Goal: Task Accomplishment & Management: Manage account settings

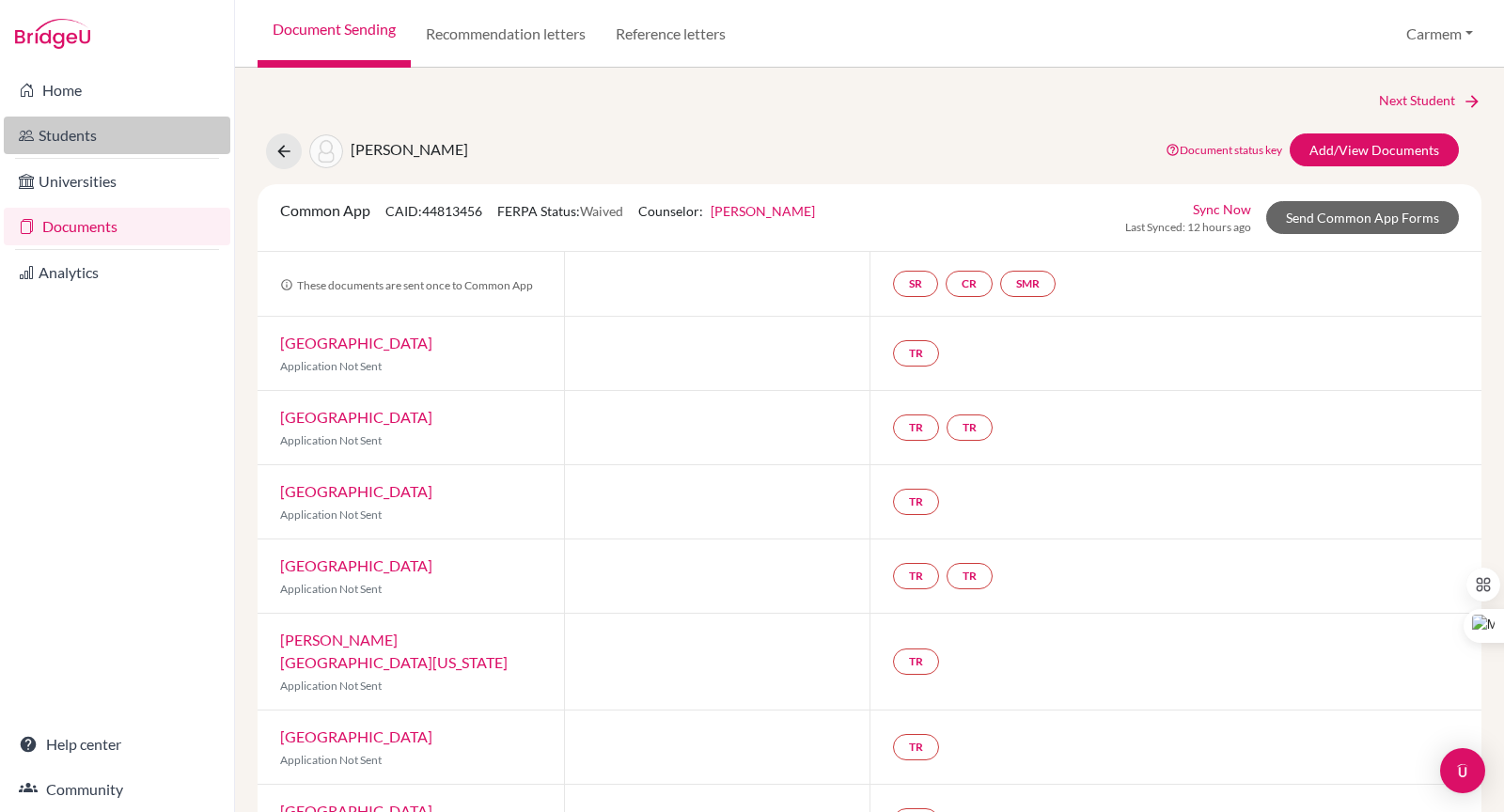
click at [65, 131] on link "Students" at bounding box center [117, 136] width 226 height 38
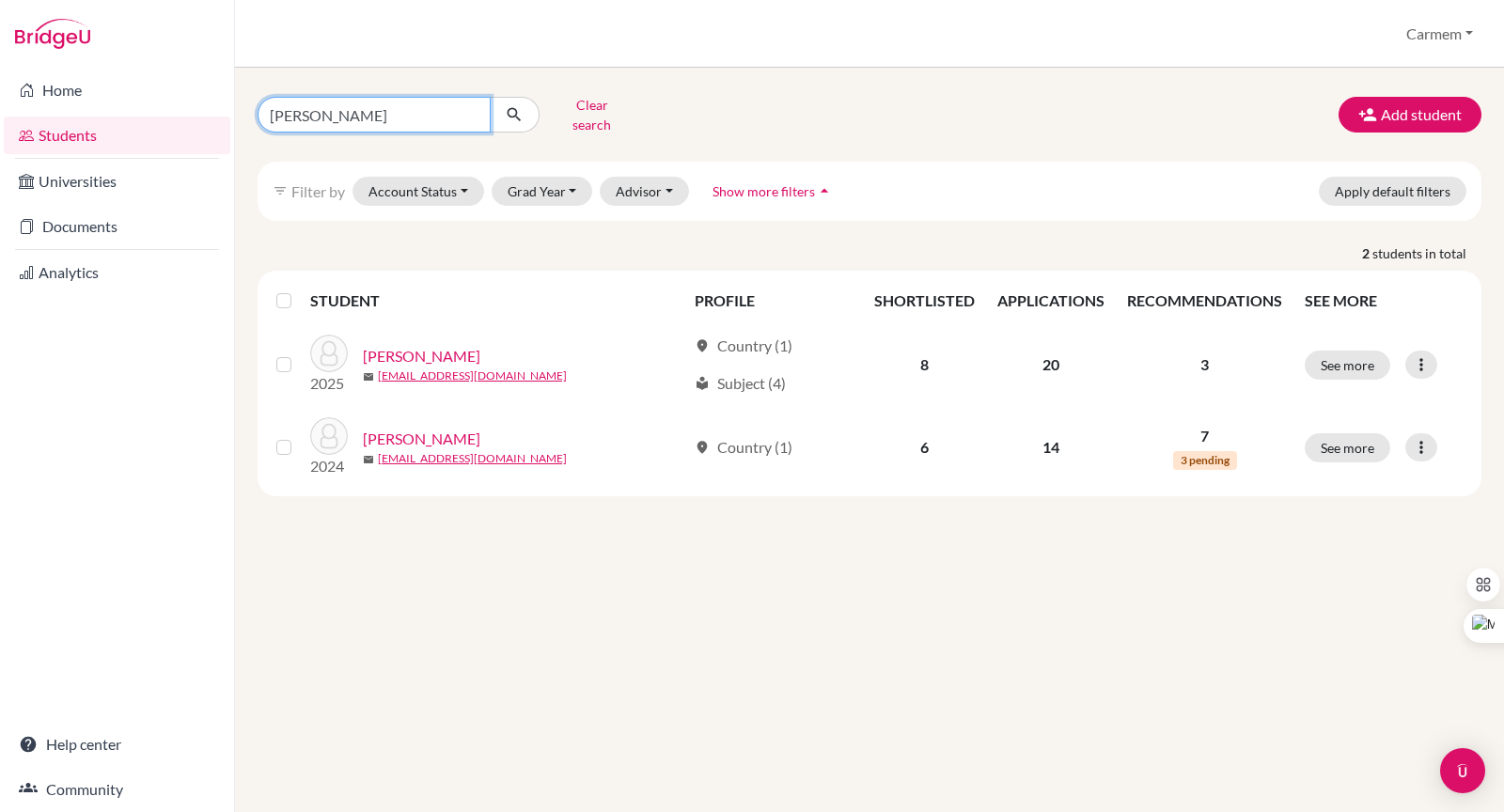
click at [472, 109] on input "[PERSON_NAME]" at bounding box center [374, 115] width 233 height 36
type input "fabiana"
click button "submit" at bounding box center [515, 115] width 49 height 36
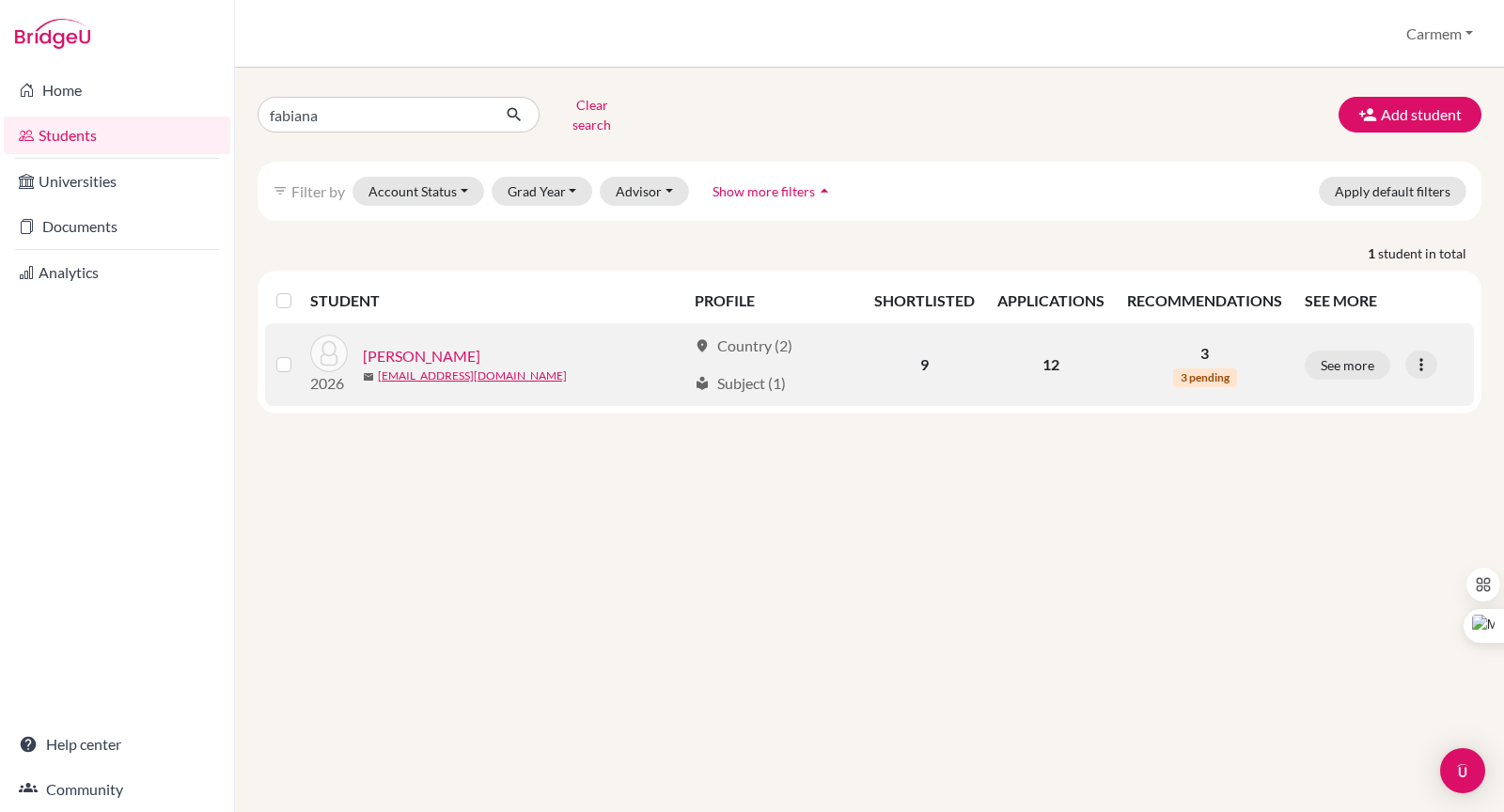
click at [421, 346] on link "Mattar, Fabiana" at bounding box center [422, 357] width 118 height 23
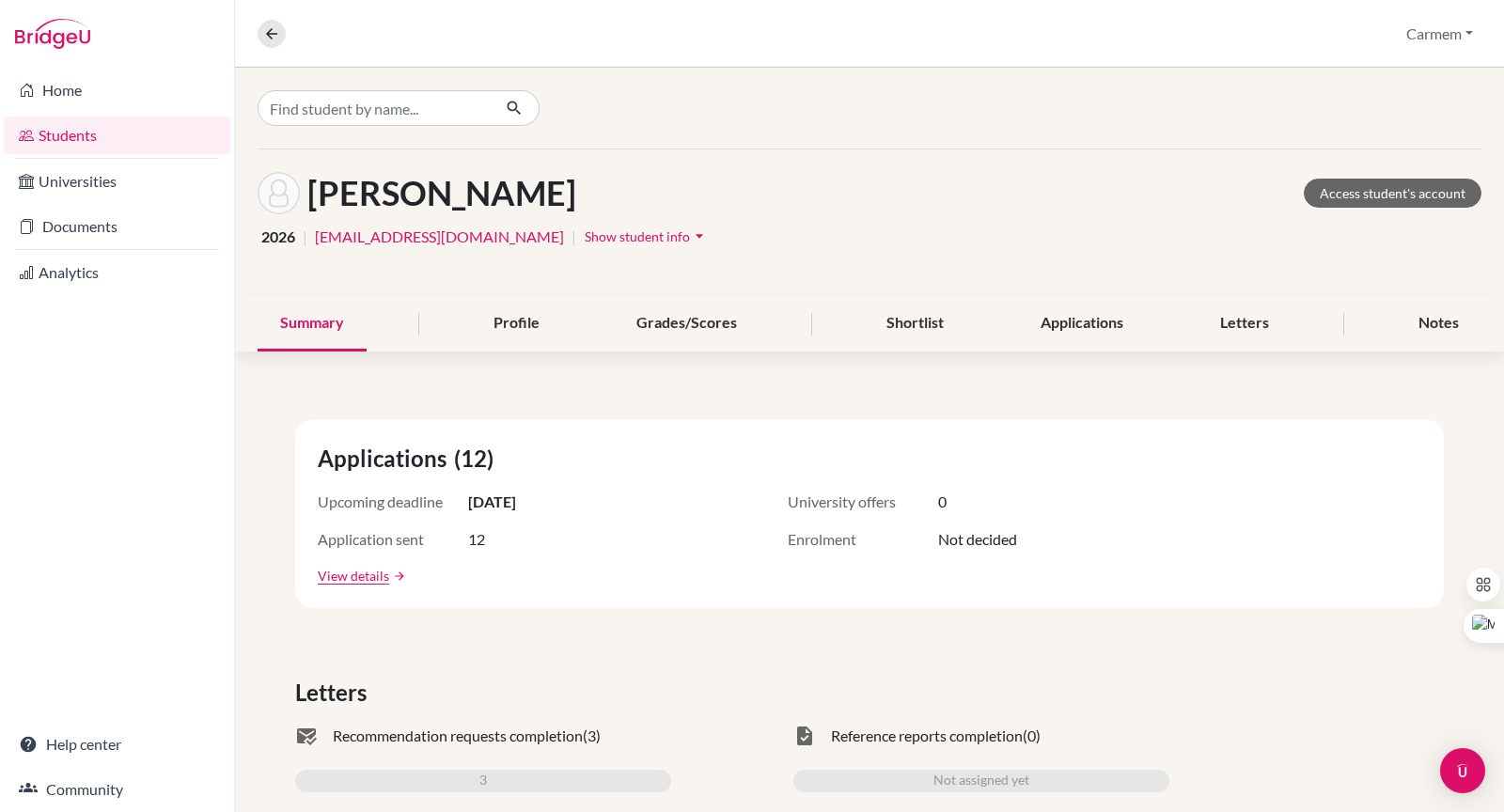
click at [98, 136] on link "Students" at bounding box center [117, 136] width 226 height 38
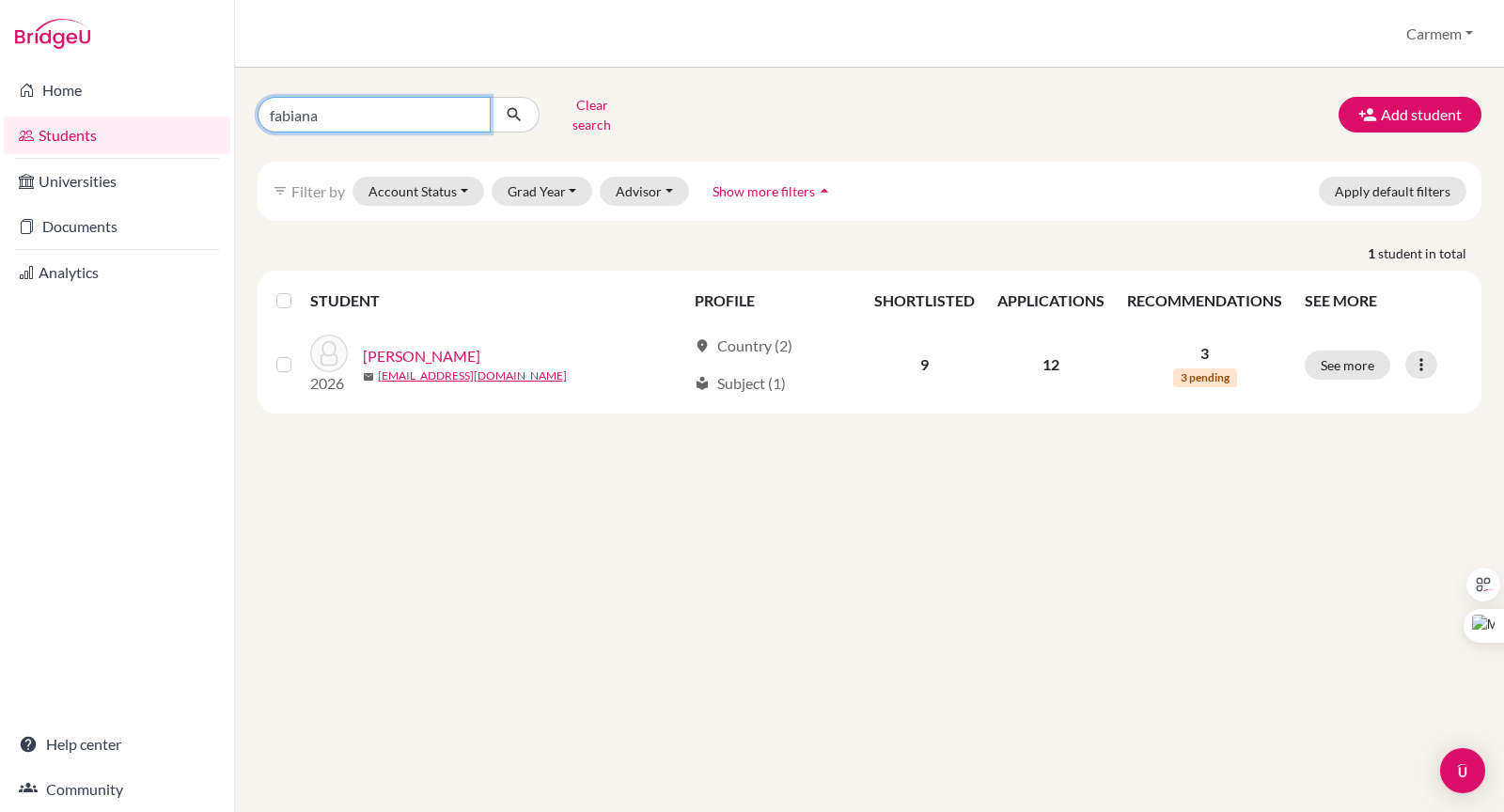
click at [424, 114] on input "fabiana" at bounding box center [374, 115] width 233 height 36
type input "f"
type input "2026"
click button "submit" at bounding box center [515, 115] width 49 height 36
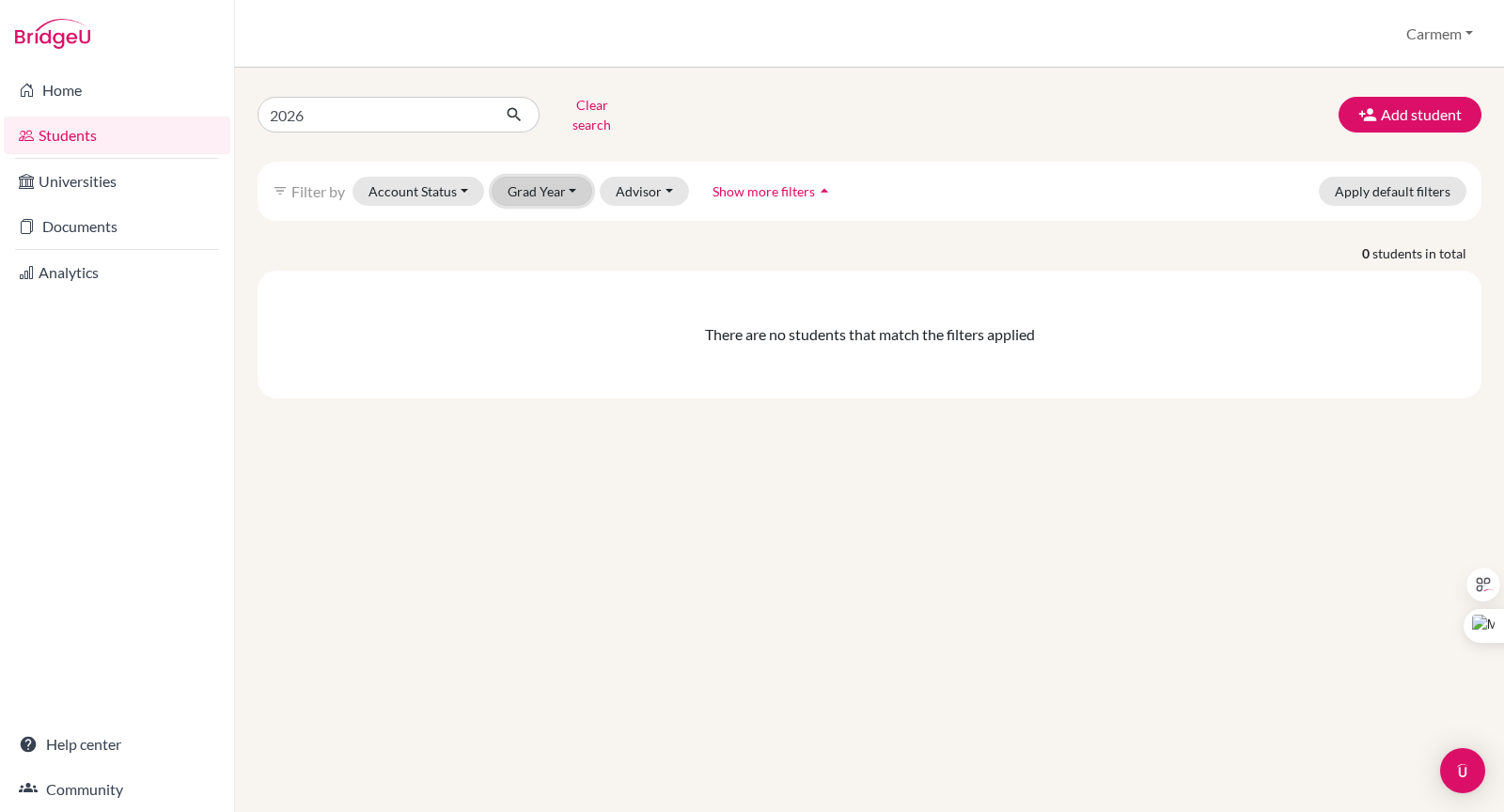
click at [564, 177] on button "Grad Year" at bounding box center [542, 191] width 102 height 29
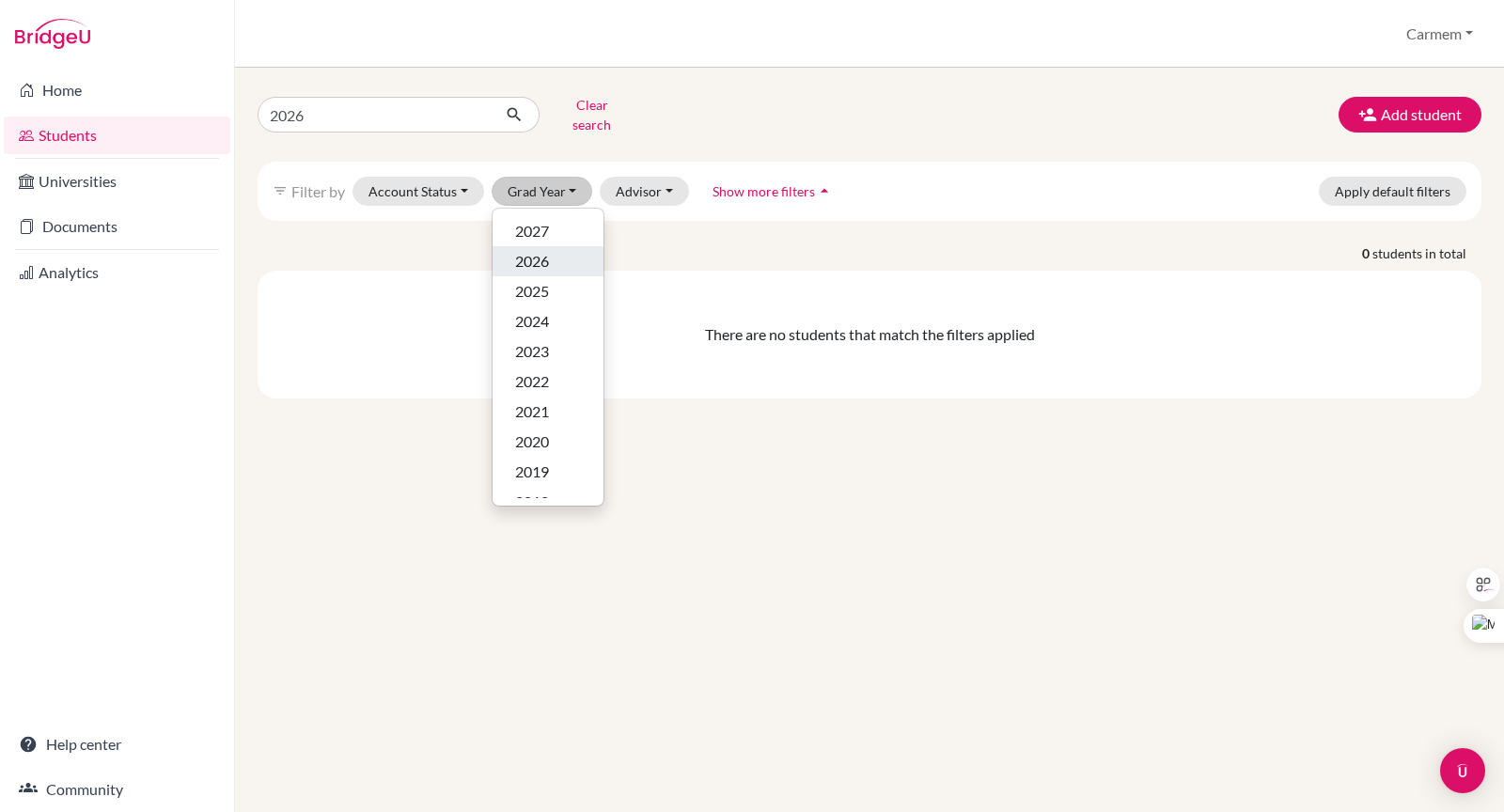
click at [559, 250] on div "2026" at bounding box center [548, 261] width 66 height 23
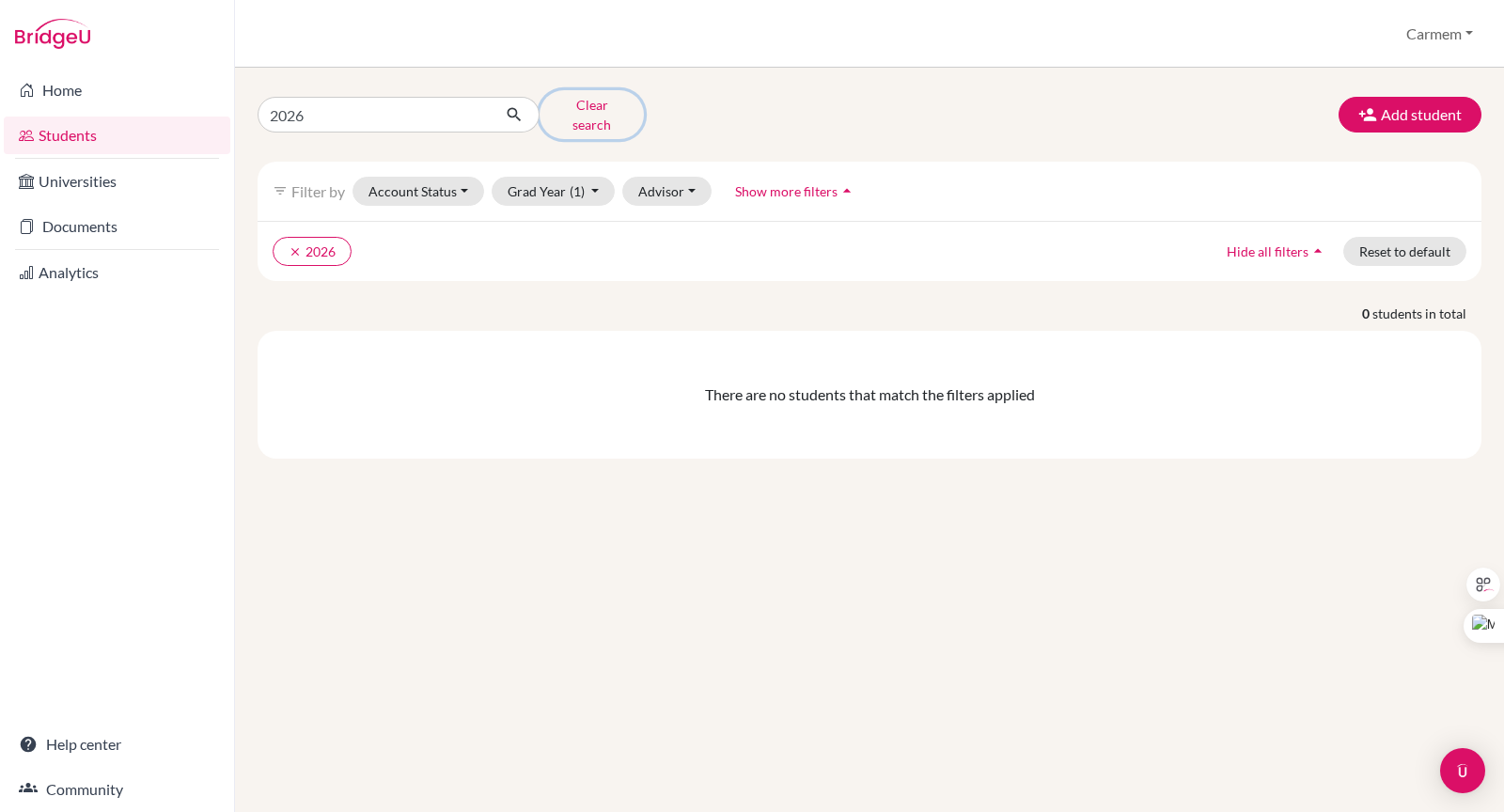
click at [590, 111] on button "Clear search" at bounding box center [592, 114] width 105 height 48
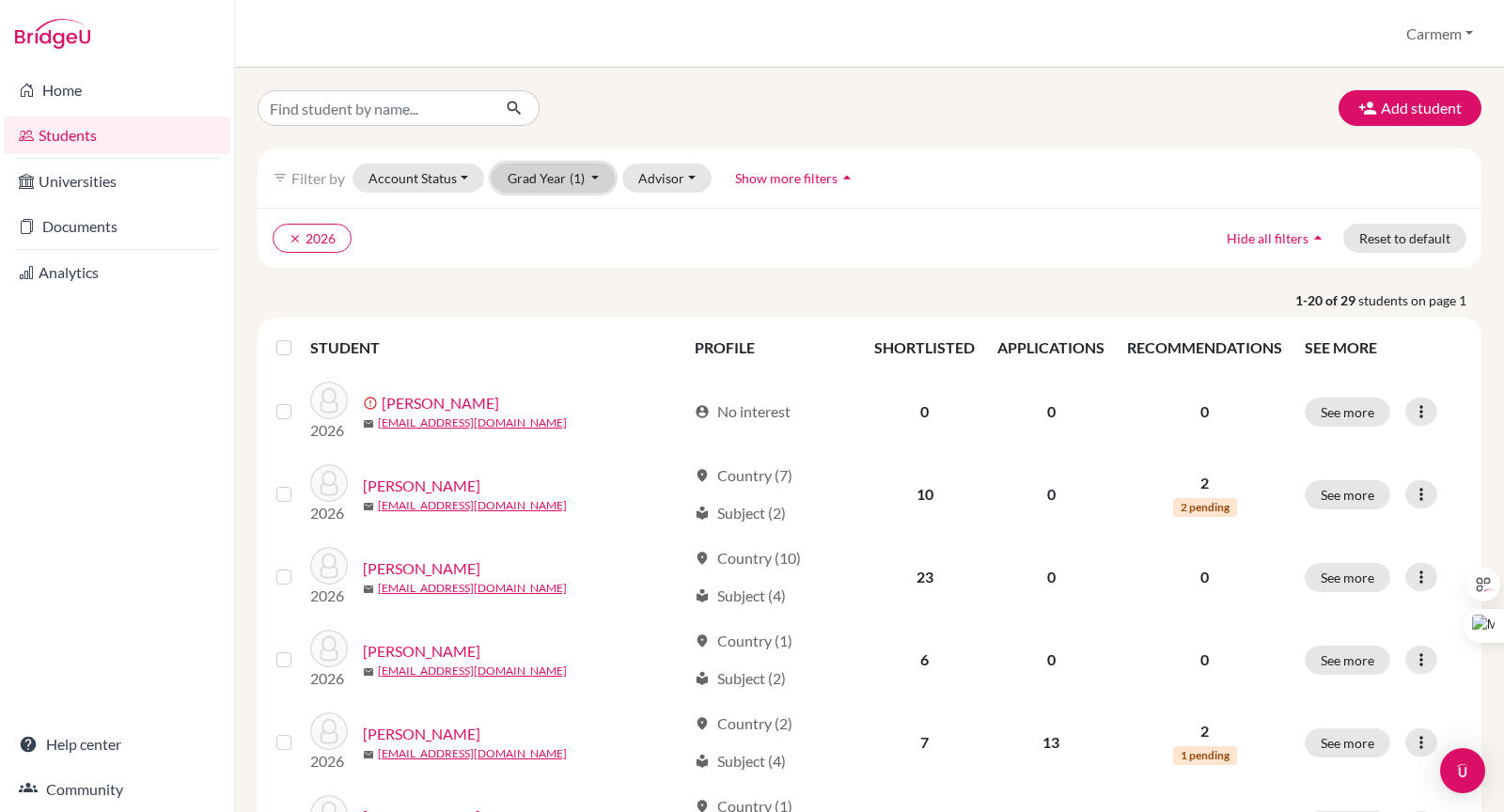
click at [592, 177] on button "Grad Year (1)" at bounding box center [554, 178] width 124 height 29
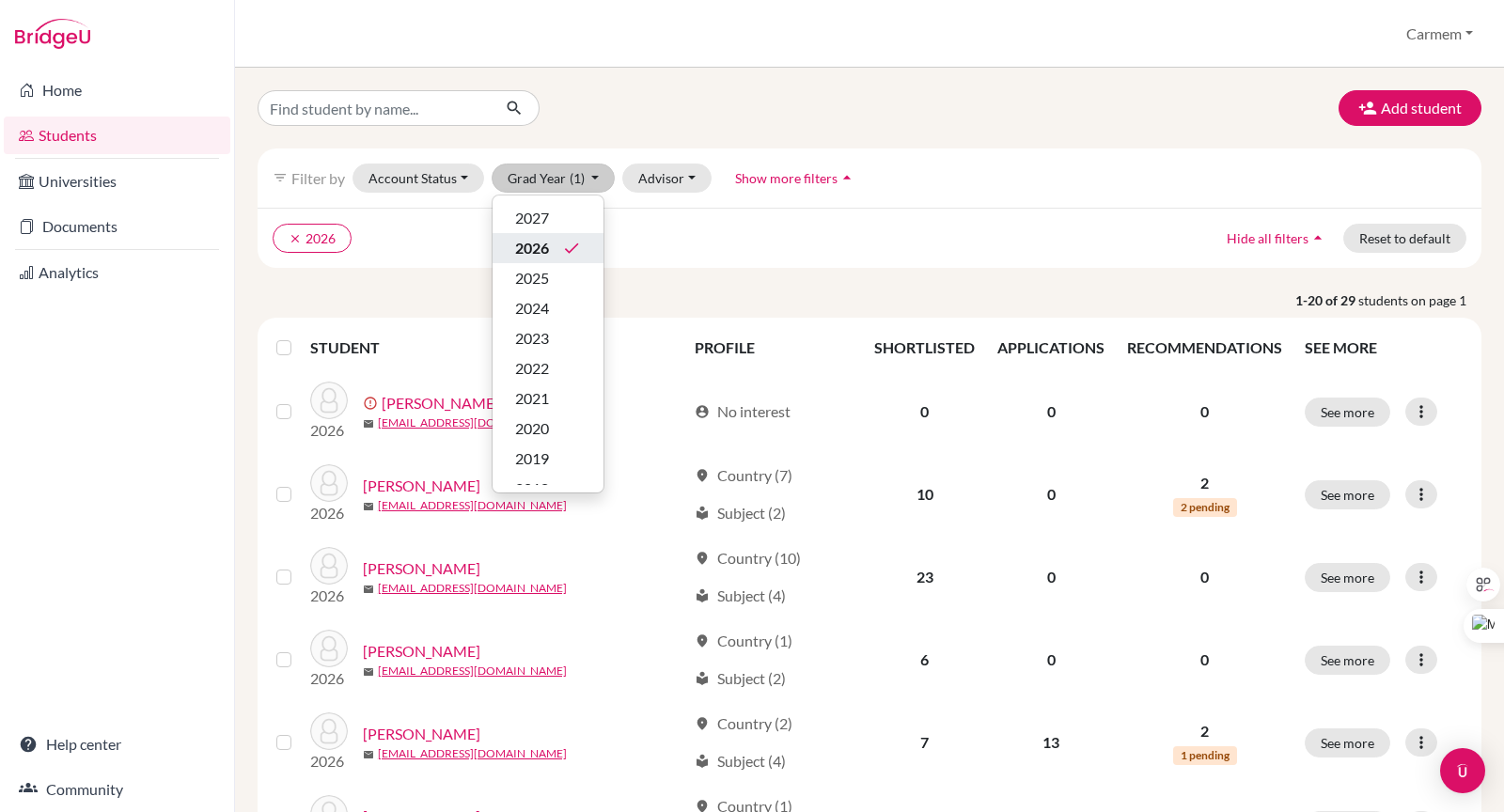
click at [565, 250] on icon "done" at bounding box center [572, 248] width 19 height 19
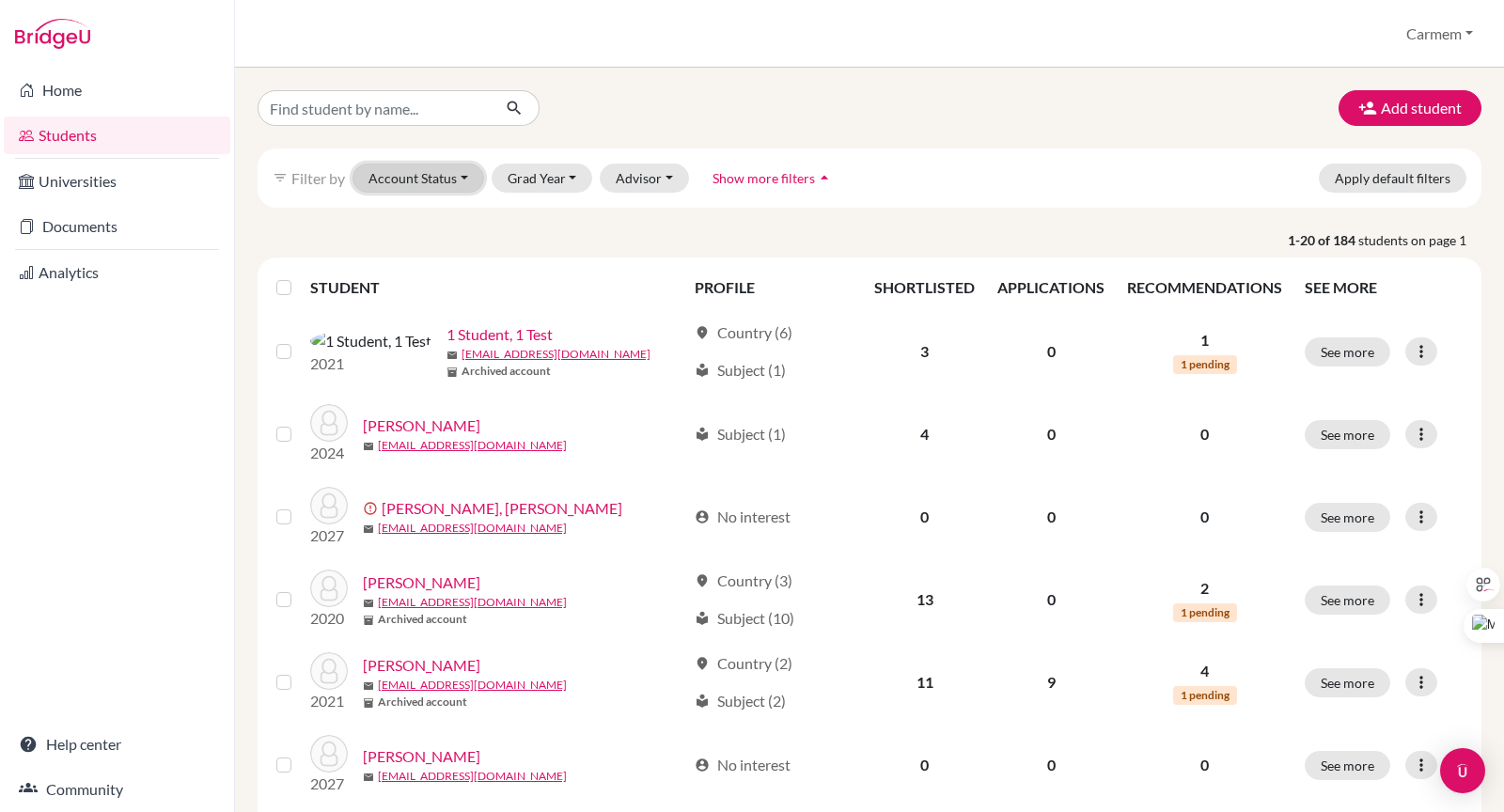
click at [459, 177] on button "Account Status" at bounding box center [419, 178] width 131 height 29
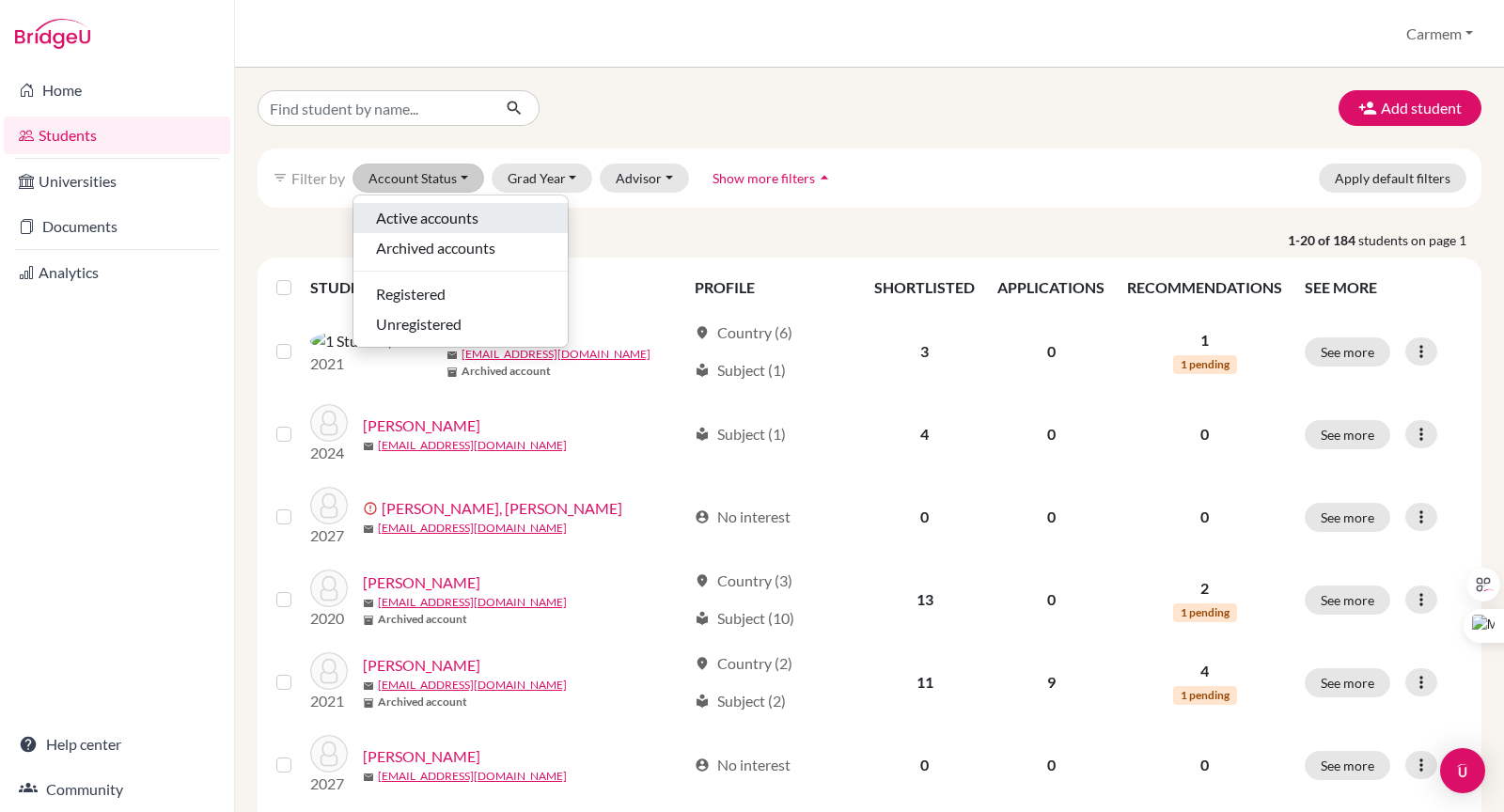
click at [458, 218] on span "Active accounts" at bounding box center [427, 218] width 103 height 23
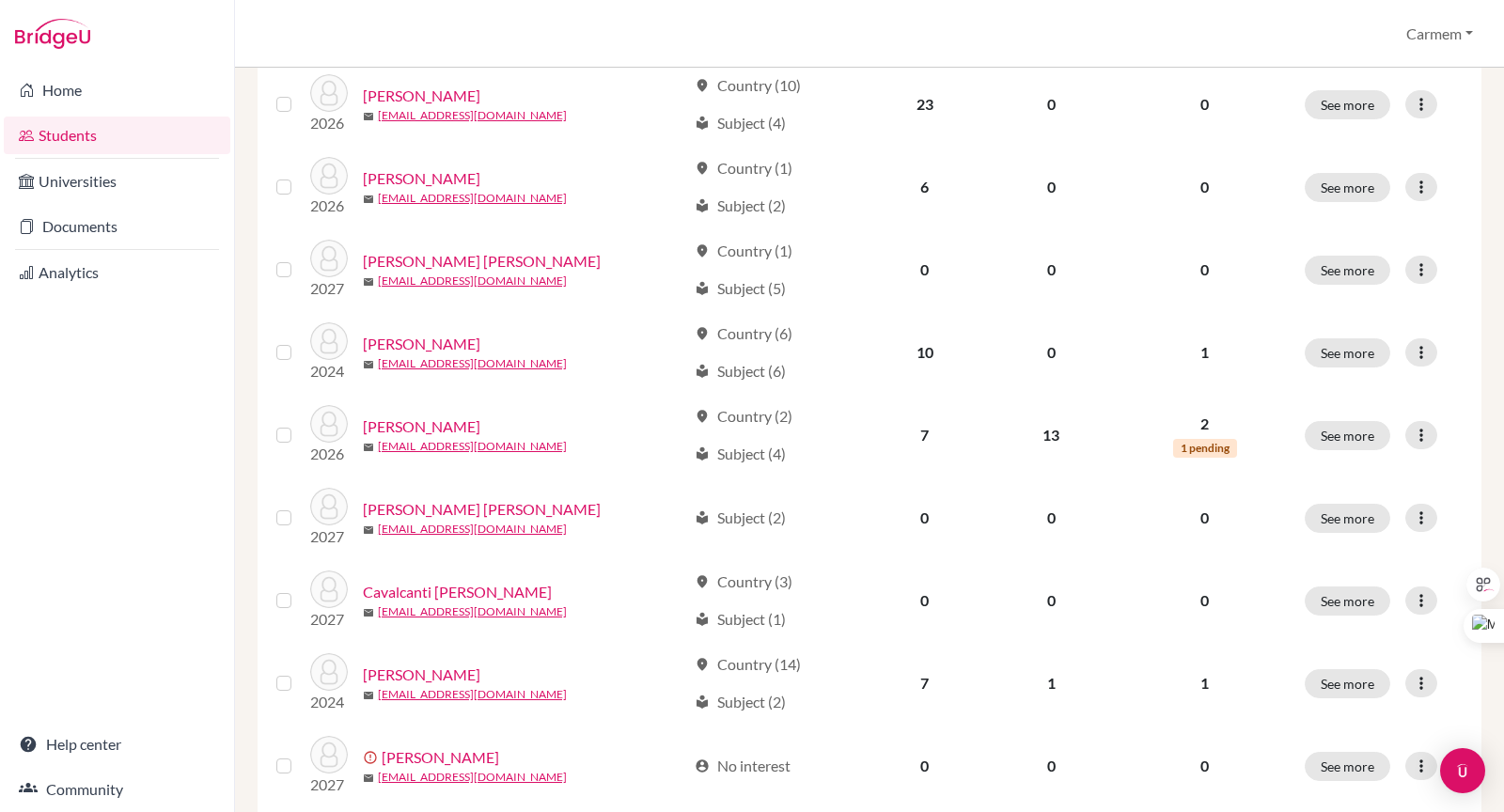
scroll to position [1335, 0]
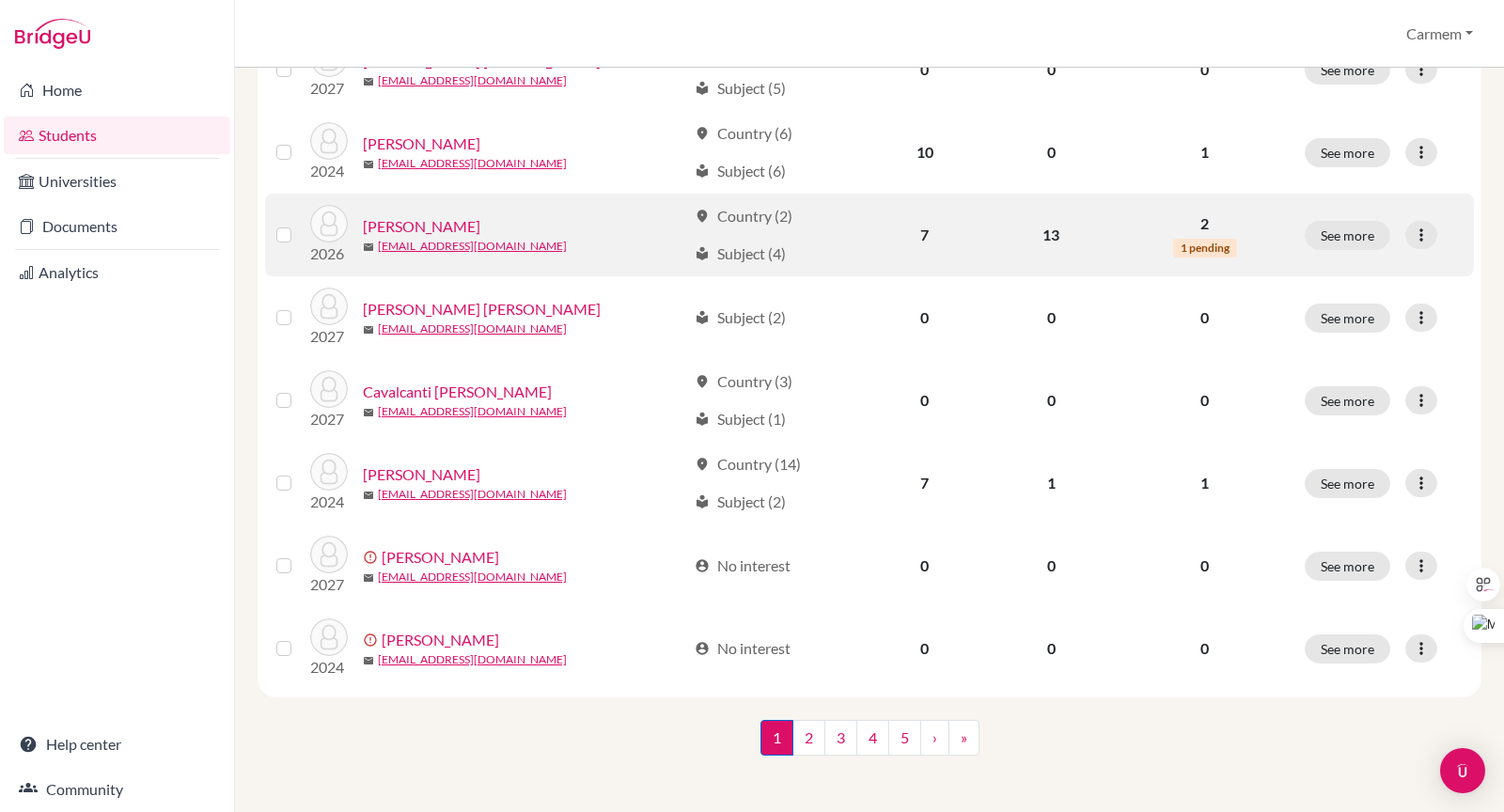
click at [396, 223] on link "Cardenas, David" at bounding box center [422, 226] width 118 height 23
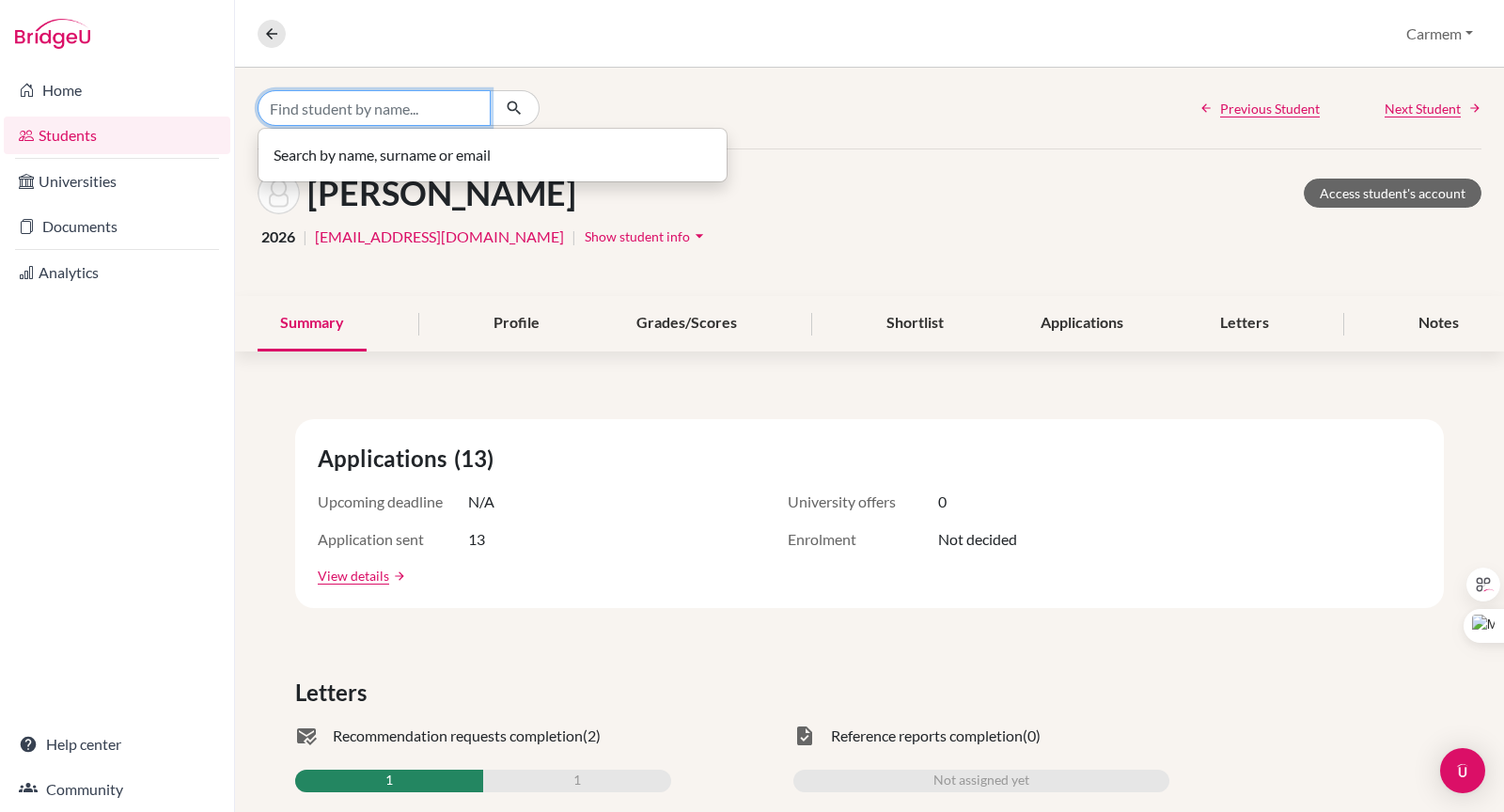
click at [401, 107] on input "Find student by name..." at bounding box center [374, 108] width 233 height 36
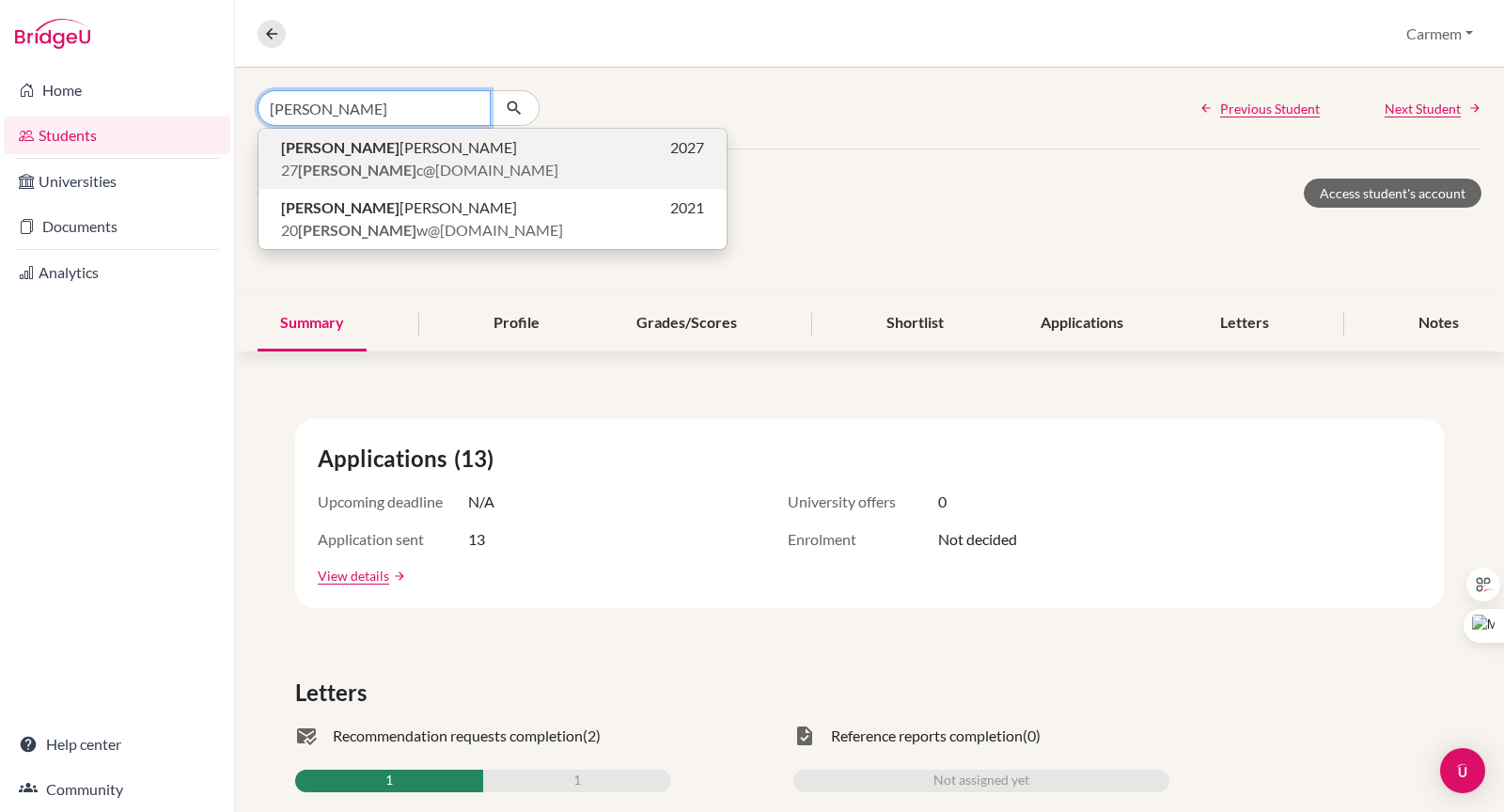
type input "carlota"
click at [392, 148] on span "Carlota Chambra" at bounding box center [400, 147] width 236 height 23
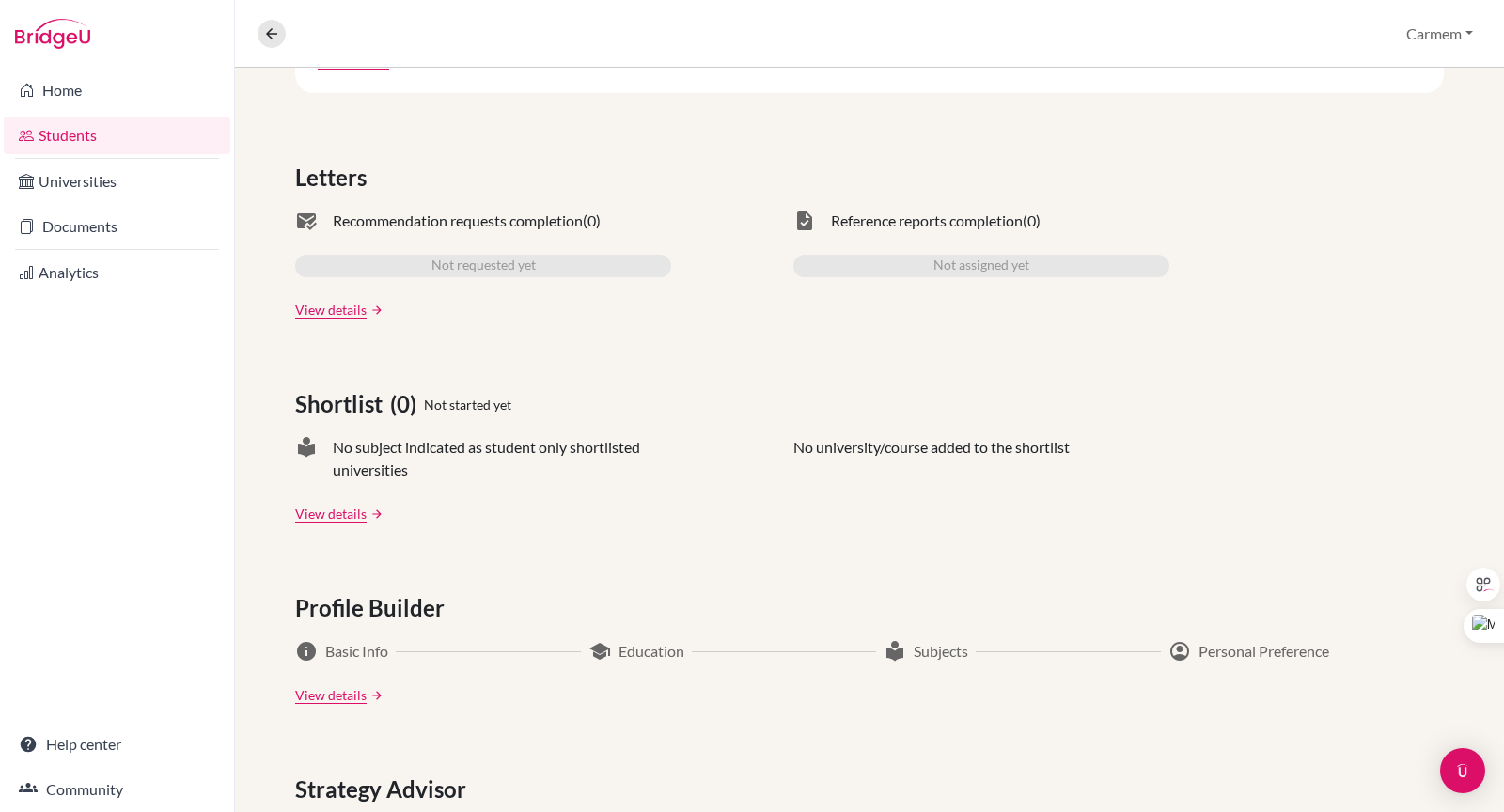
scroll to position [153, 0]
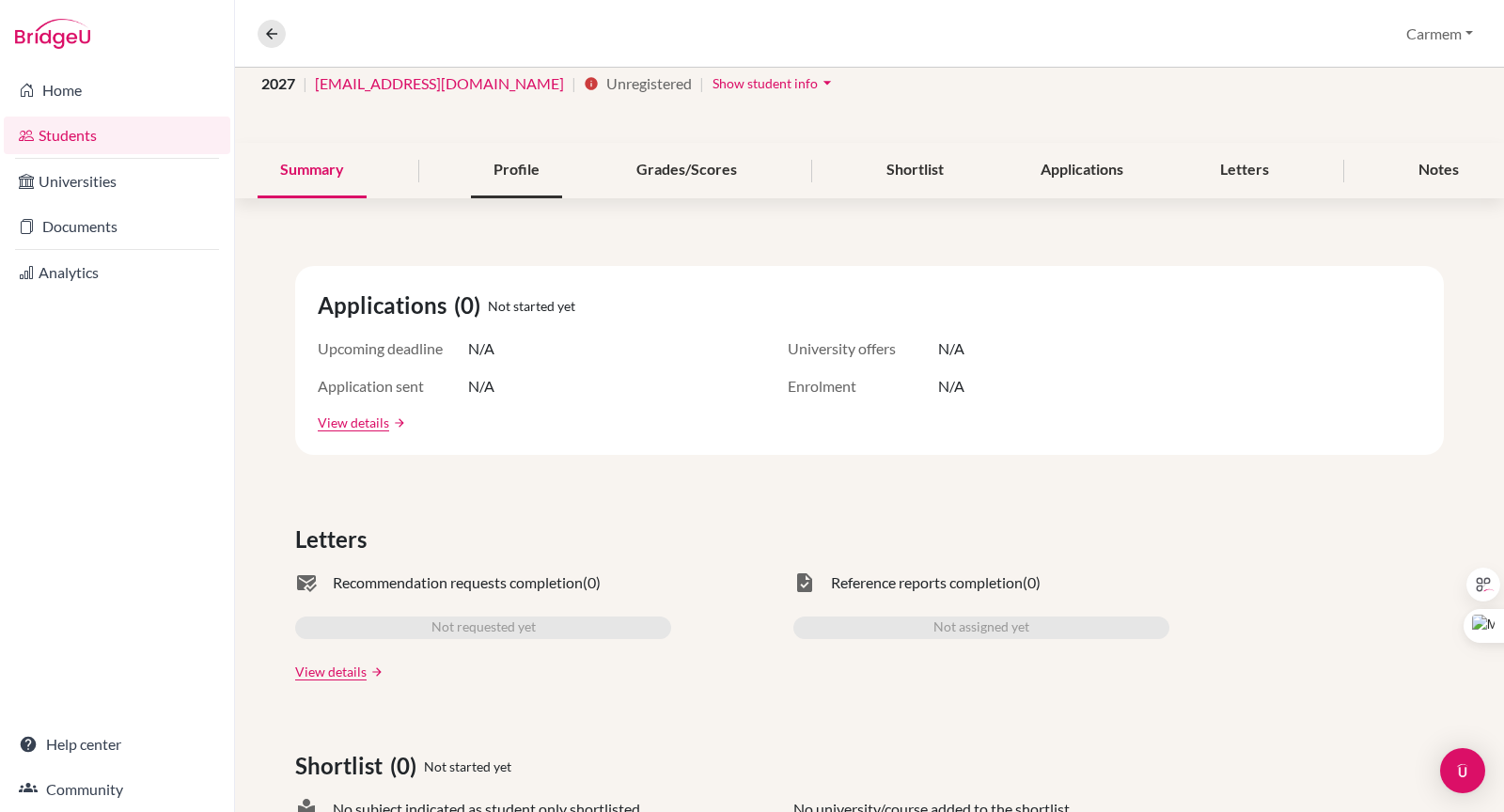
click at [502, 171] on div "Profile" at bounding box center [517, 170] width 91 height 55
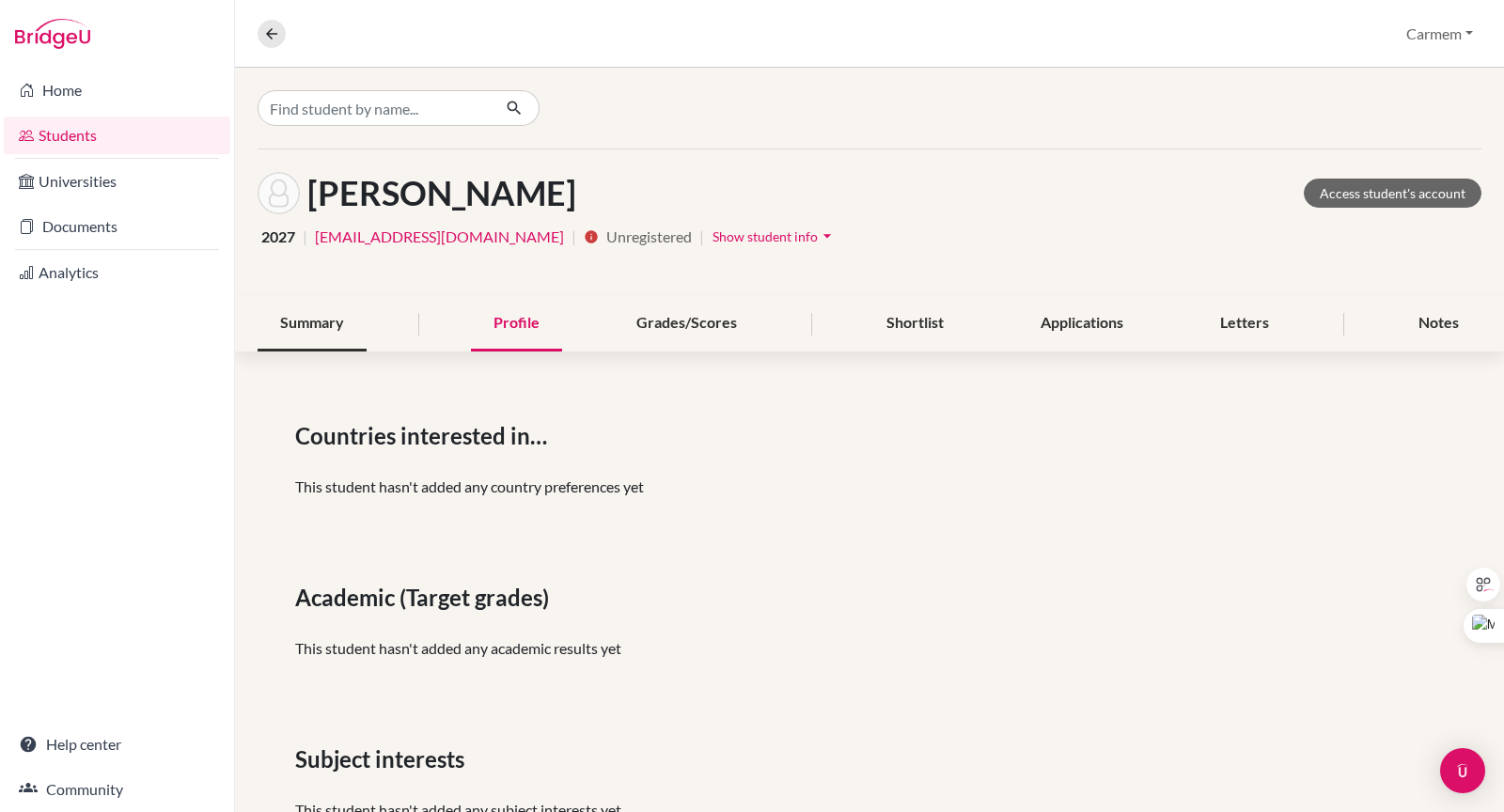
click at [319, 323] on div "Summary" at bounding box center [312, 323] width 109 height 55
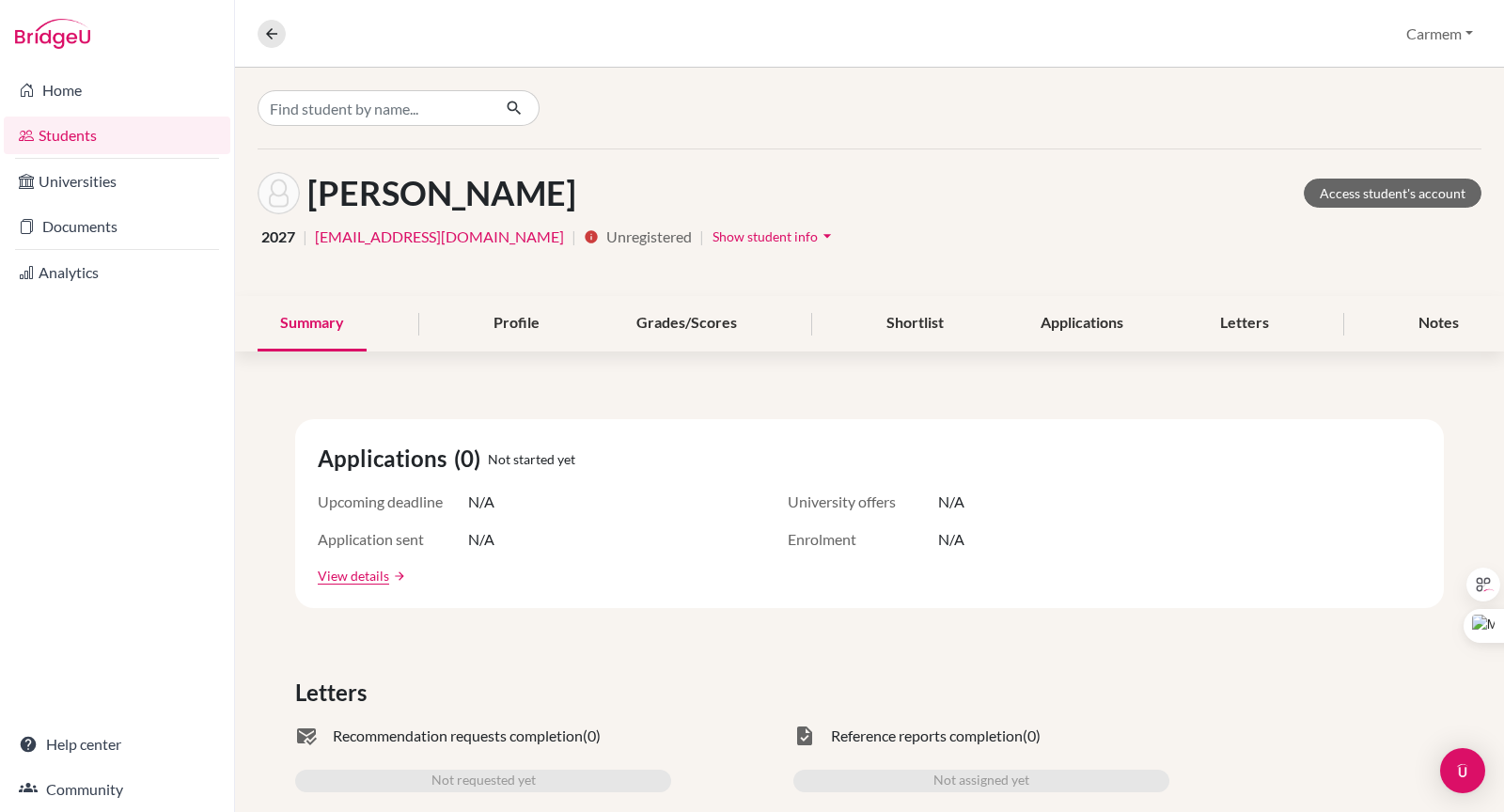
click at [699, 236] on span "Unregistered" at bounding box center [701, 237] width 5 height 23
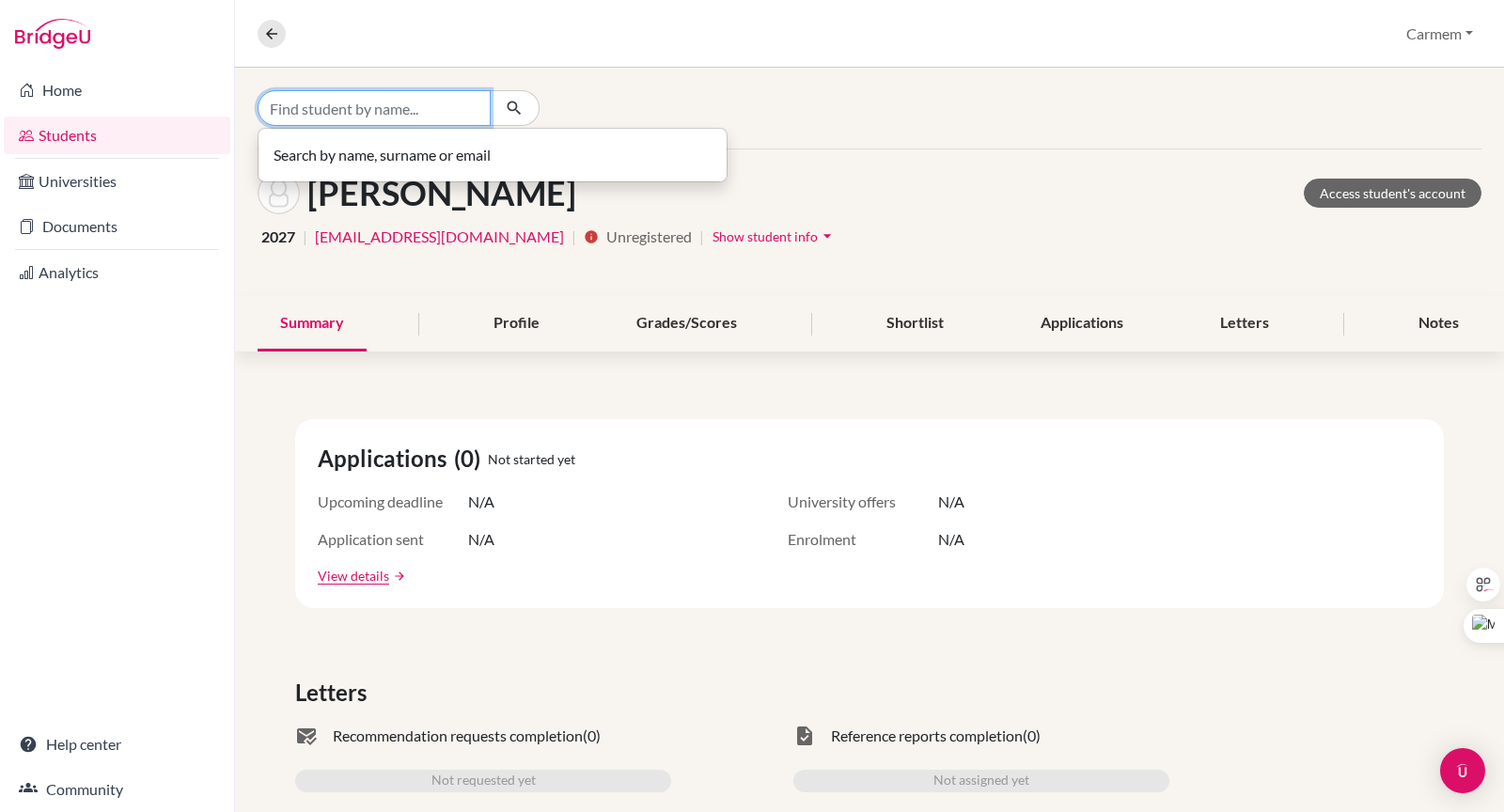
click at [389, 110] on input "Find student by name..." at bounding box center [374, 108] width 233 height 36
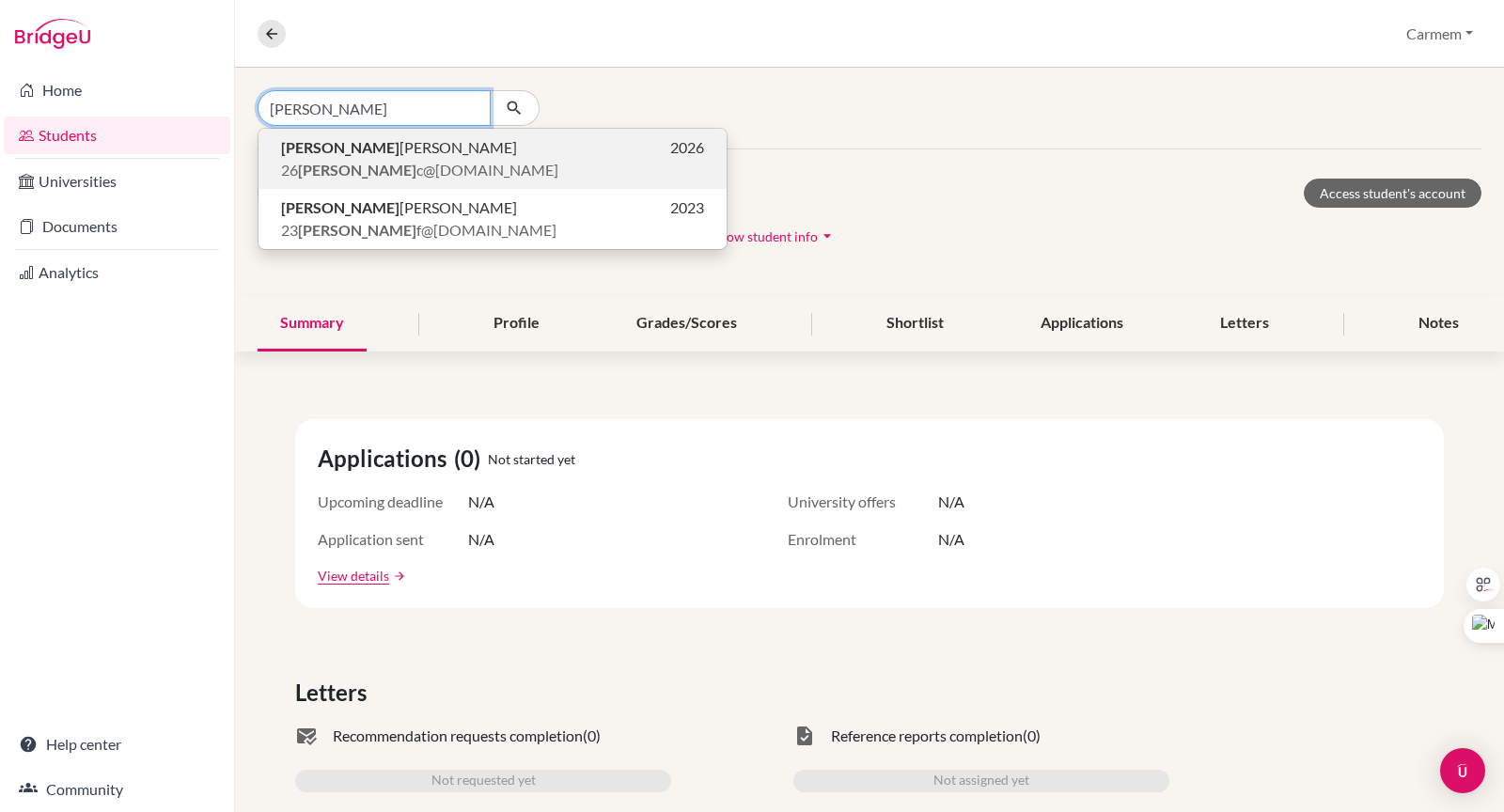
type input "david"
click at [350, 145] on span "David Cardenas" at bounding box center [400, 147] width 236 height 23
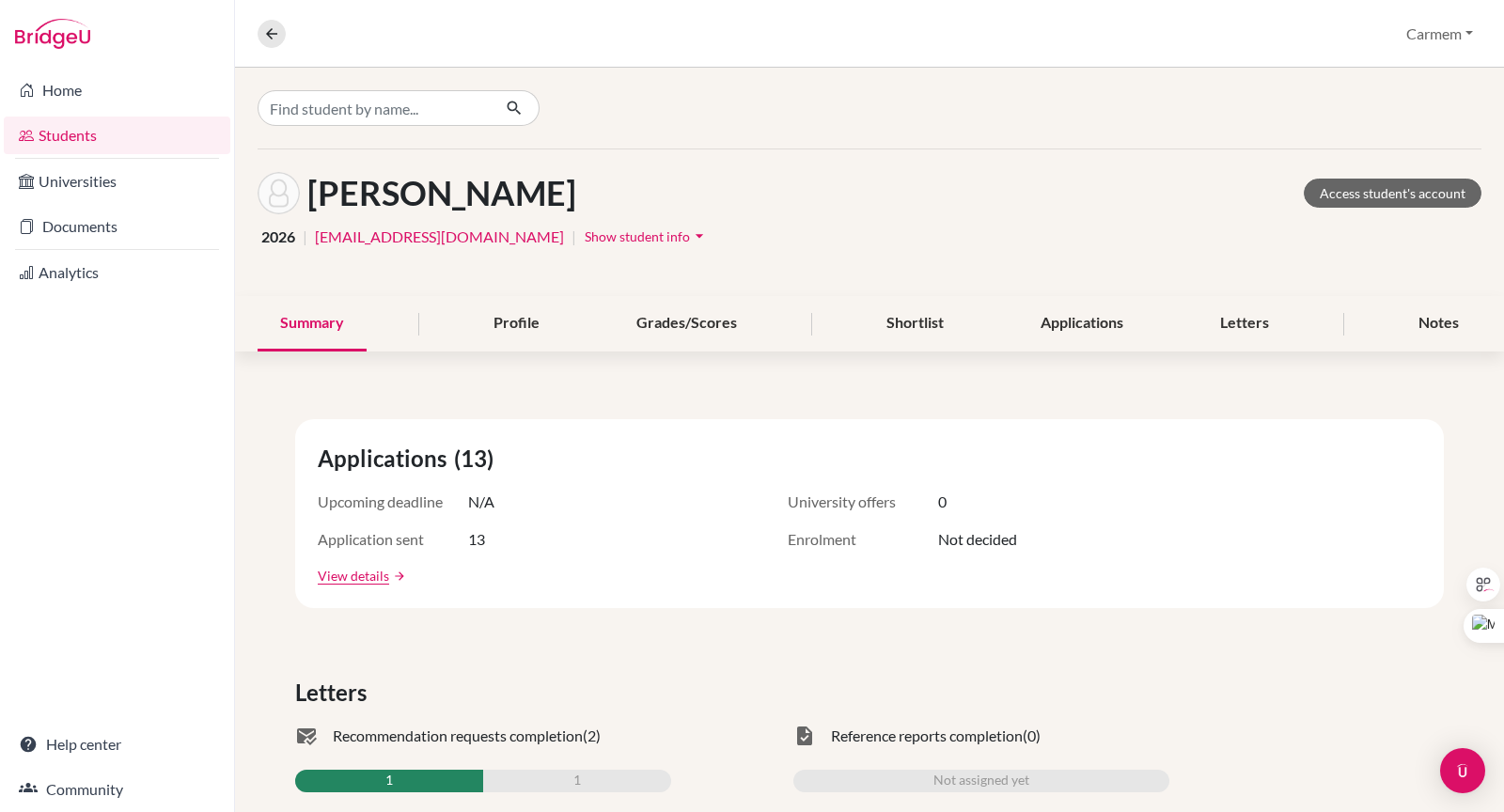
click at [690, 233] on icon "arrow_drop_down" at bounding box center [699, 236] width 19 height 19
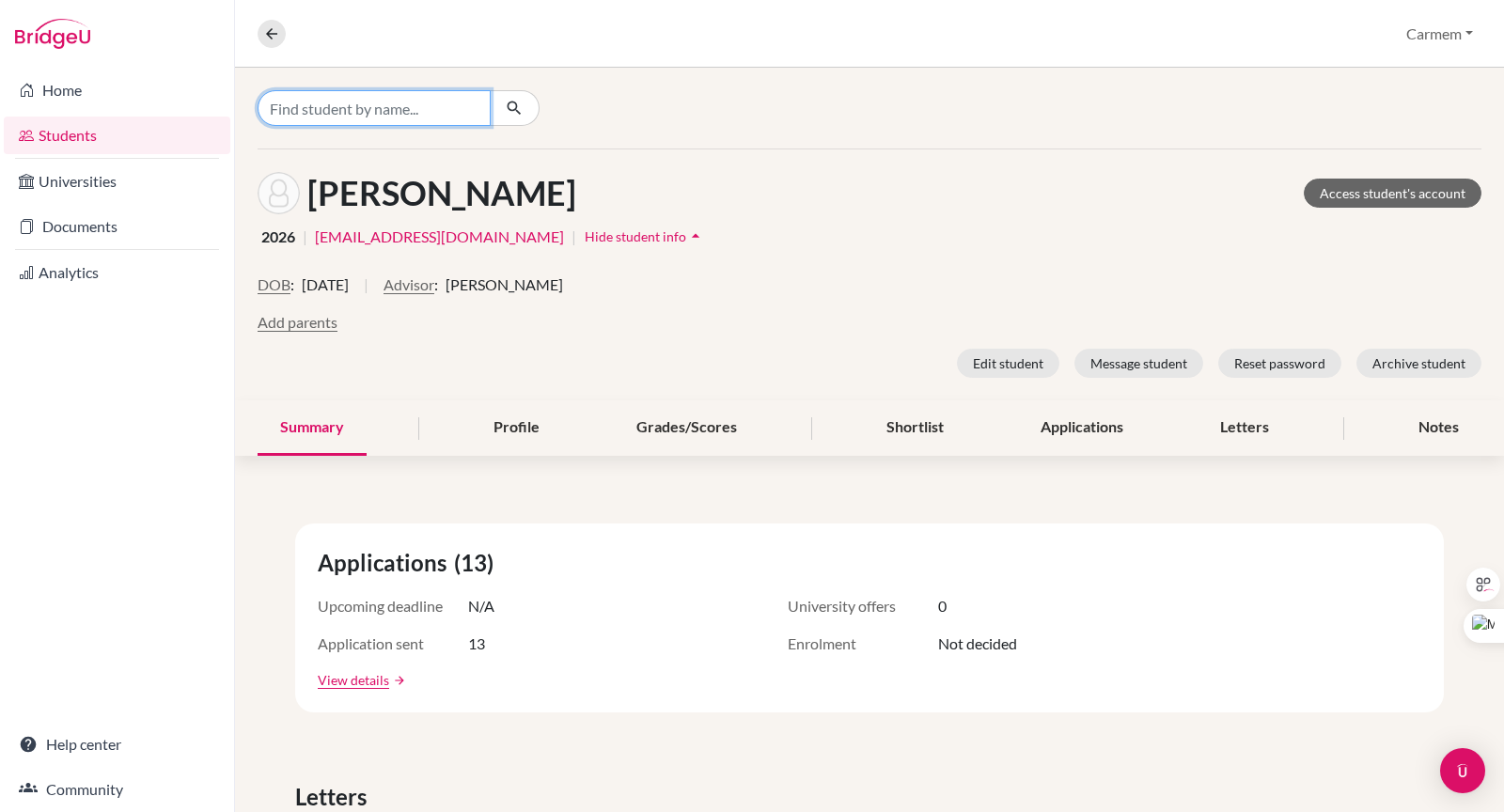
click at [400, 108] on input "Find student by name..." at bounding box center [374, 108] width 233 height 36
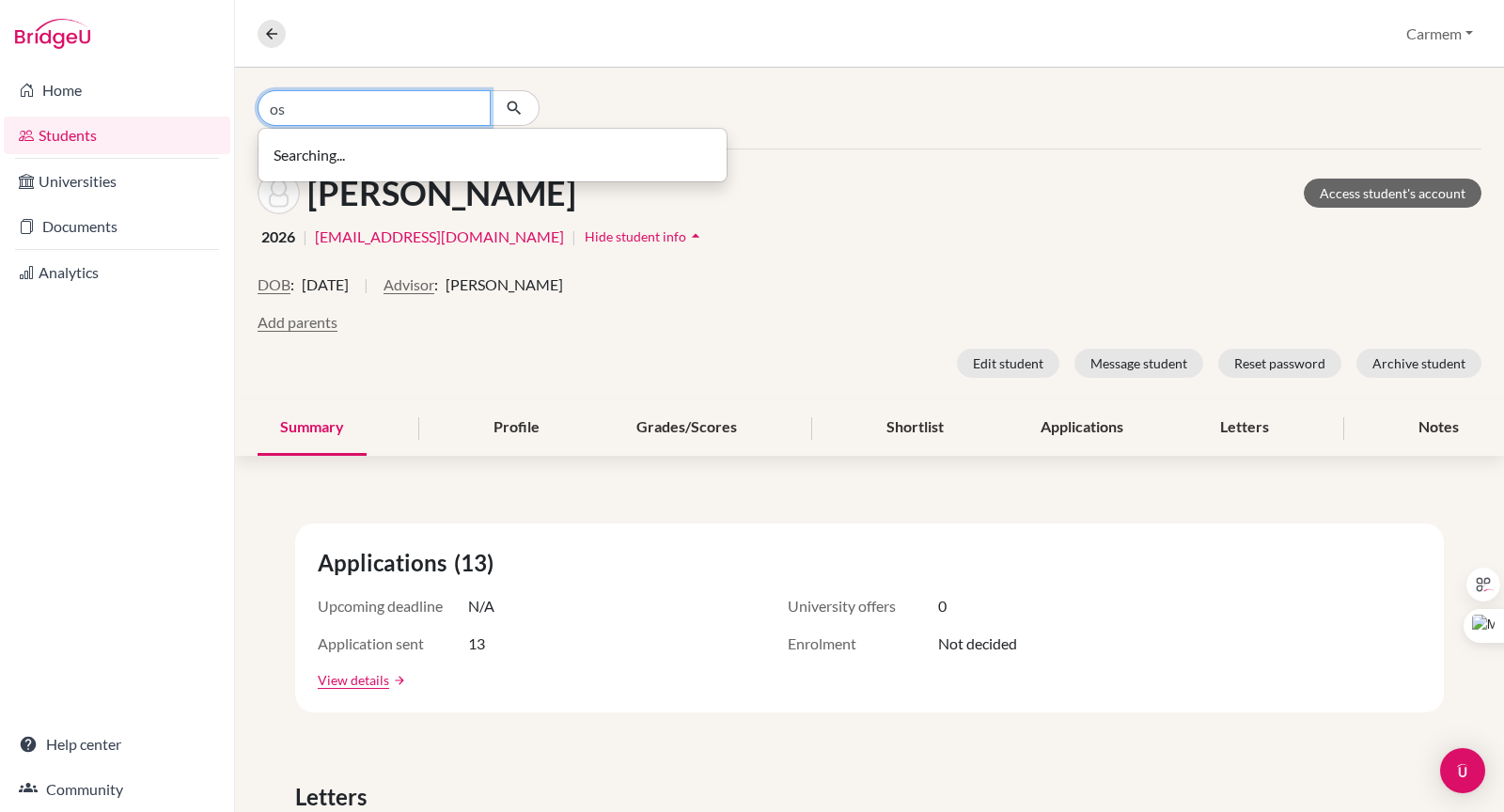
type input "o"
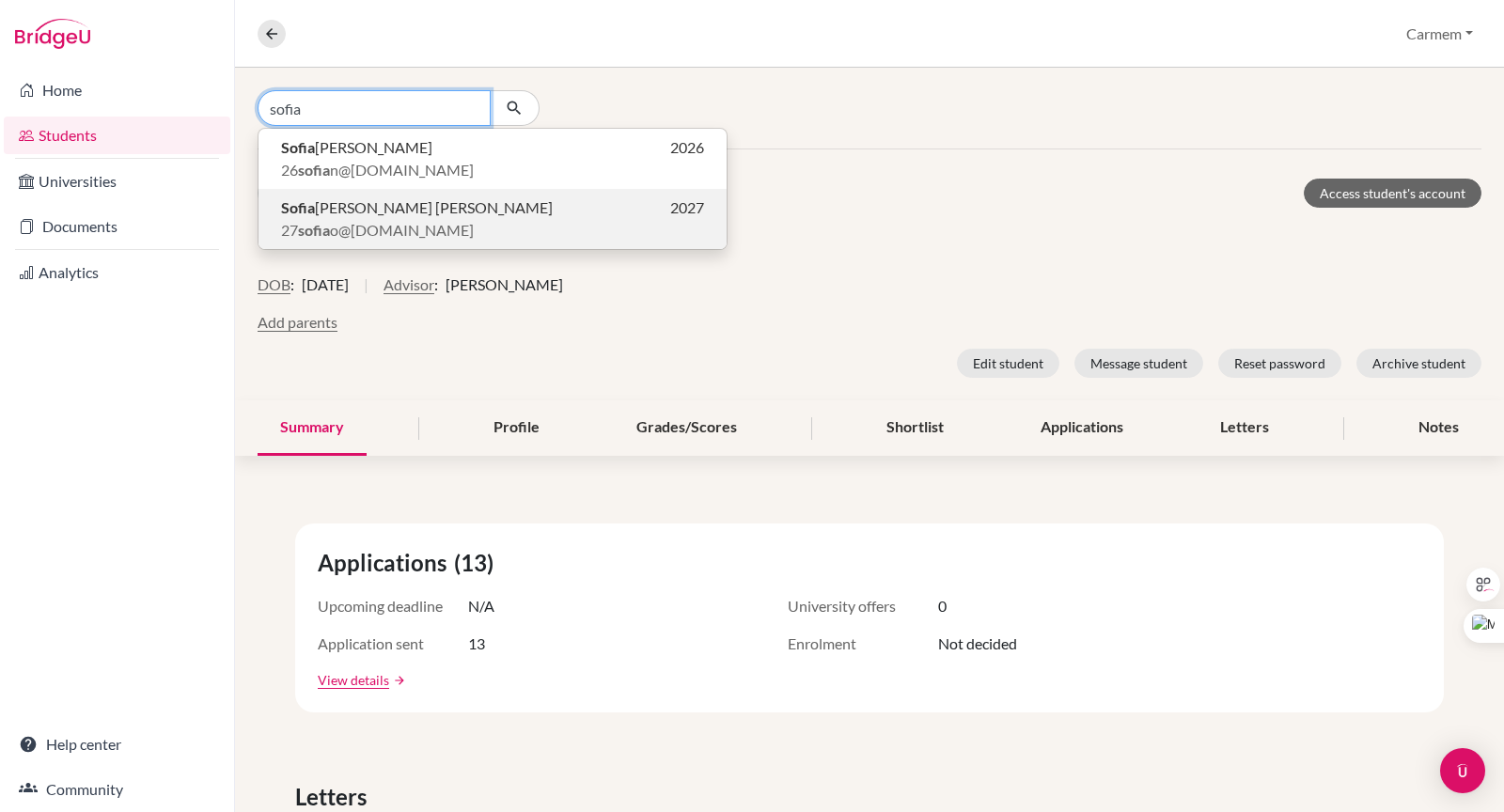
type input "sofia"
click at [423, 225] on span "27 sofia o@ecak12.com" at bounding box center [378, 230] width 193 height 23
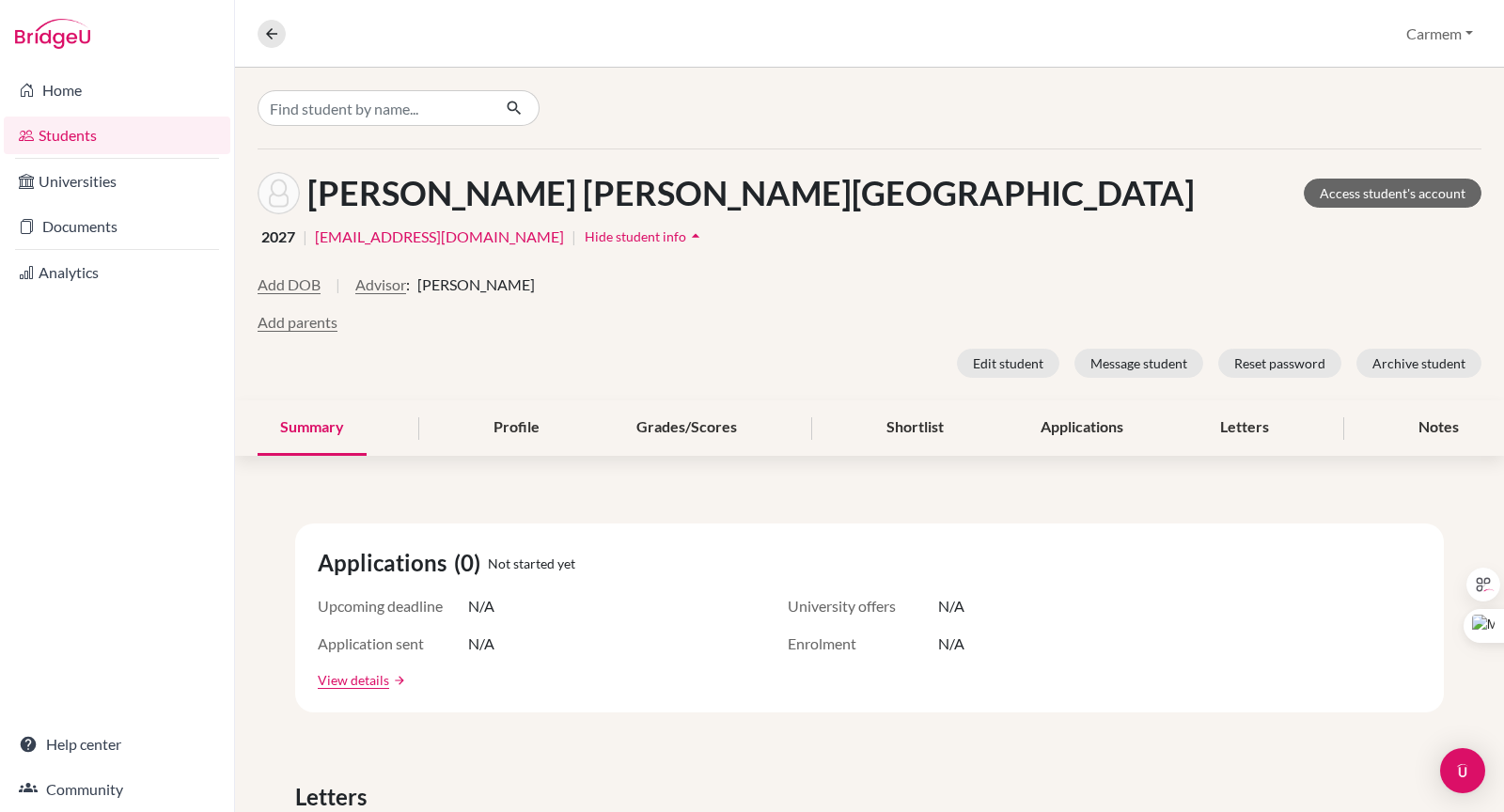
click at [365, 238] on link "[EMAIL_ADDRESS][DOMAIN_NAME]" at bounding box center [439, 237] width 249 height 23
click at [76, 135] on link "Students" at bounding box center [117, 136] width 226 height 38
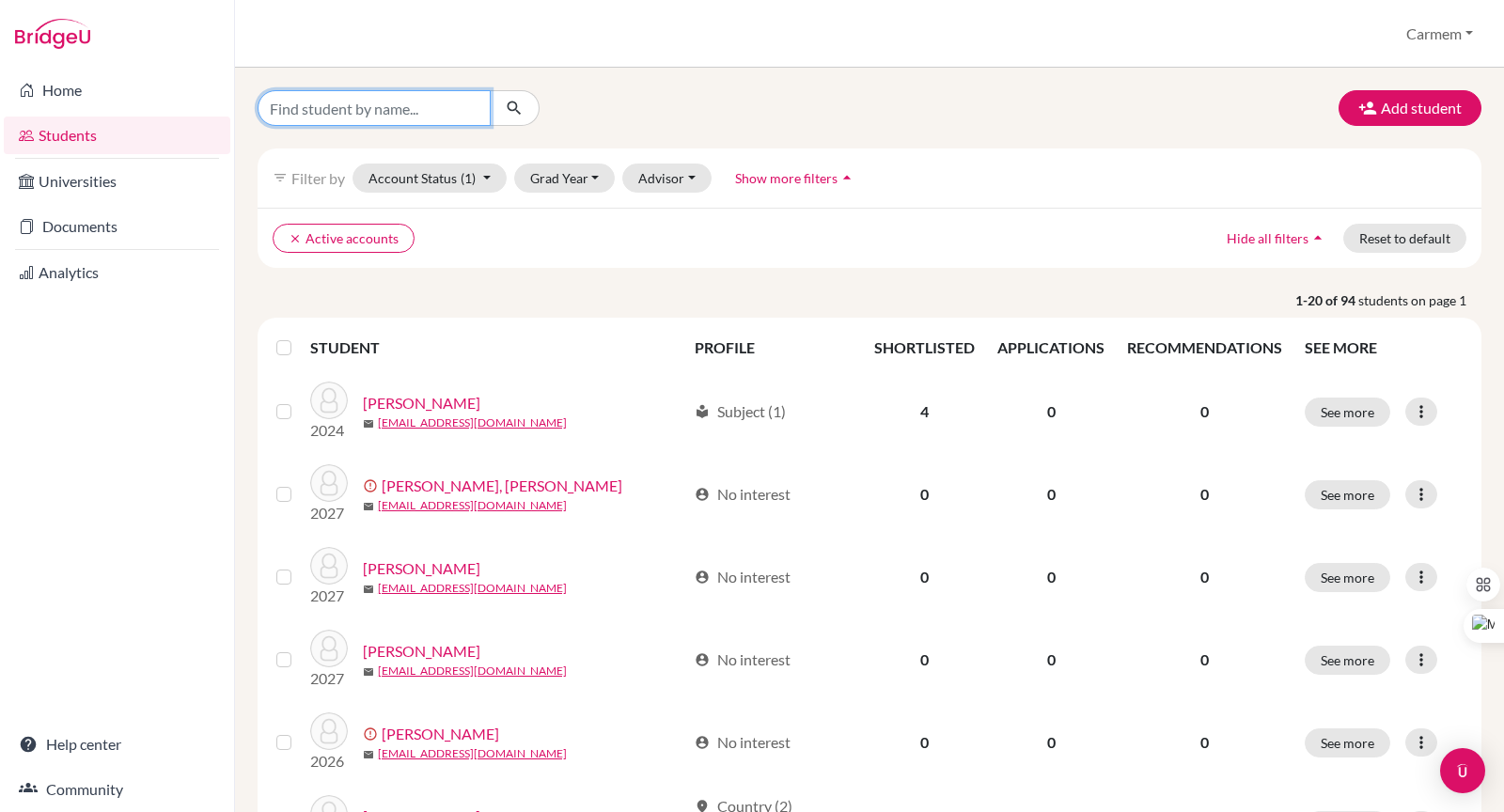
click at [400, 106] on input "Find student by name..." at bounding box center [374, 108] width 233 height 36
type input "sofia"
click button "submit" at bounding box center [515, 108] width 49 height 36
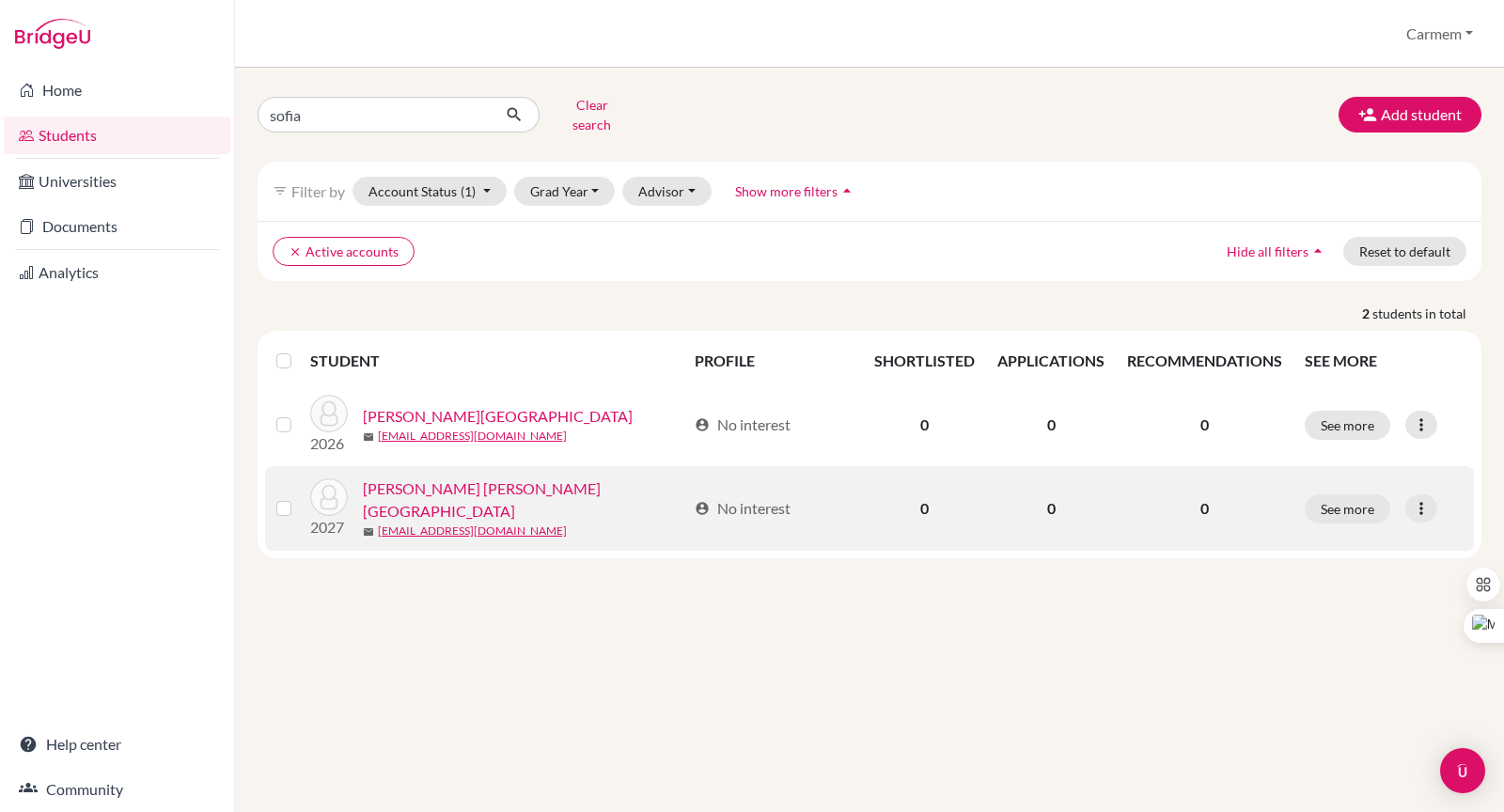
click at [414, 483] on link "[PERSON_NAME] [PERSON_NAME][GEOGRAPHIC_DATA]" at bounding box center [525, 499] width 323 height 45
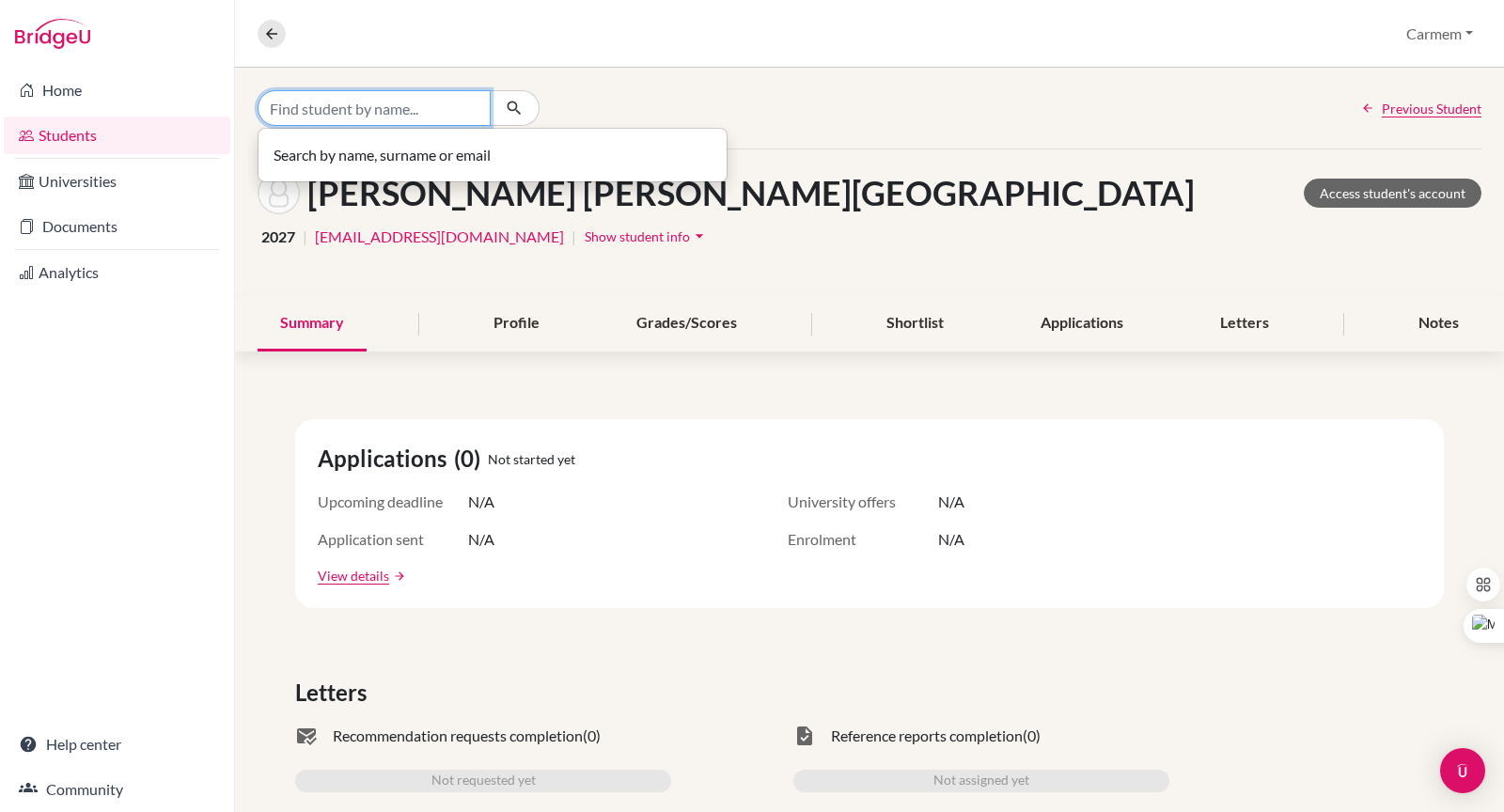
click at [379, 115] on input "Find student by name..." at bounding box center [374, 108] width 233 height 36
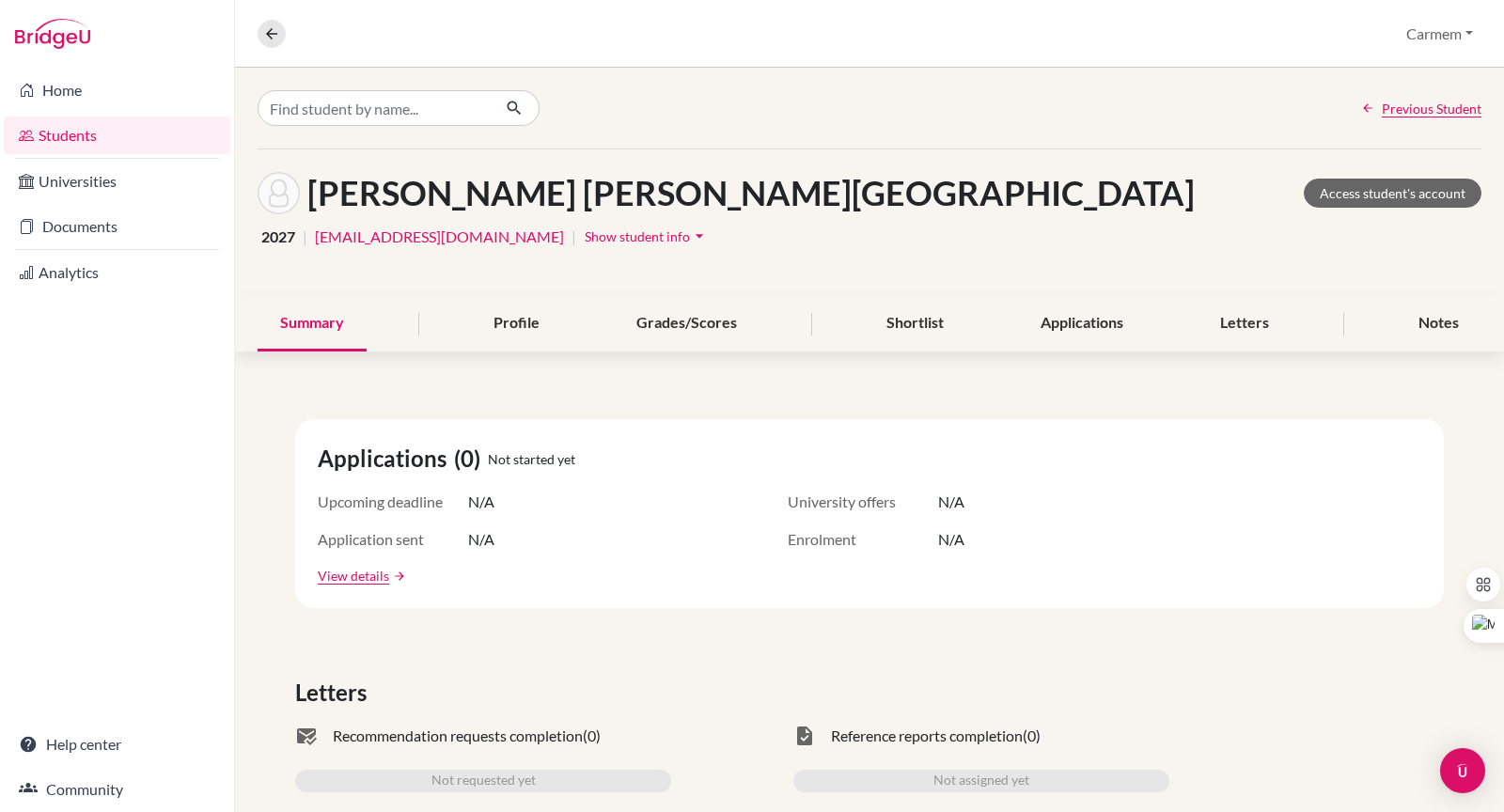
click at [87, 136] on link "Students" at bounding box center [117, 136] width 226 height 38
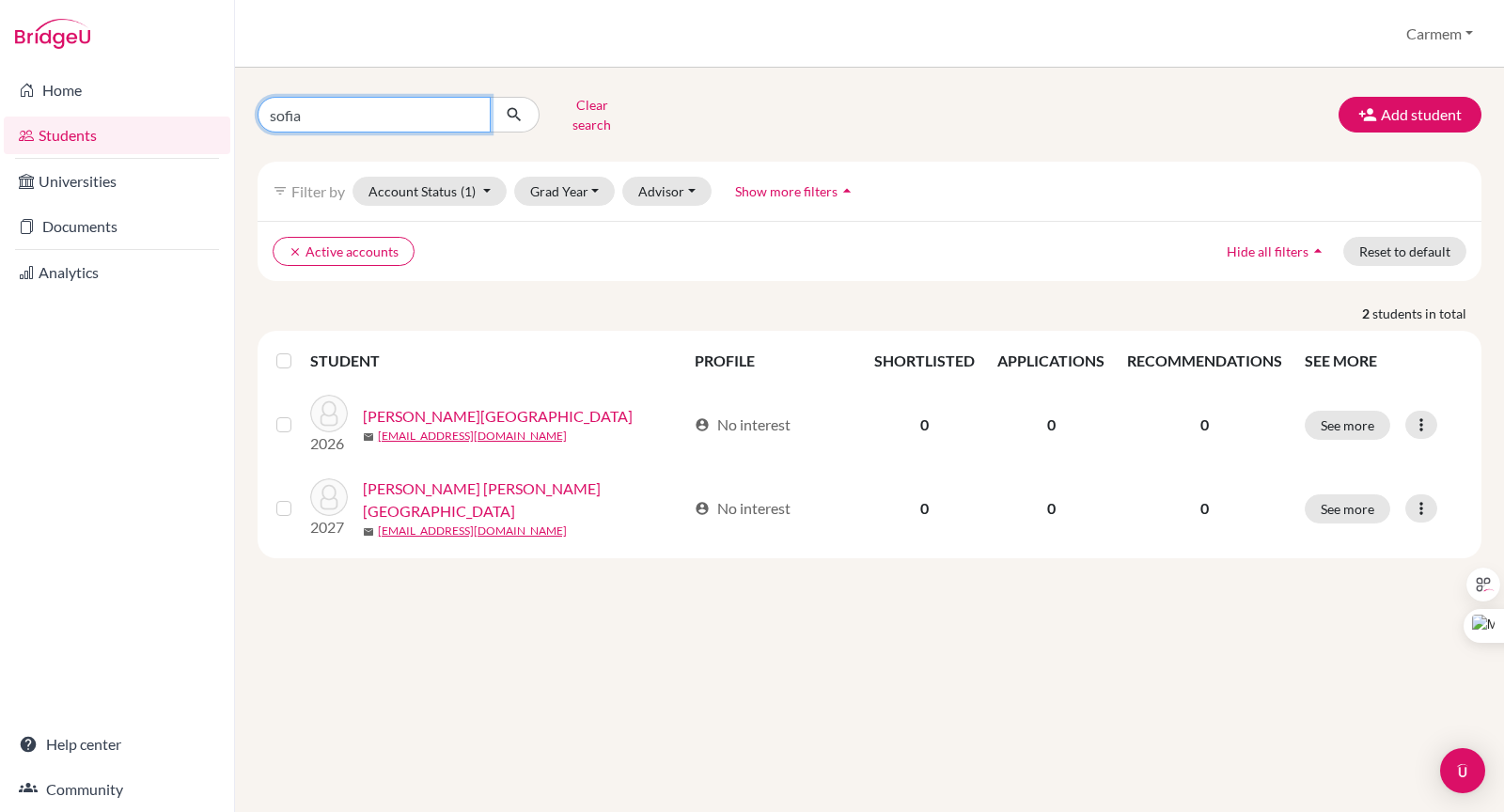
click at [470, 111] on input "sofia" at bounding box center [374, 115] width 233 height 36
click at [339, 109] on input "Find student by name..." at bounding box center [374, 115] width 233 height 36
type input "Tia"
click button "submit" at bounding box center [515, 115] width 49 height 36
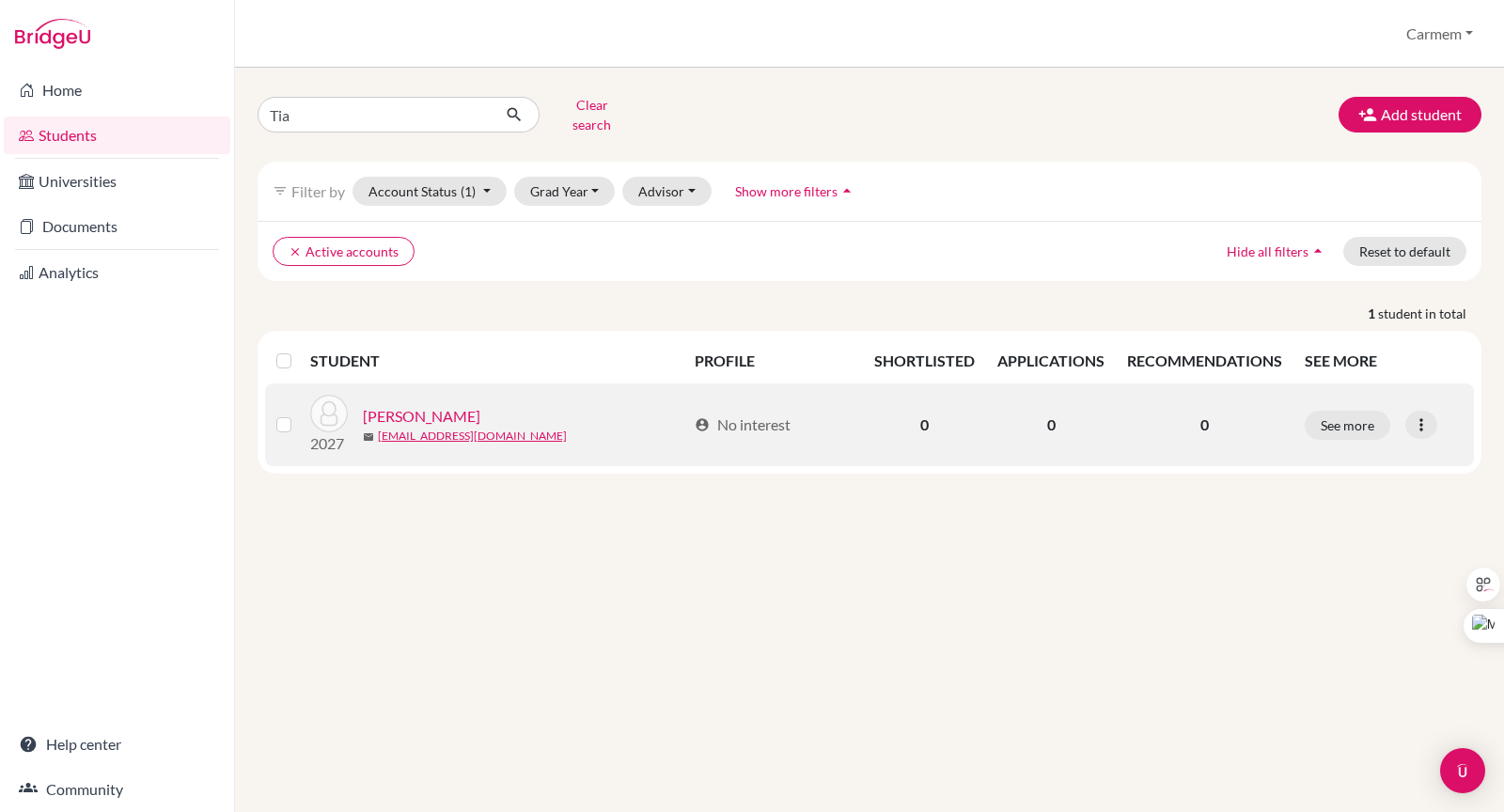
click at [418, 405] on link "[PERSON_NAME]" at bounding box center [422, 416] width 118 height 23
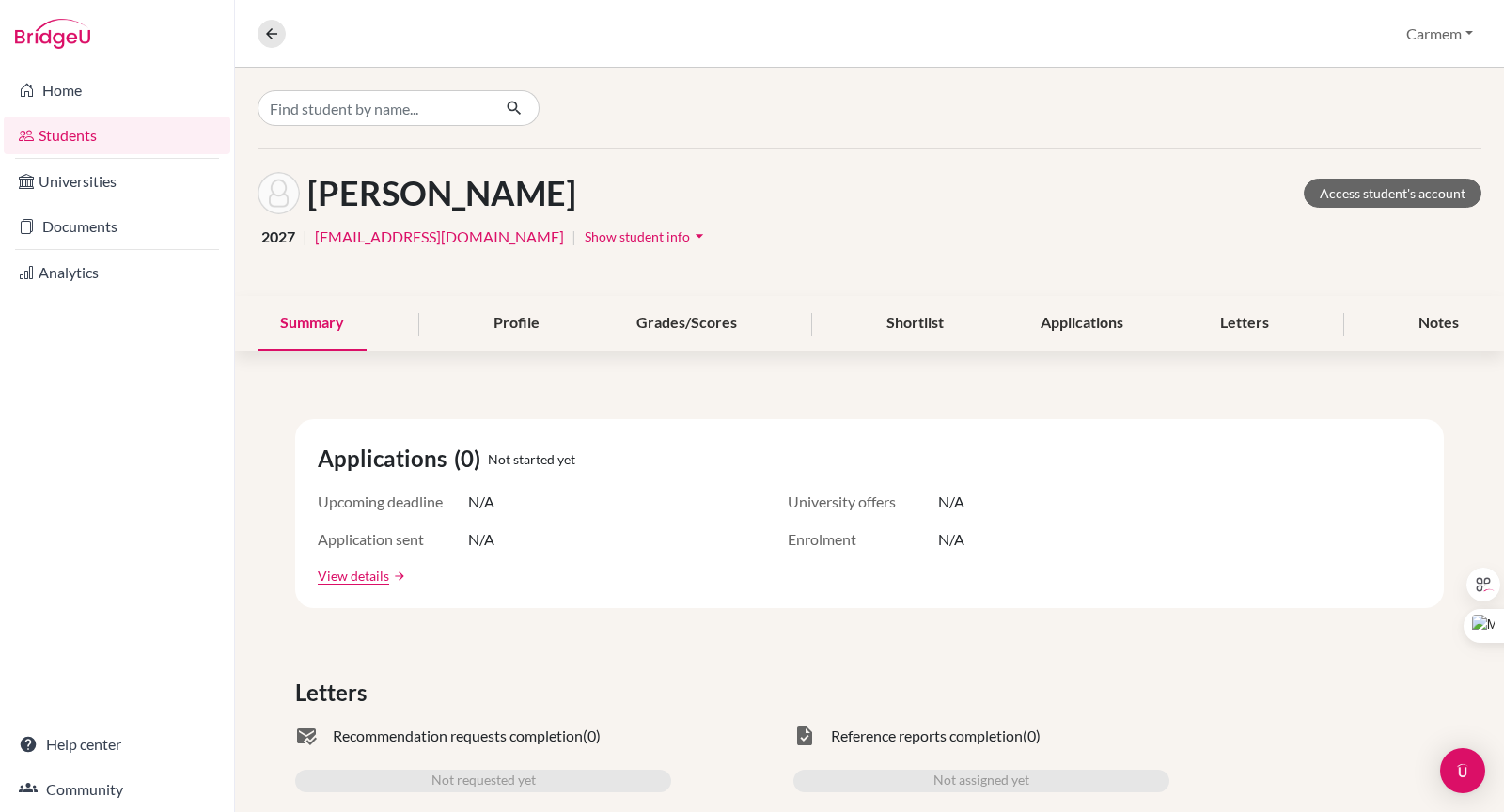
click at [77, 143] on link "Students" at bounding box center [117, 136] width 226 height 38
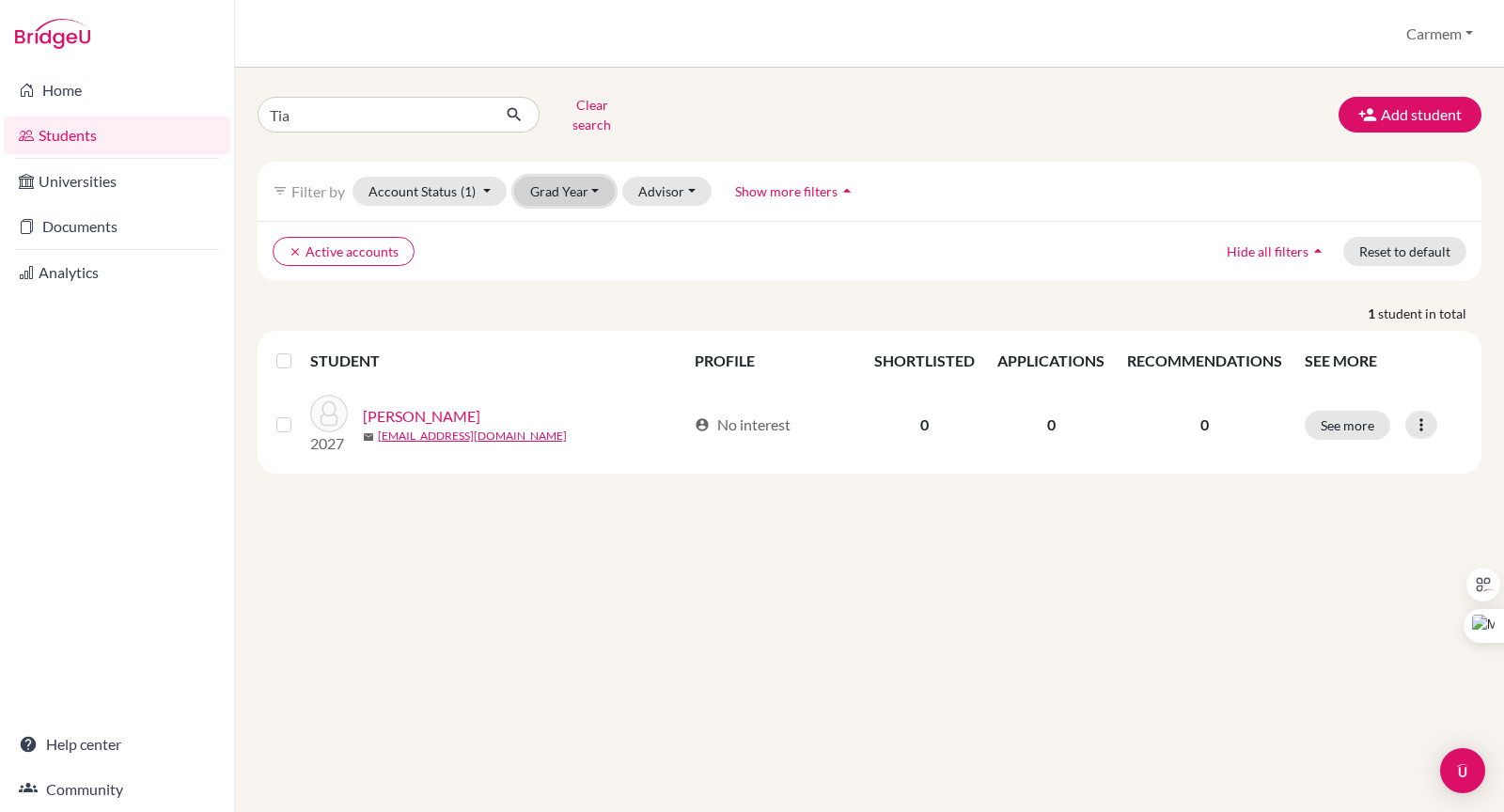
click at [590, 181] on button "Grad Year" at bounding box center [565, 191] width 102 height 29
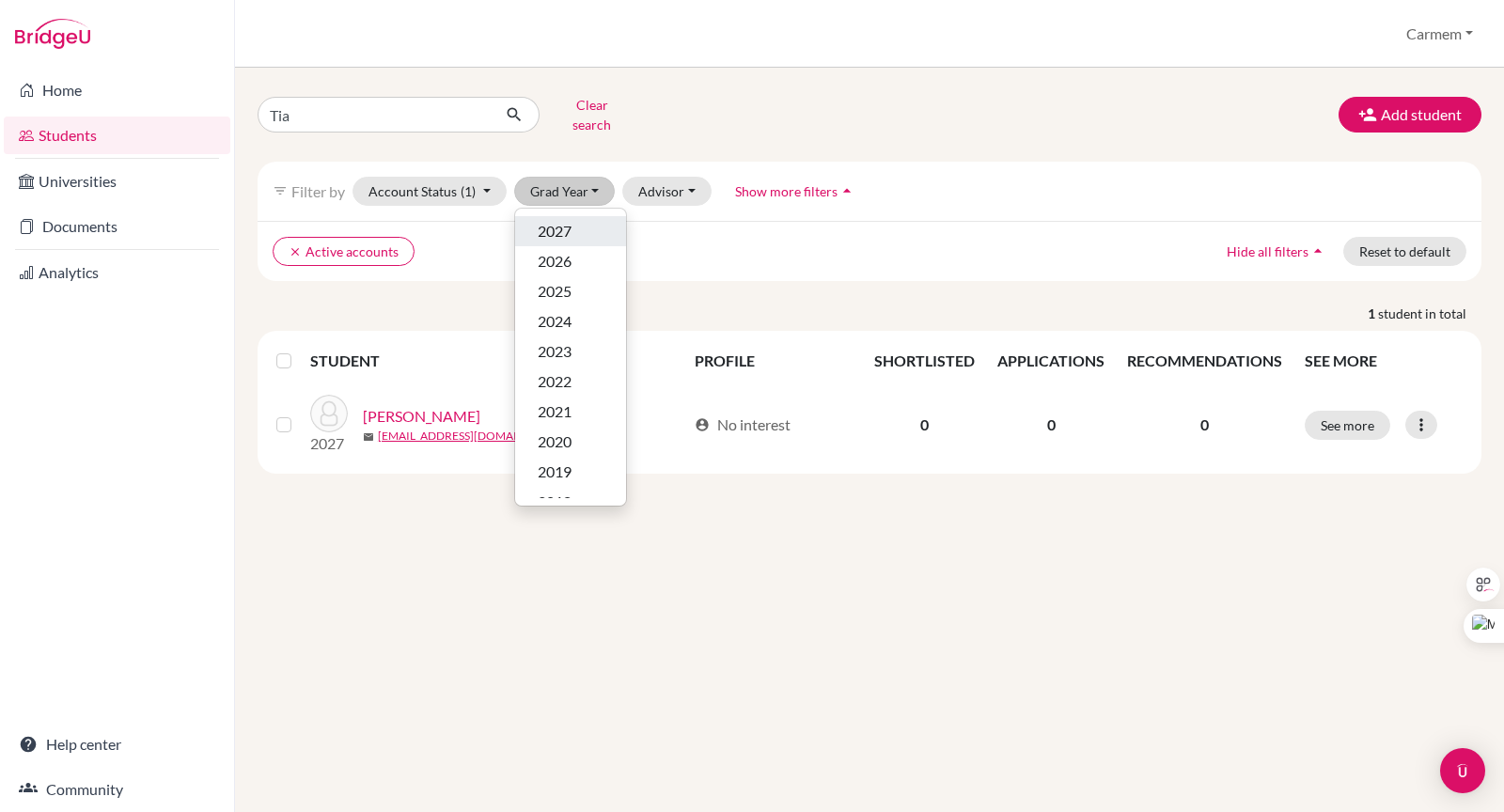
click at [573, 220] on div "2027" at bounding box center [570, 231] width 66 height 23
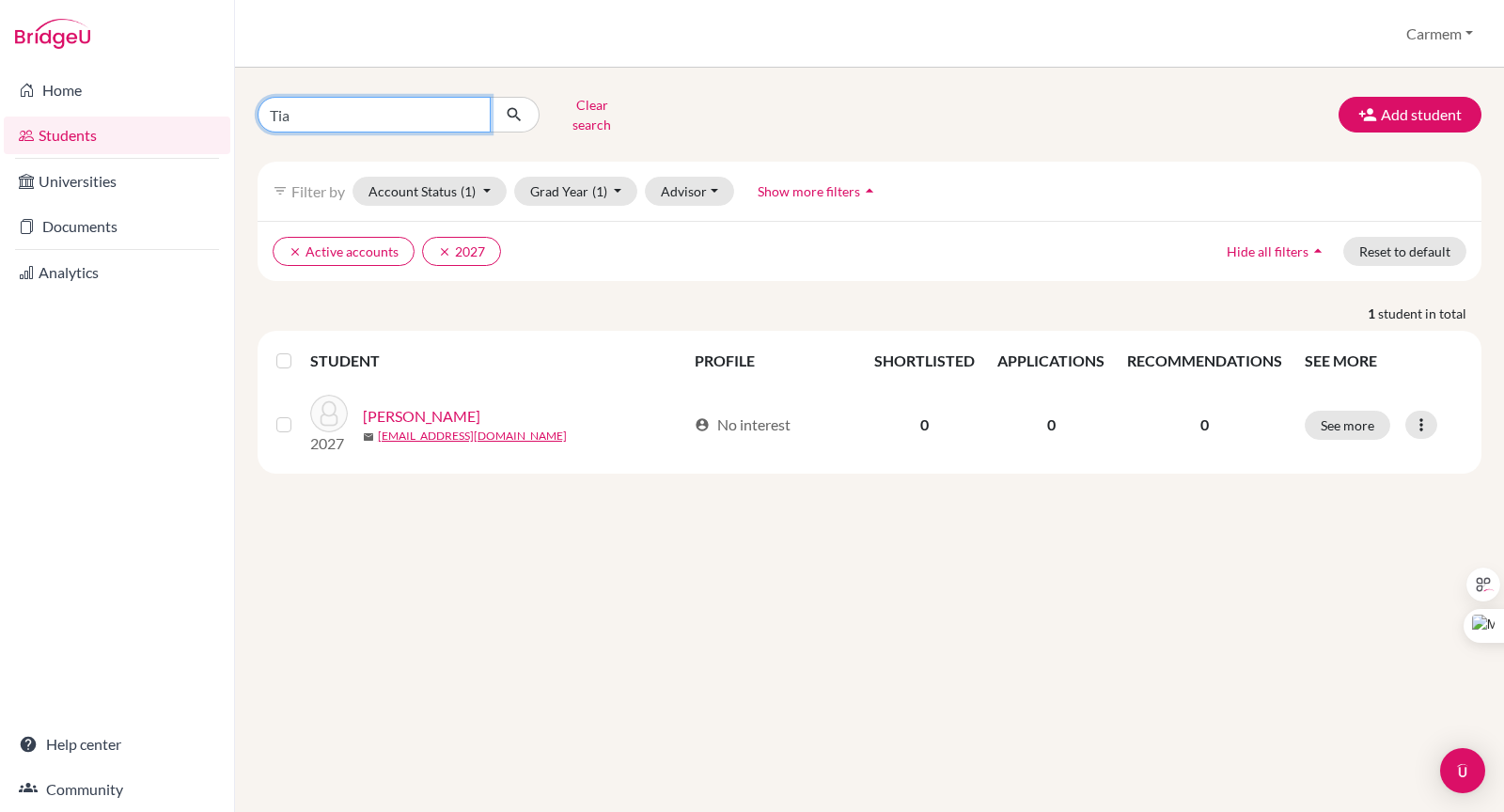
click at [473, 106] on input "Tia" at bounding box center [374, 115] width 233 height 36
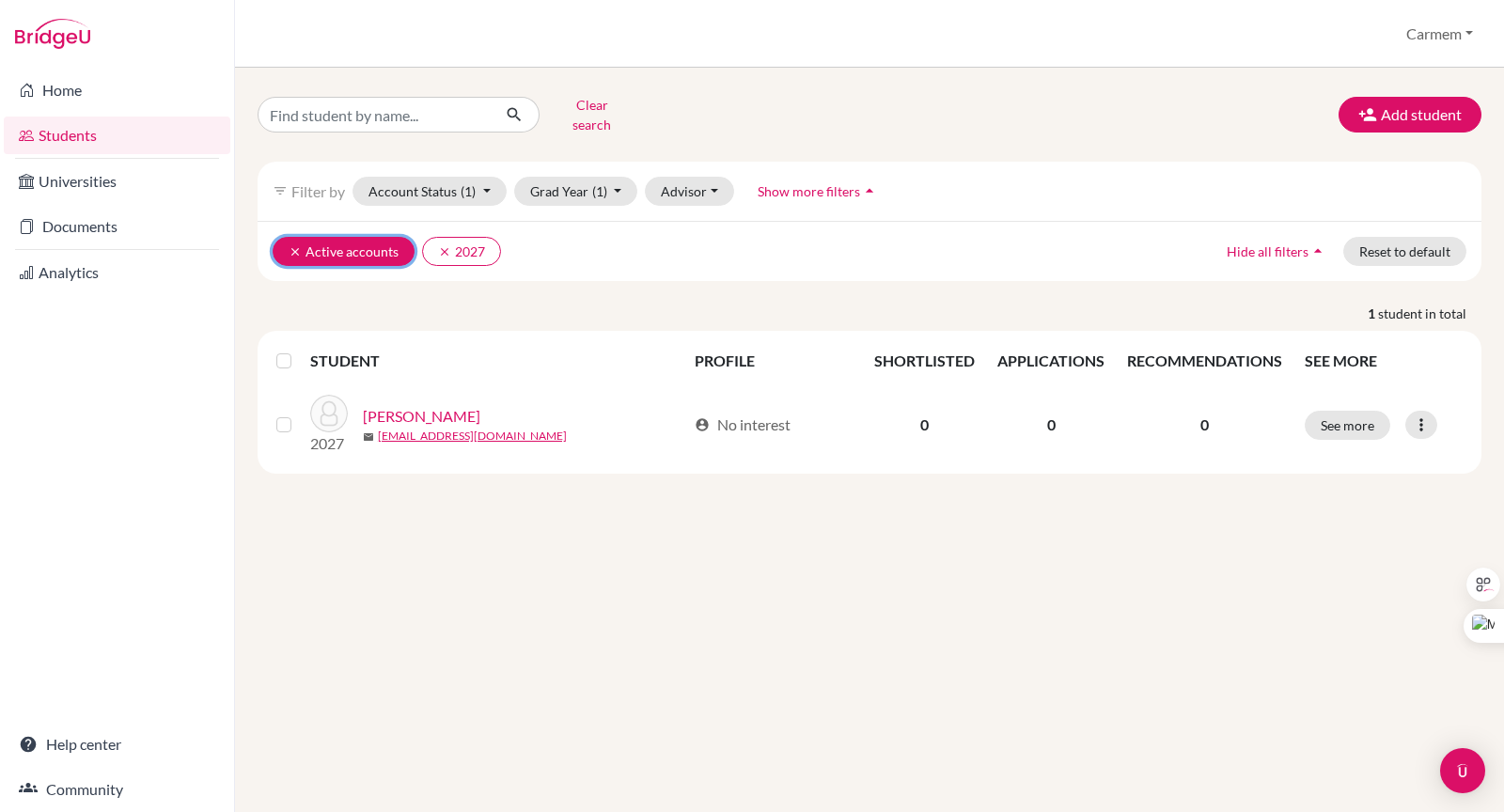
click at [297, 245] on icon "clear" at bounding box center [295, 252] width 13 height 13
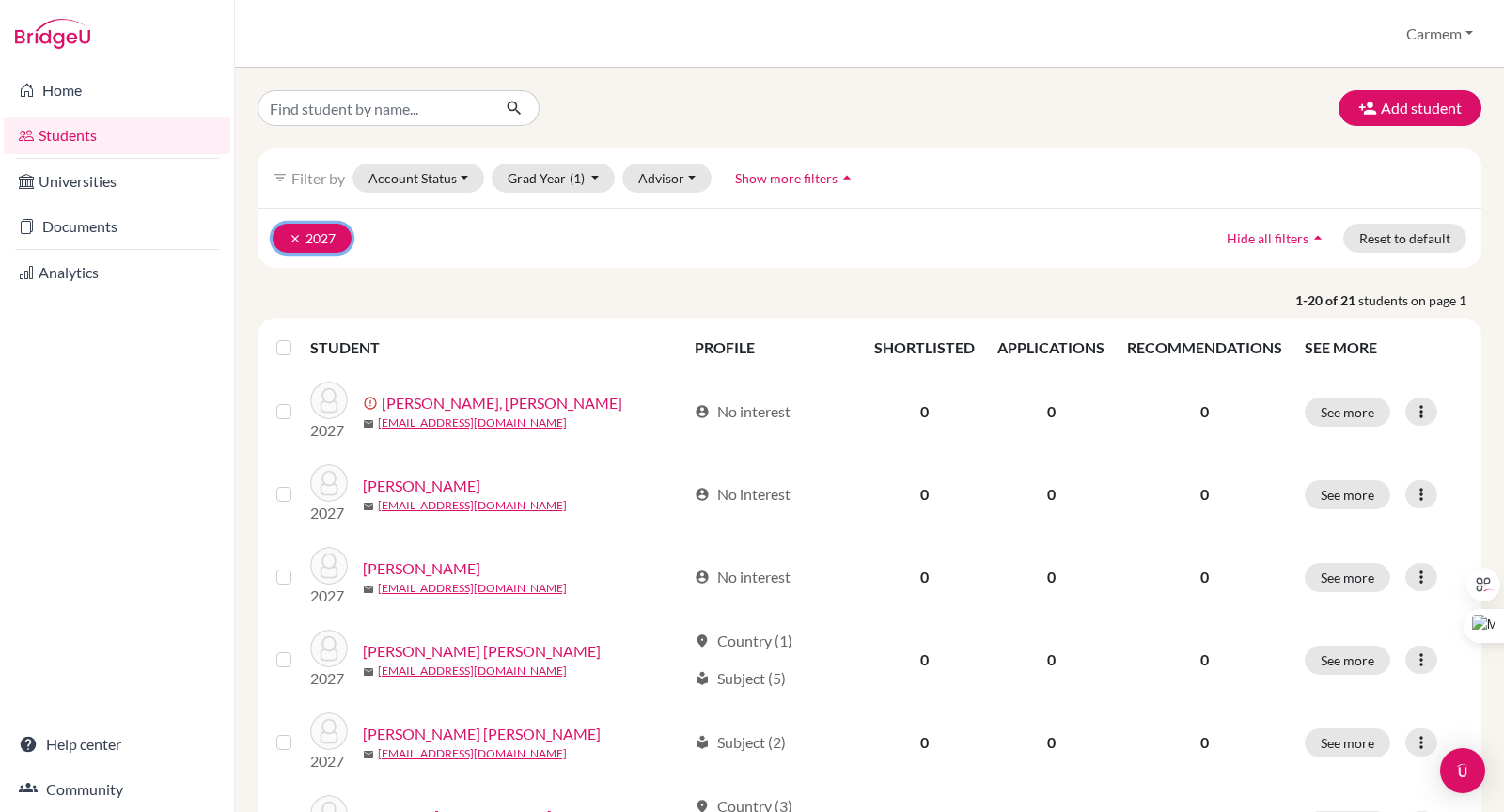
click at [289, 232] on icon "clear" at bounding box center [295, 239] width 13 height 13
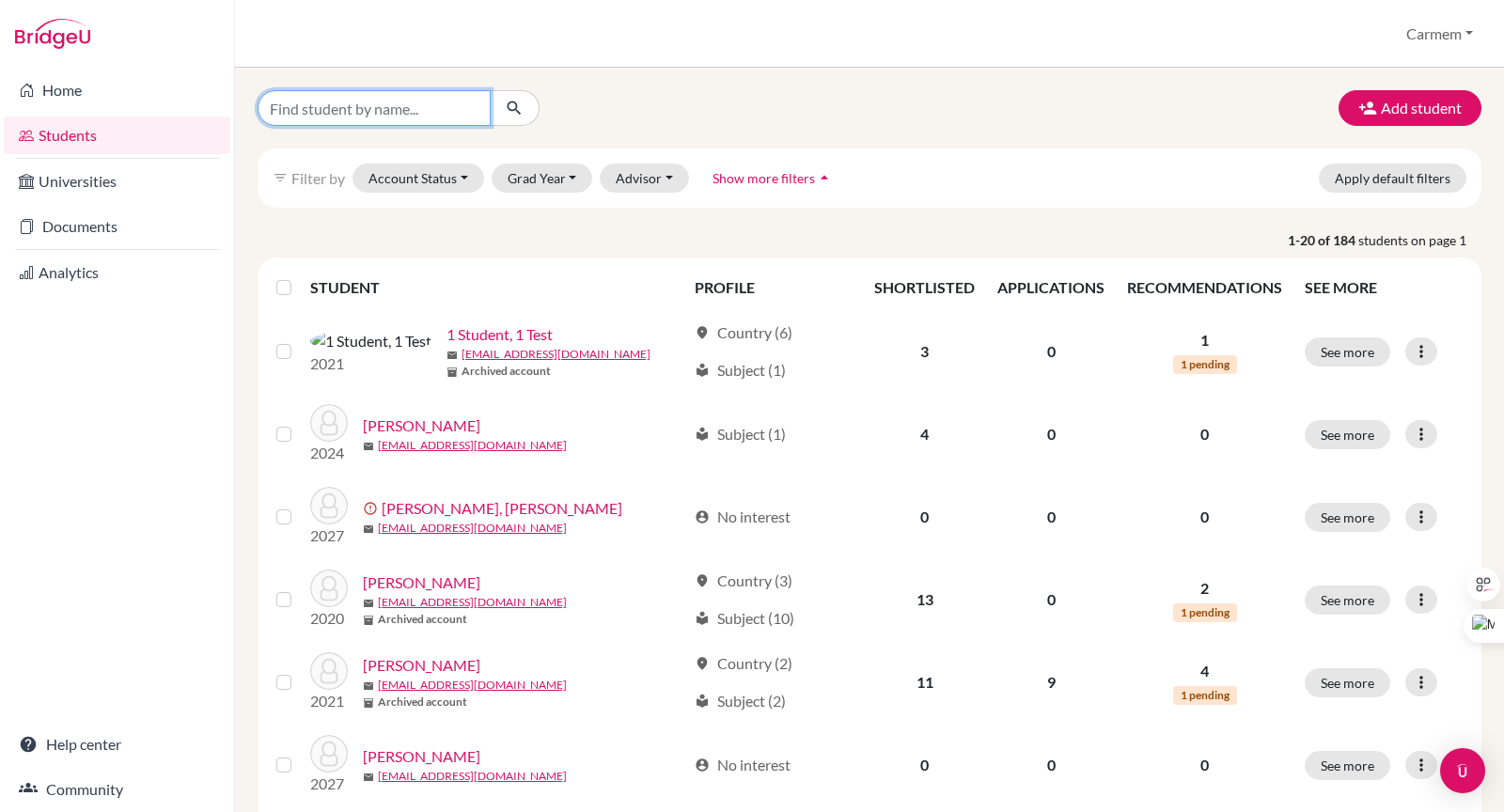
click at [452, 113] on input "Find student by name..." at bounding box center [374, 108] width 233 height 36
click at [644, 122] on div at bounding box center [452, 108] width 418 height 36
click at [570, 179] on button "Grad Year" at bounding box center [542, 178] width 102 height 29
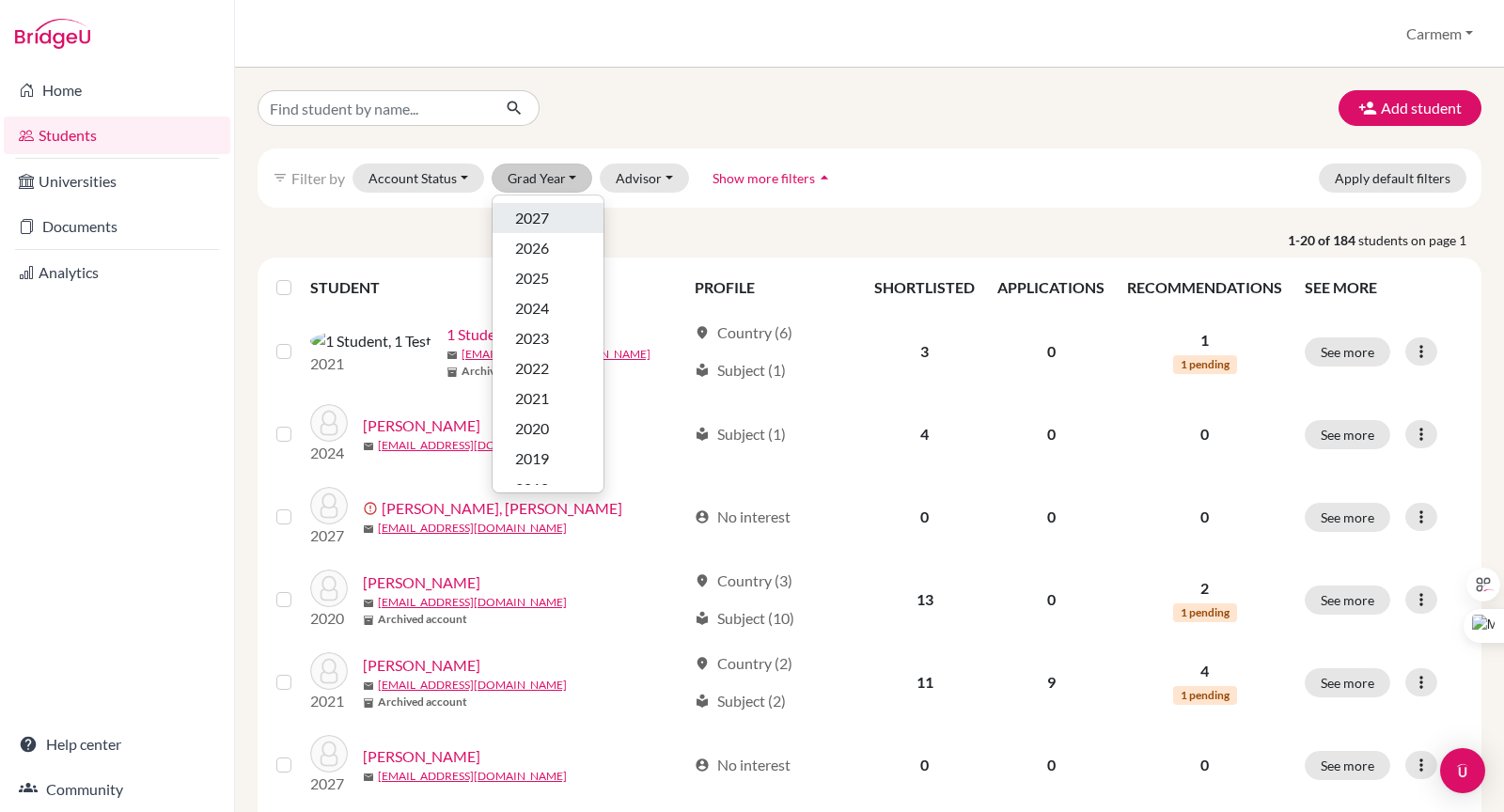
click at [536, 220] on span "2027" at bounding box center [533, 218] width 34 height 23
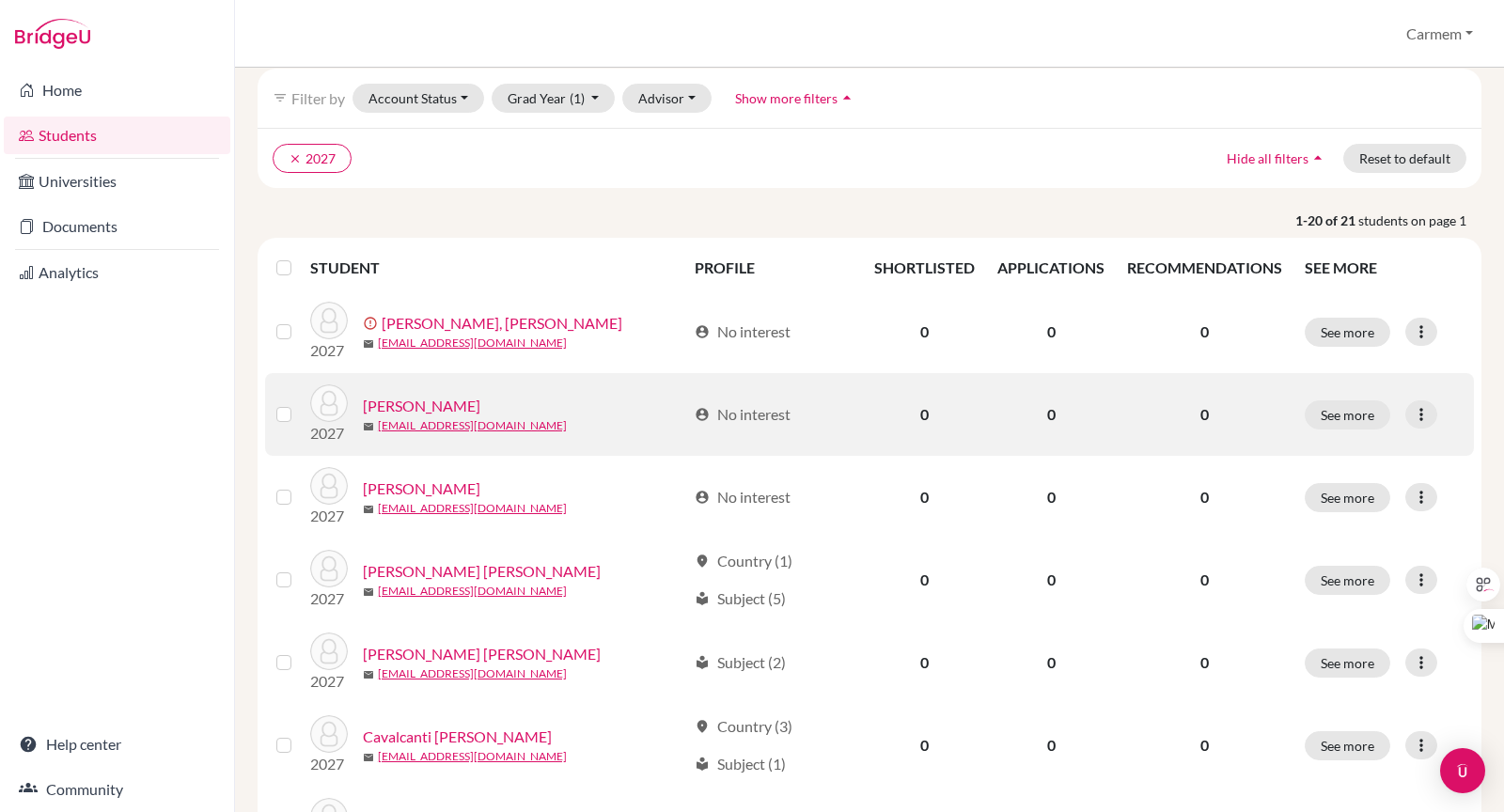
scroll to position [94, 0]
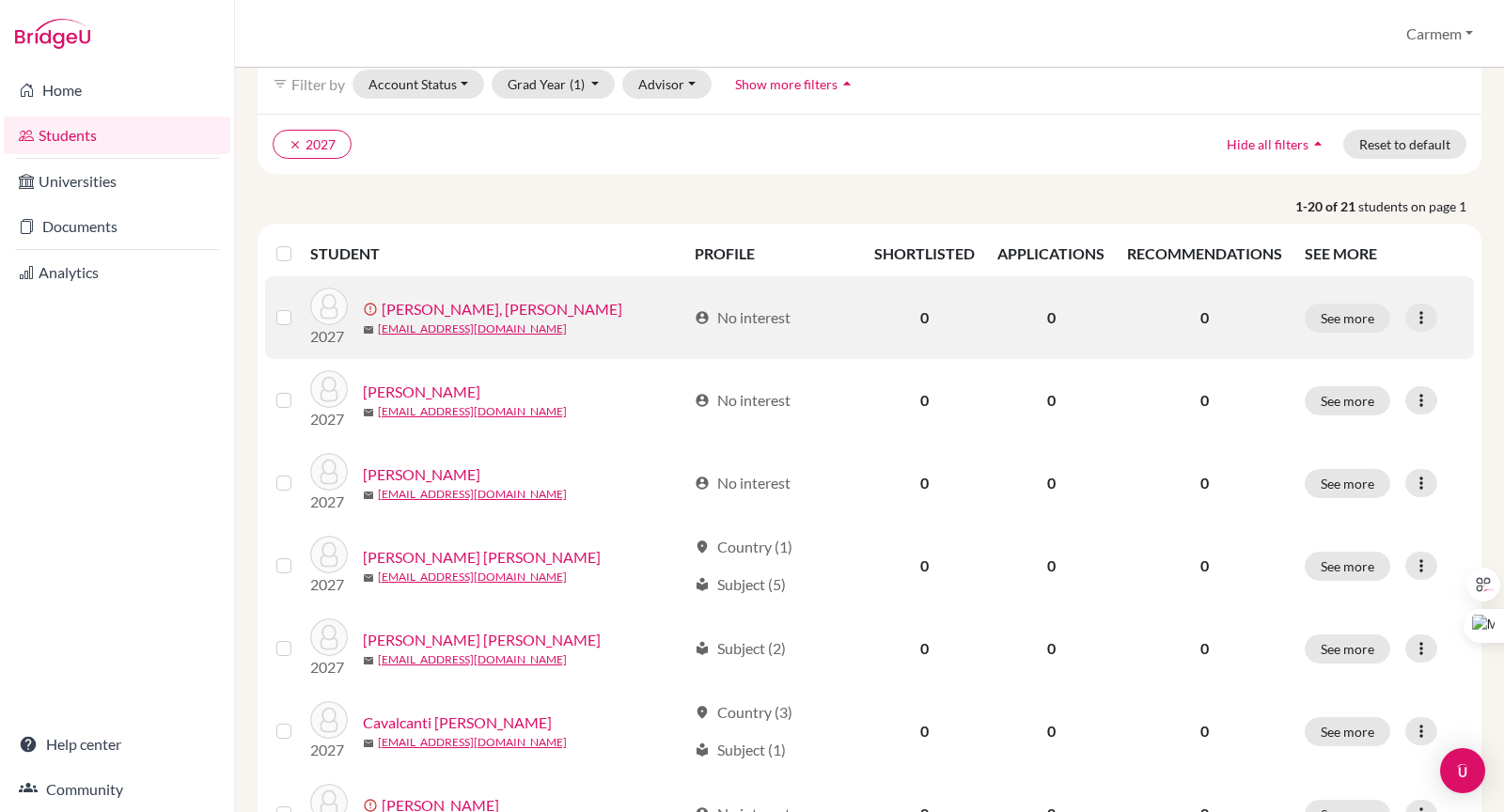
click at [428, 310] on link "[PERSON_NAME], [PERSON_NAME]" at bounding box center [501, 309] width 241 height 23
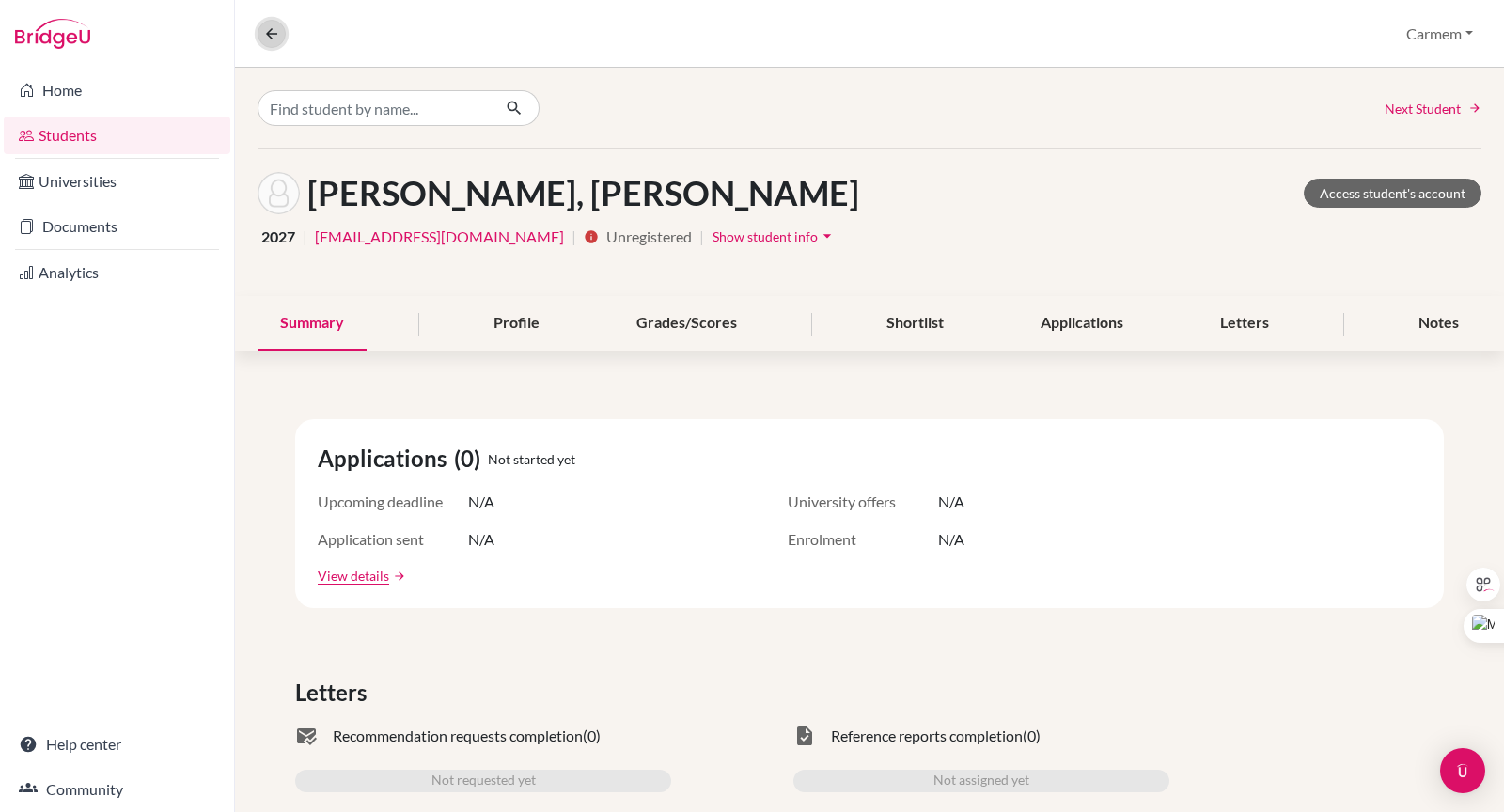
click at [268, 39] on icon at bounding box center [272, 34] width 17 height 17
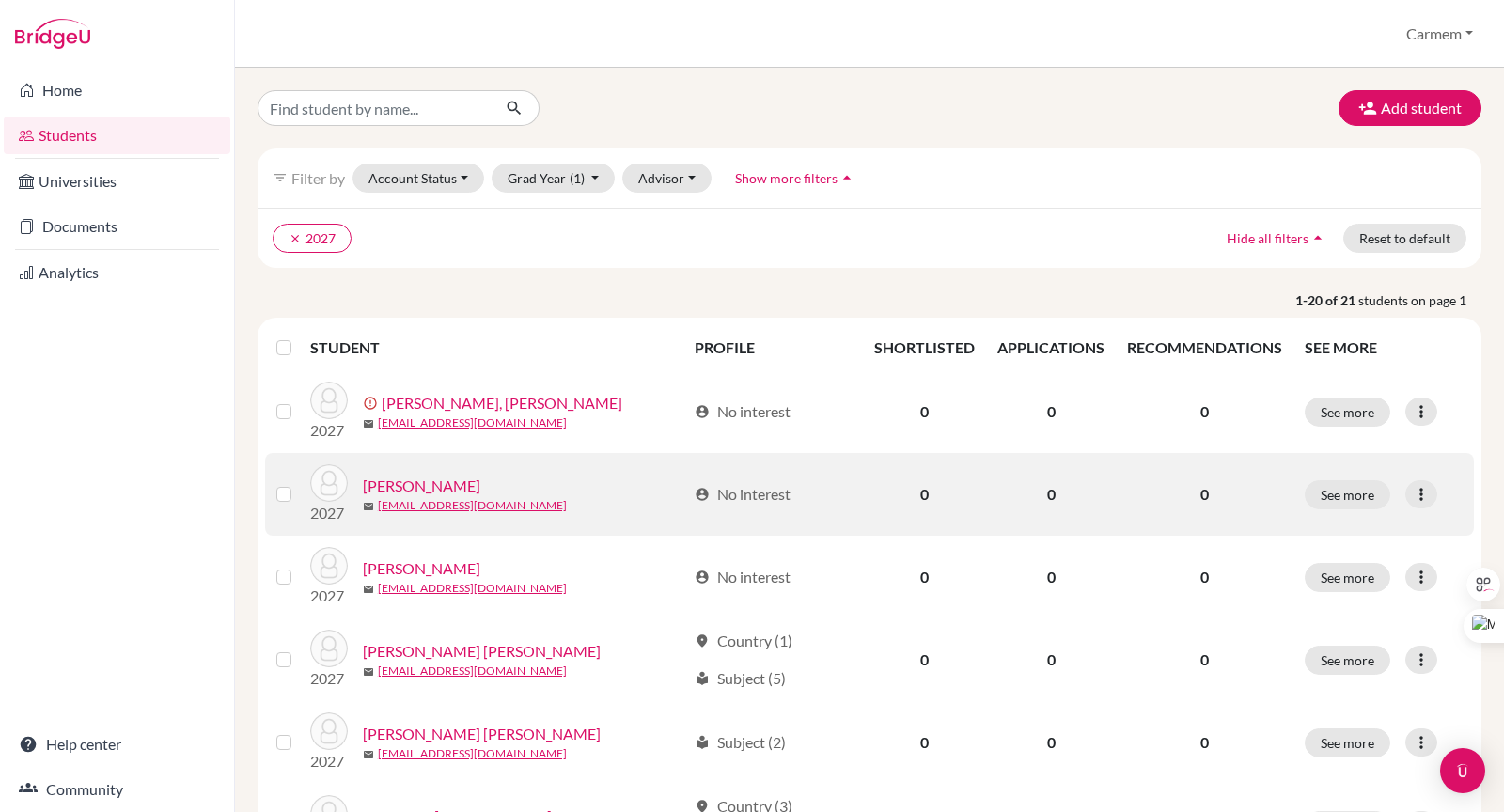
click at [421, 482] on link "[PERSON_NAME]" at bounding box center [422, 486] width 118 height 23
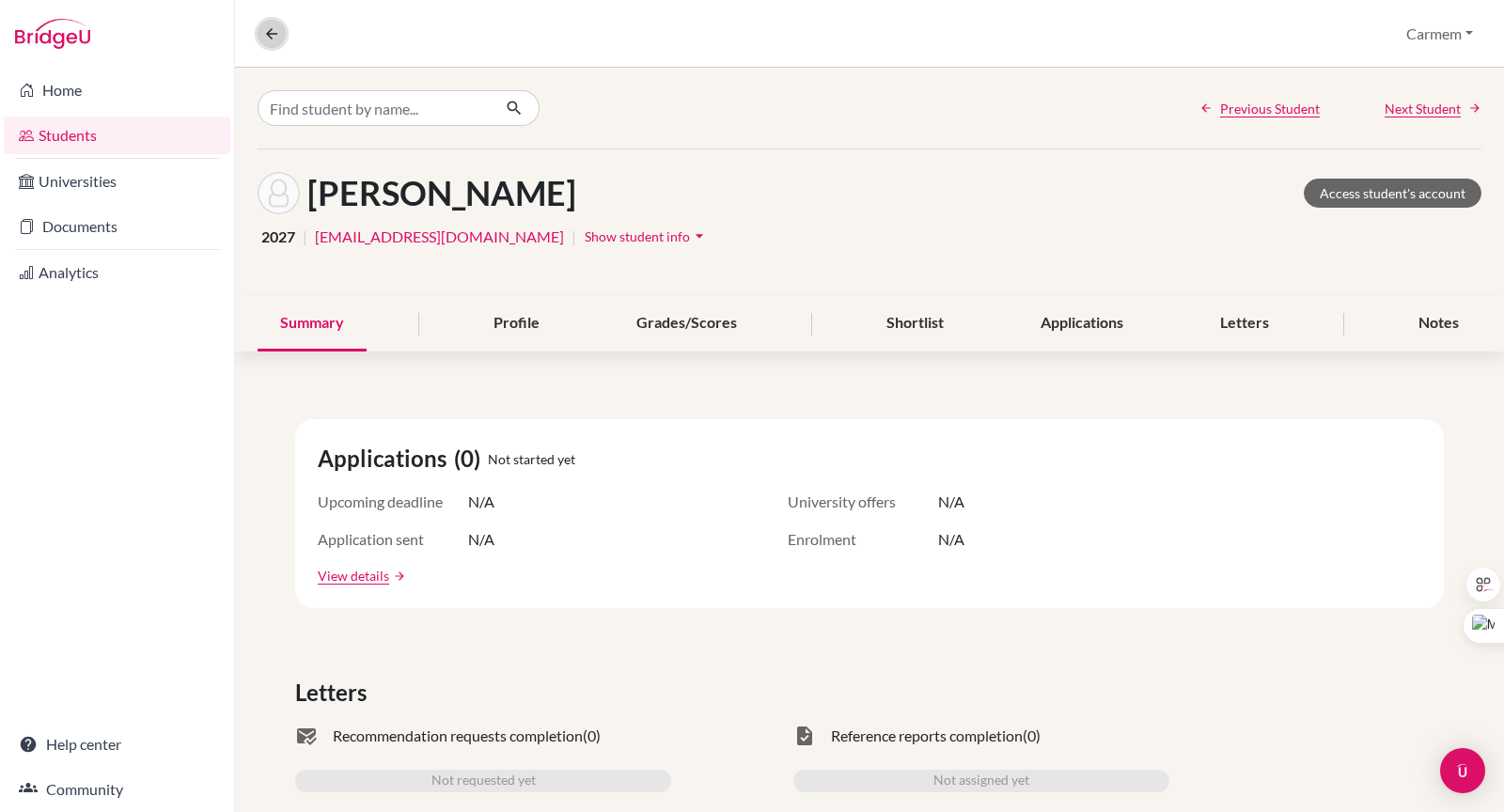
click at [271, 39] on icon at bounding box center [272, 34] width 17 height 17
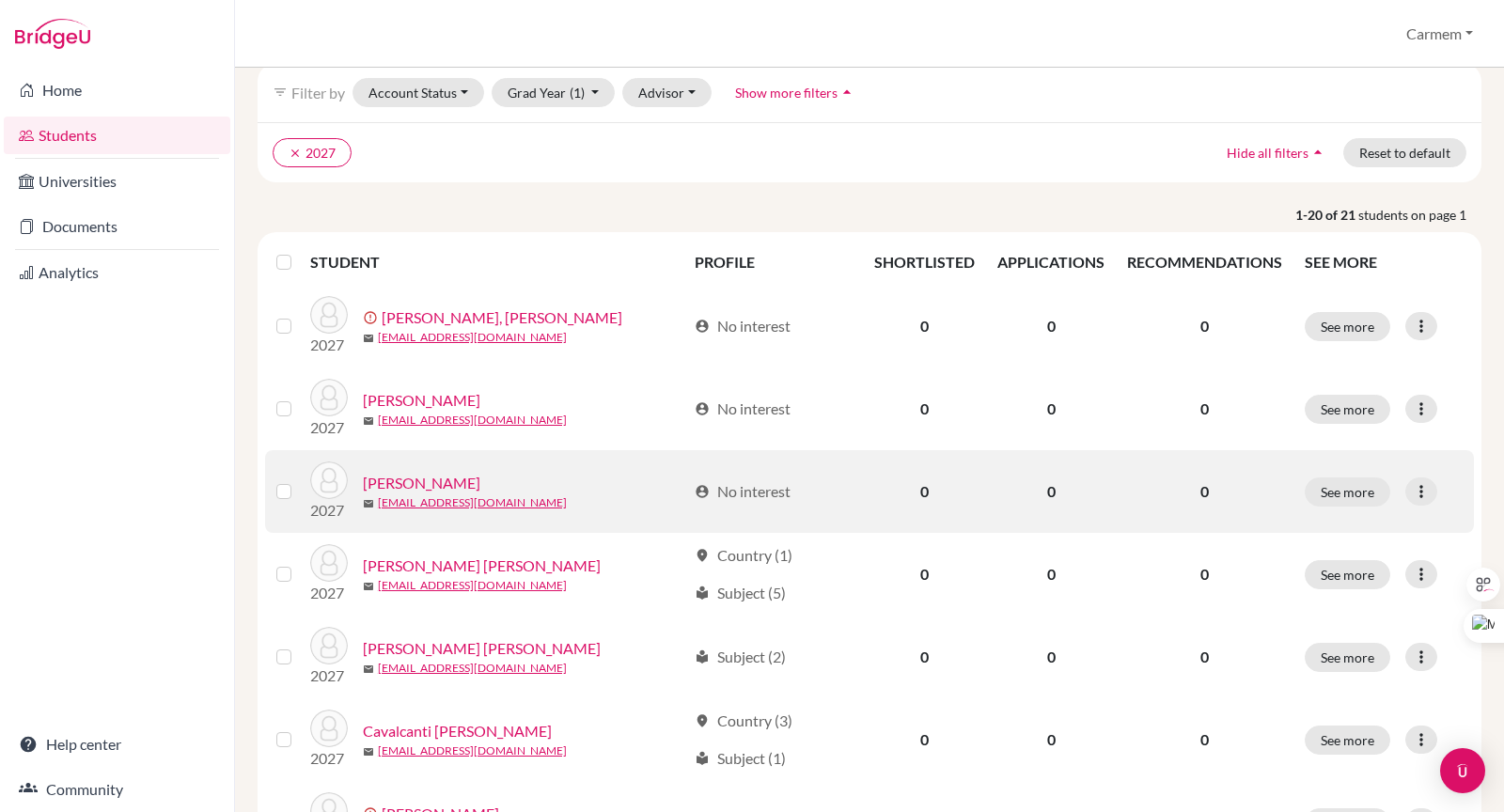
scroll to position [105, 0]
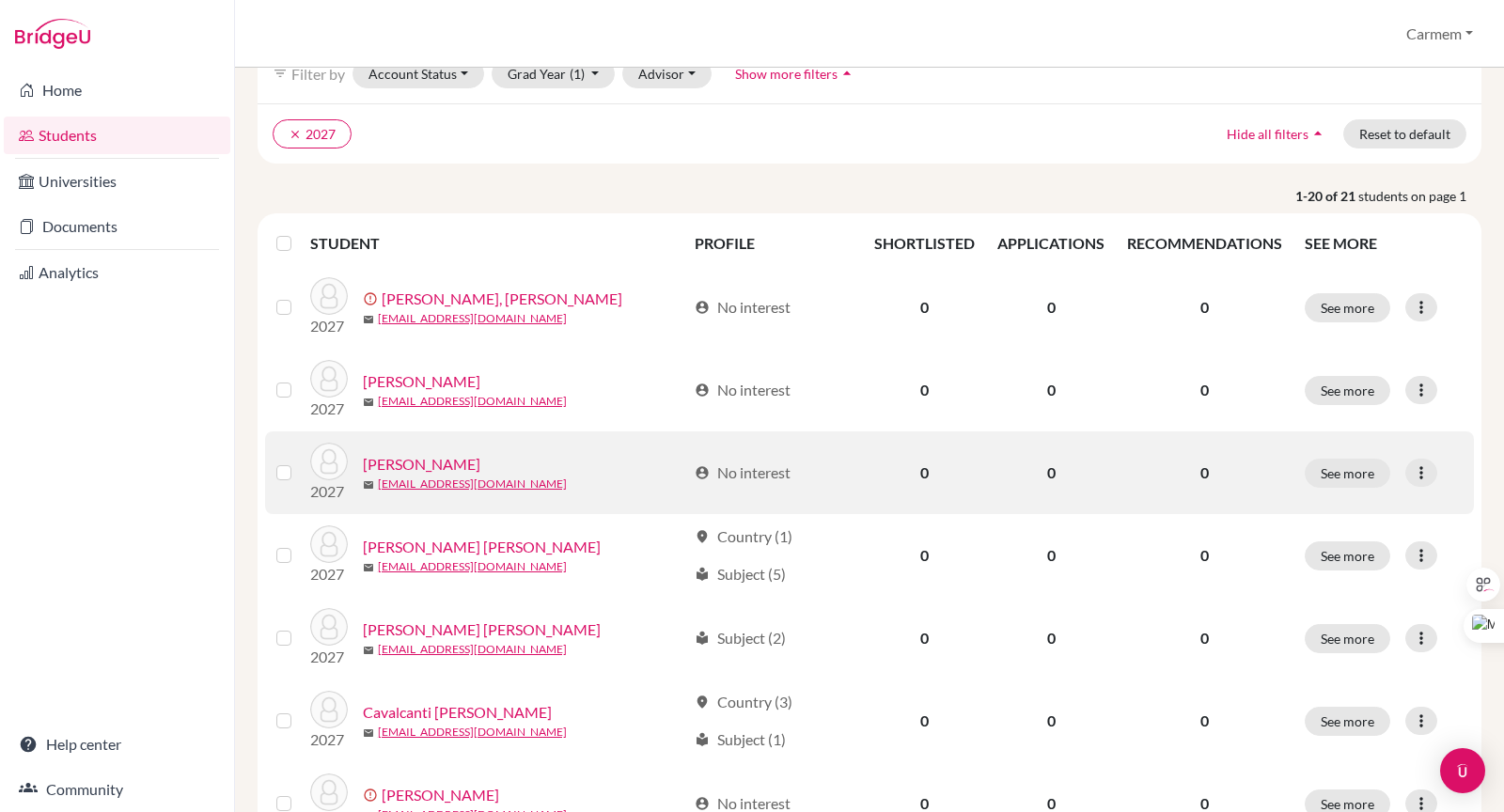
click at [434, 462] on link "[PERSON_NAME]" at bounding box center [422, 464] width 118 height 23
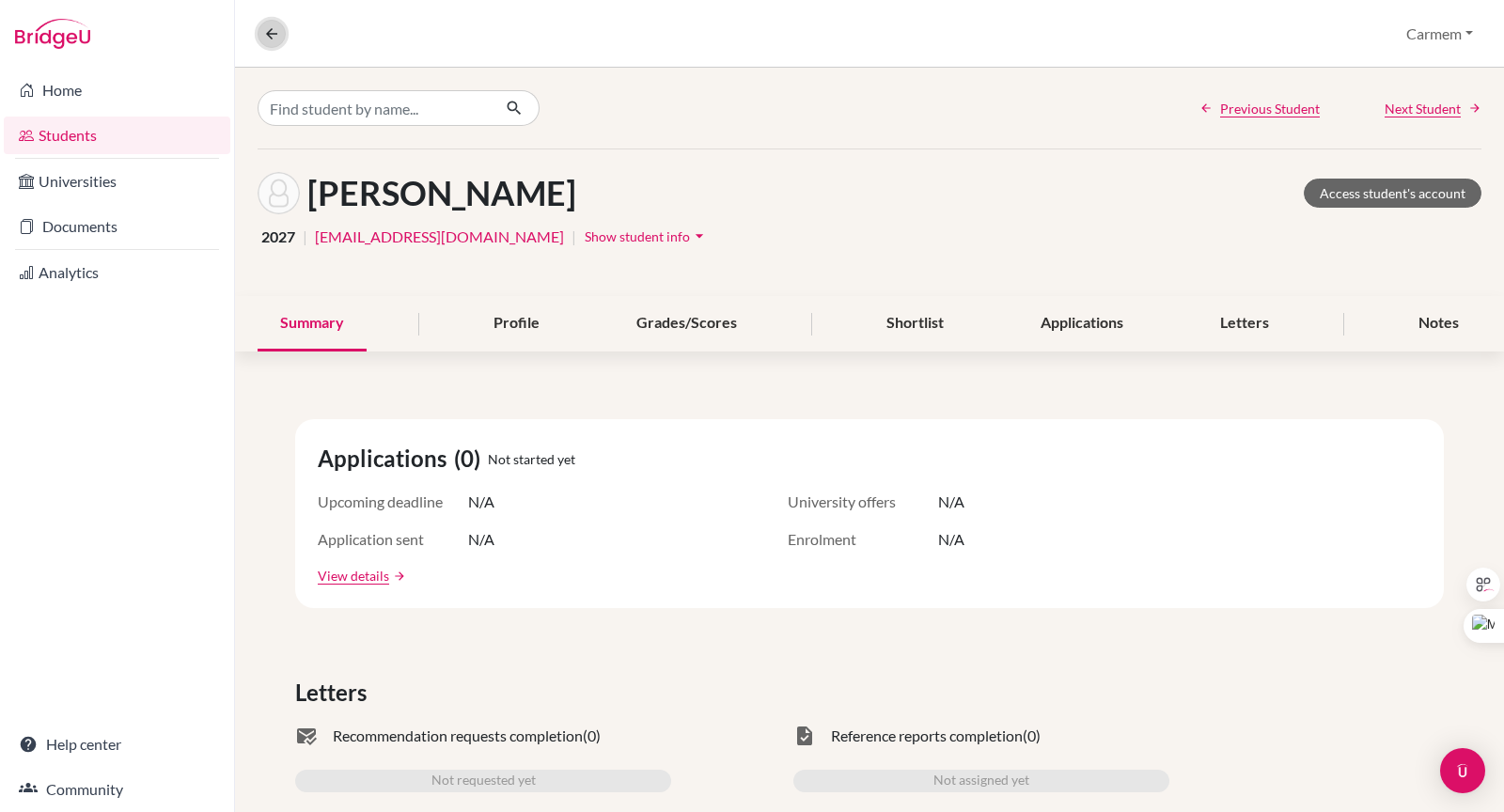
click at [272, 36] on icon at bounding box center [272, 34] width 17 height 17
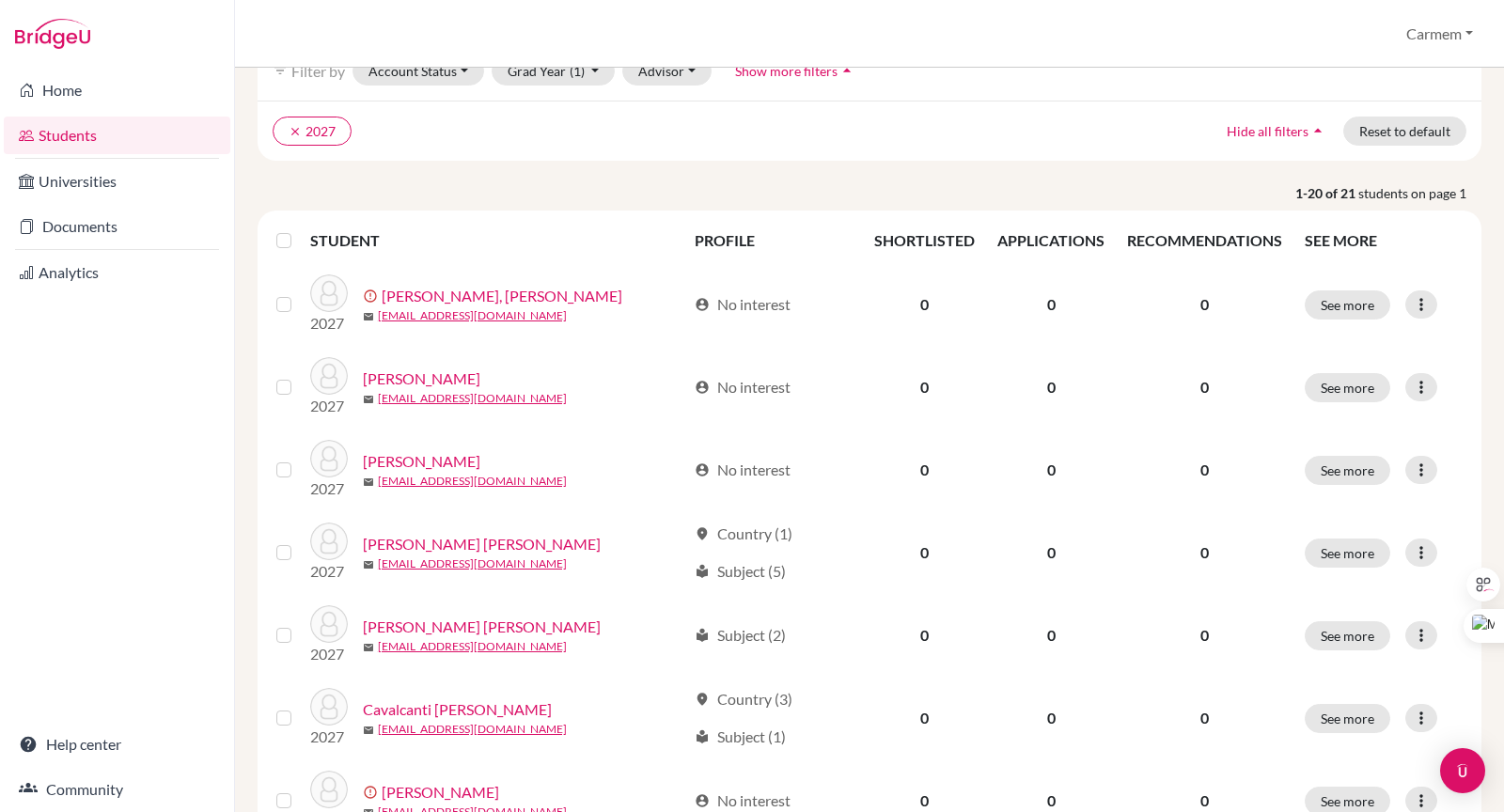
scroll to position [134, 0]
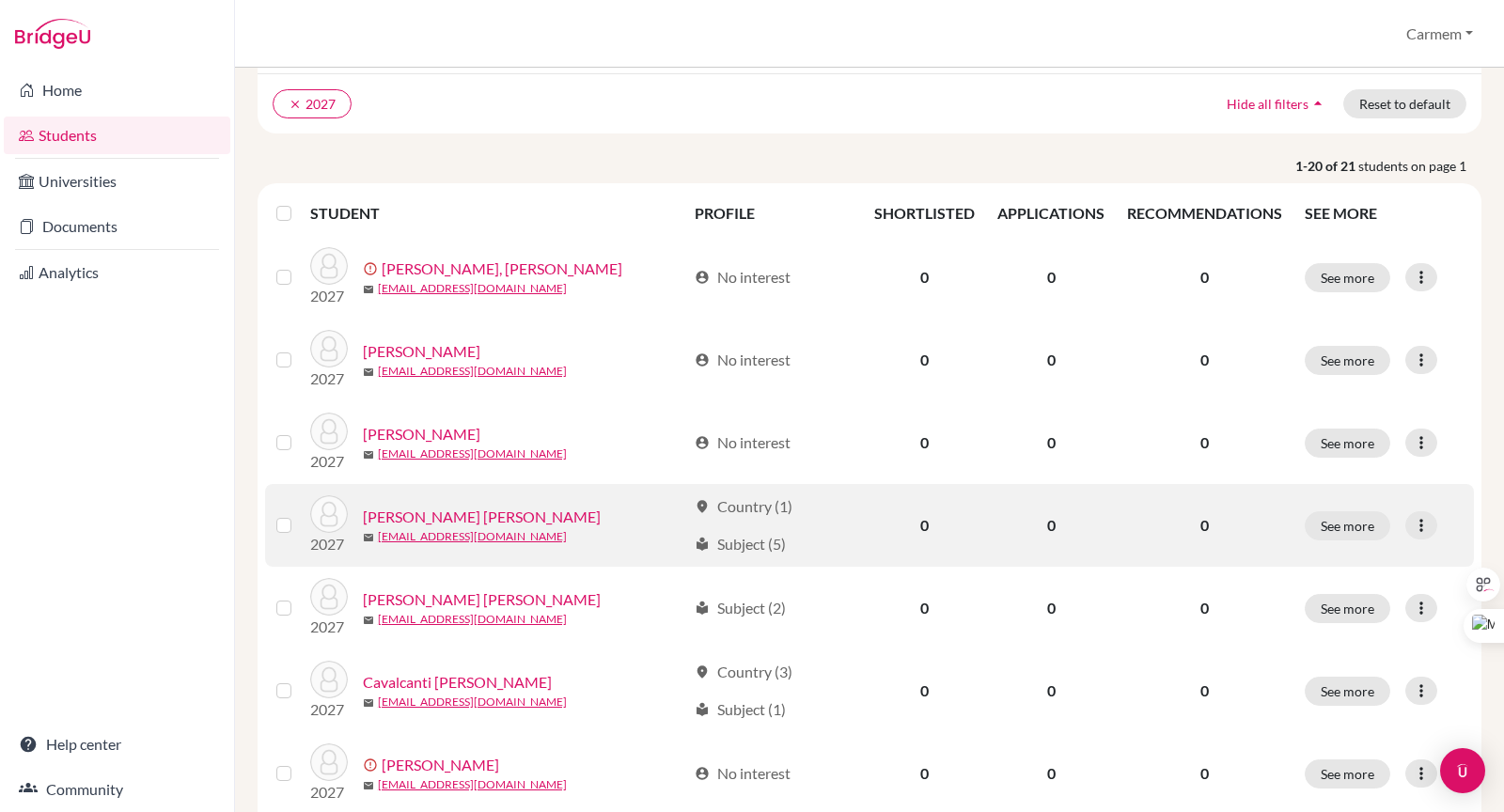
click at [458, 519] on link "[PERSON_NAME] [PERSON_NAME]" at bounding box center [482, 517] width 238 height 23
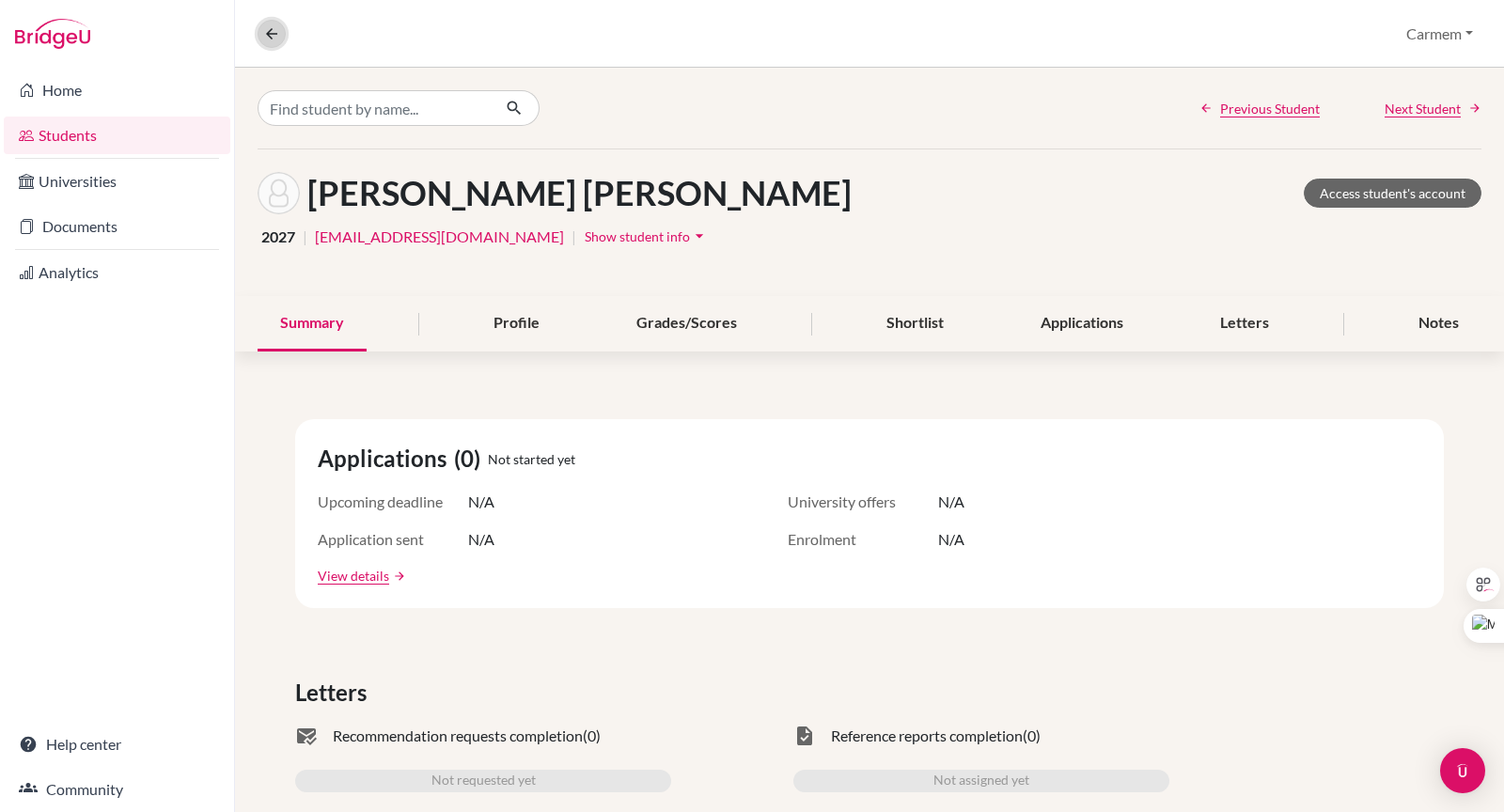
click at [271, 30] on icon at bounding box center [272, 34] width 17 height 17
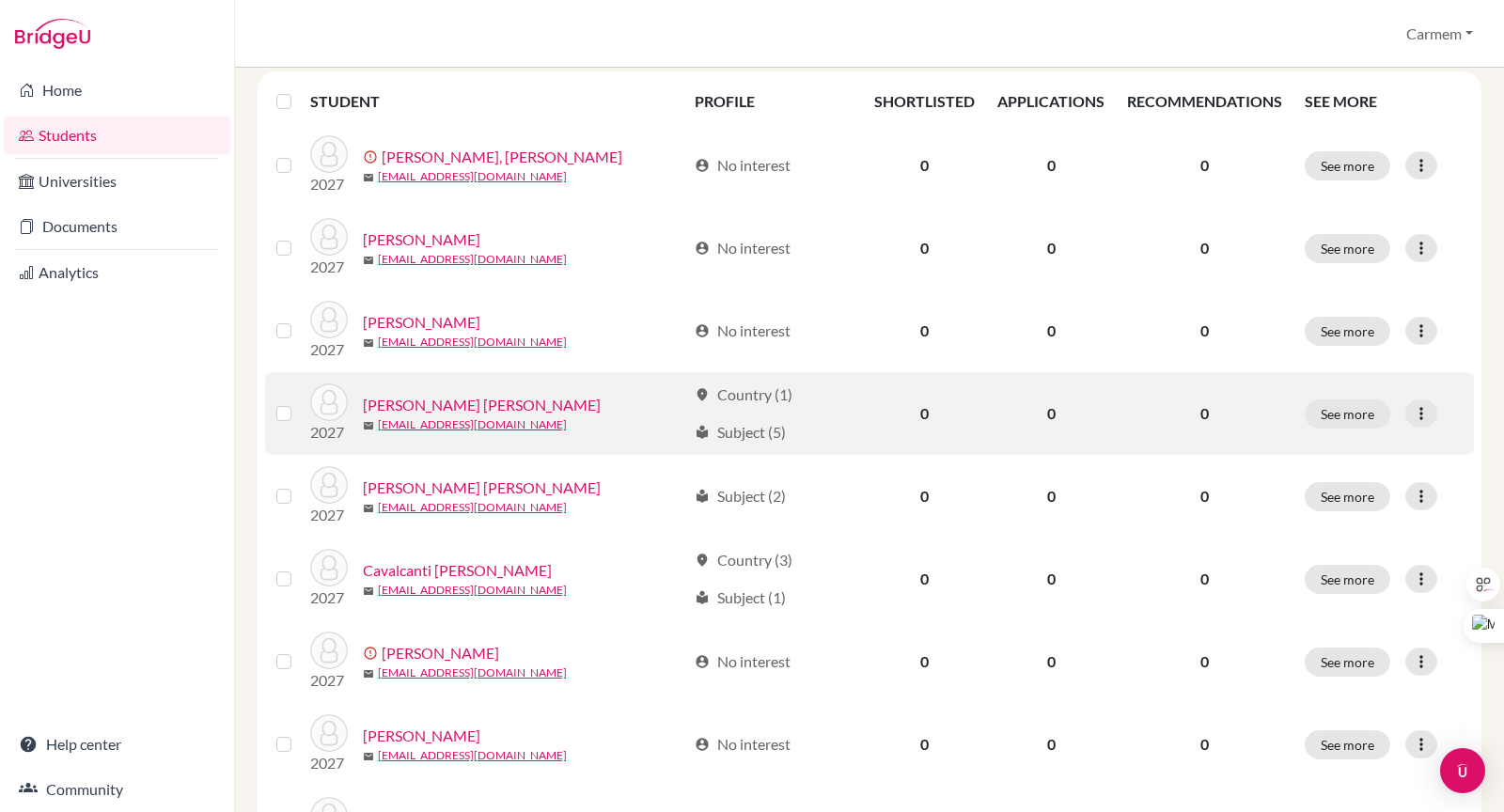
scroll to position [286, 0]
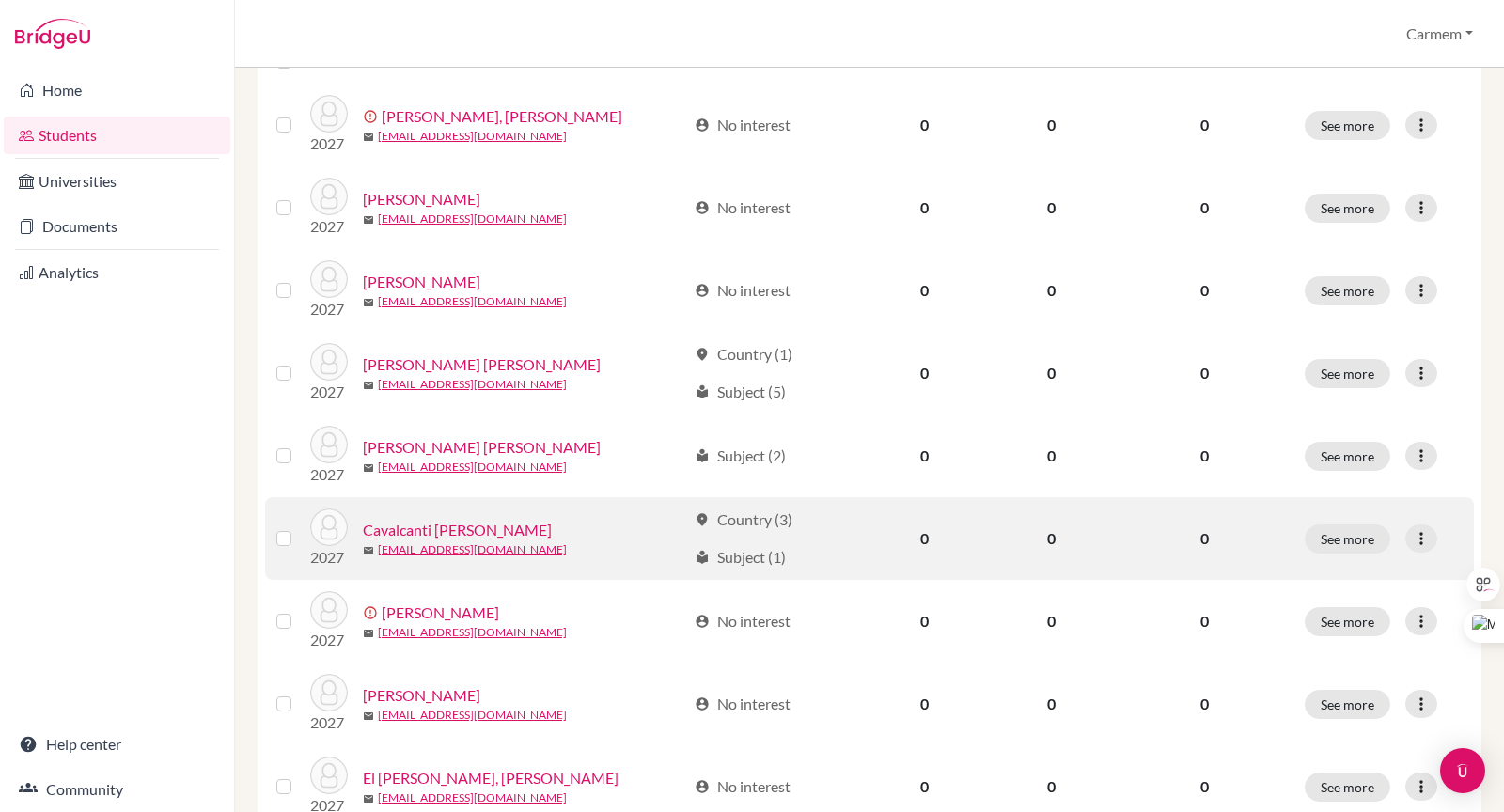
click at [481, 532] on link "Cavalcanti [PERSON_NAME]" at bounding box center [458, 531] width 189 height 23
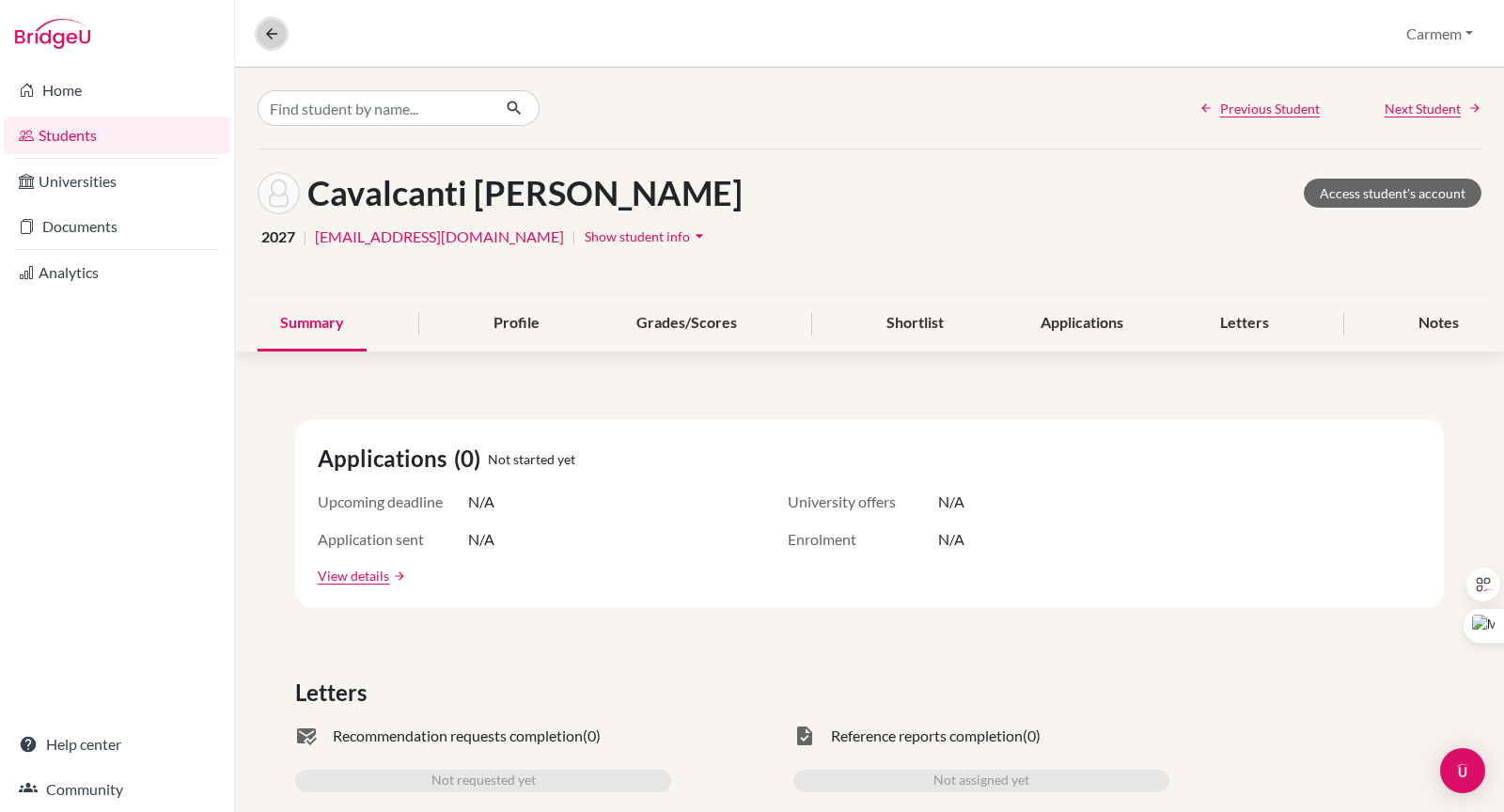
click at [270, 40] on icon at bounding box center [272, 34] width 17 height 17
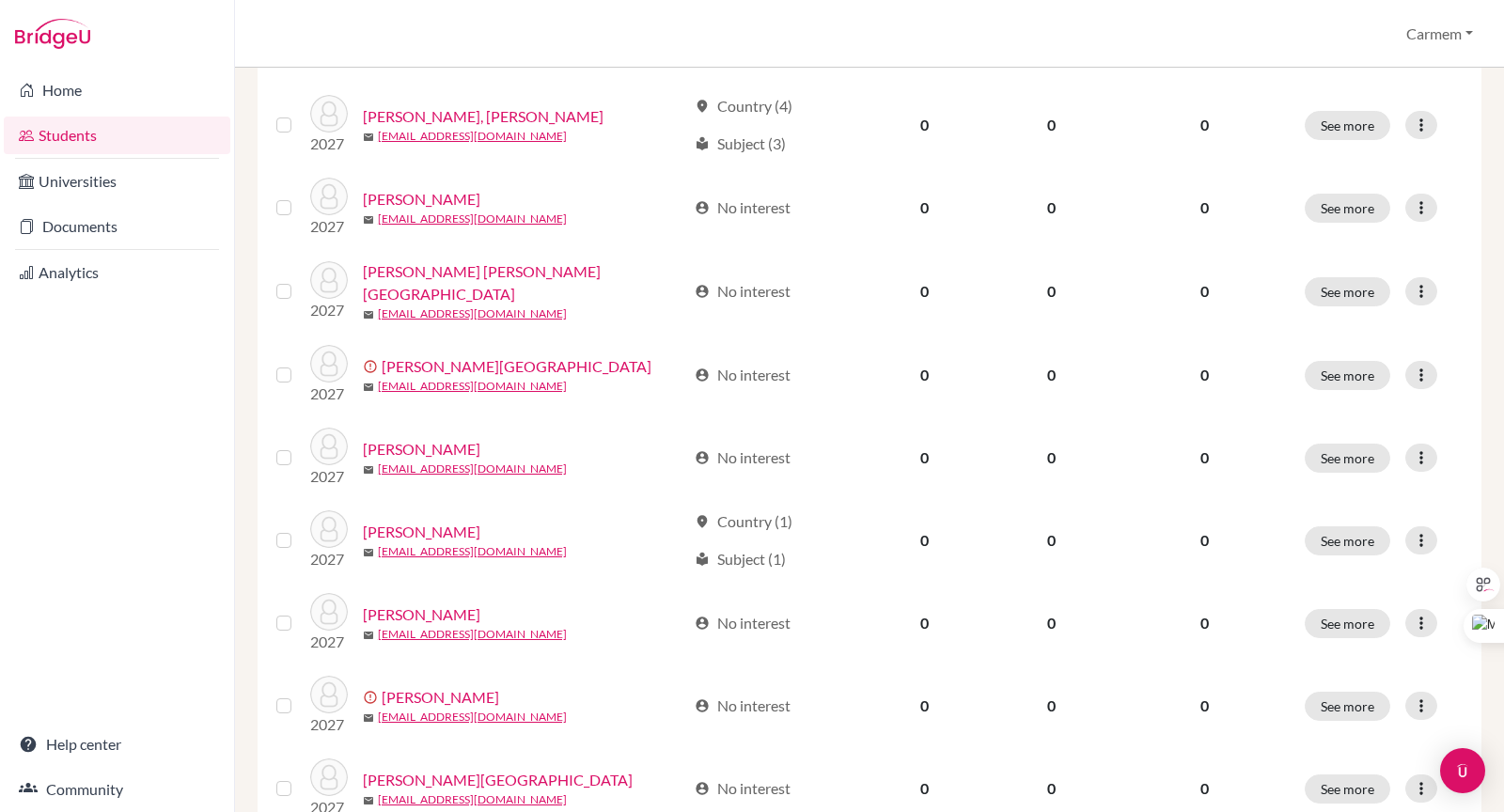
scroll to position [1045, 0]
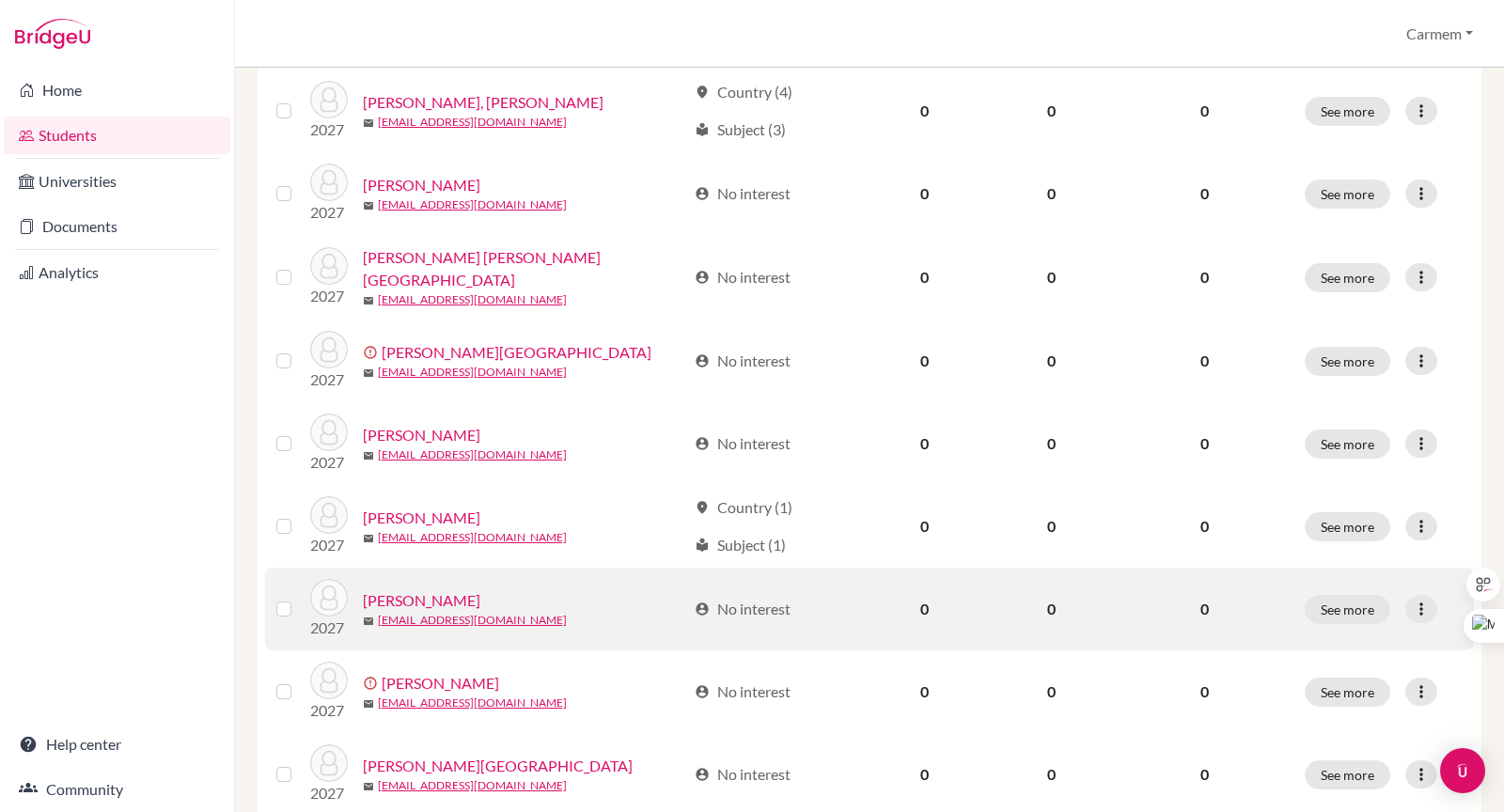
click at [459, 598] on link "[PERSON_NAME]" at bounding box center [422, 601] width 118 height 23
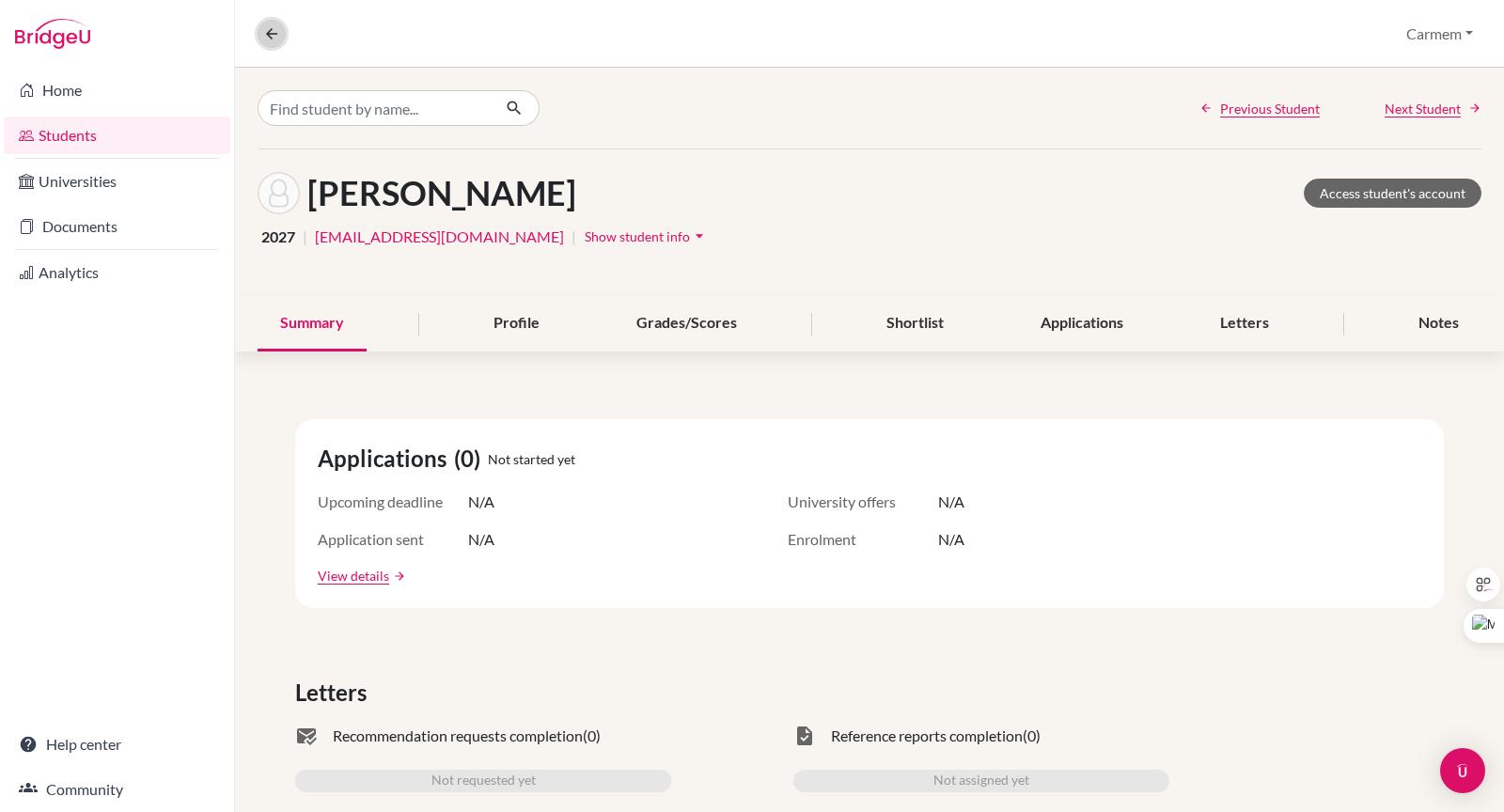
click at [269, 33] on icon at bounding box center [272, 34] width 17 height 17
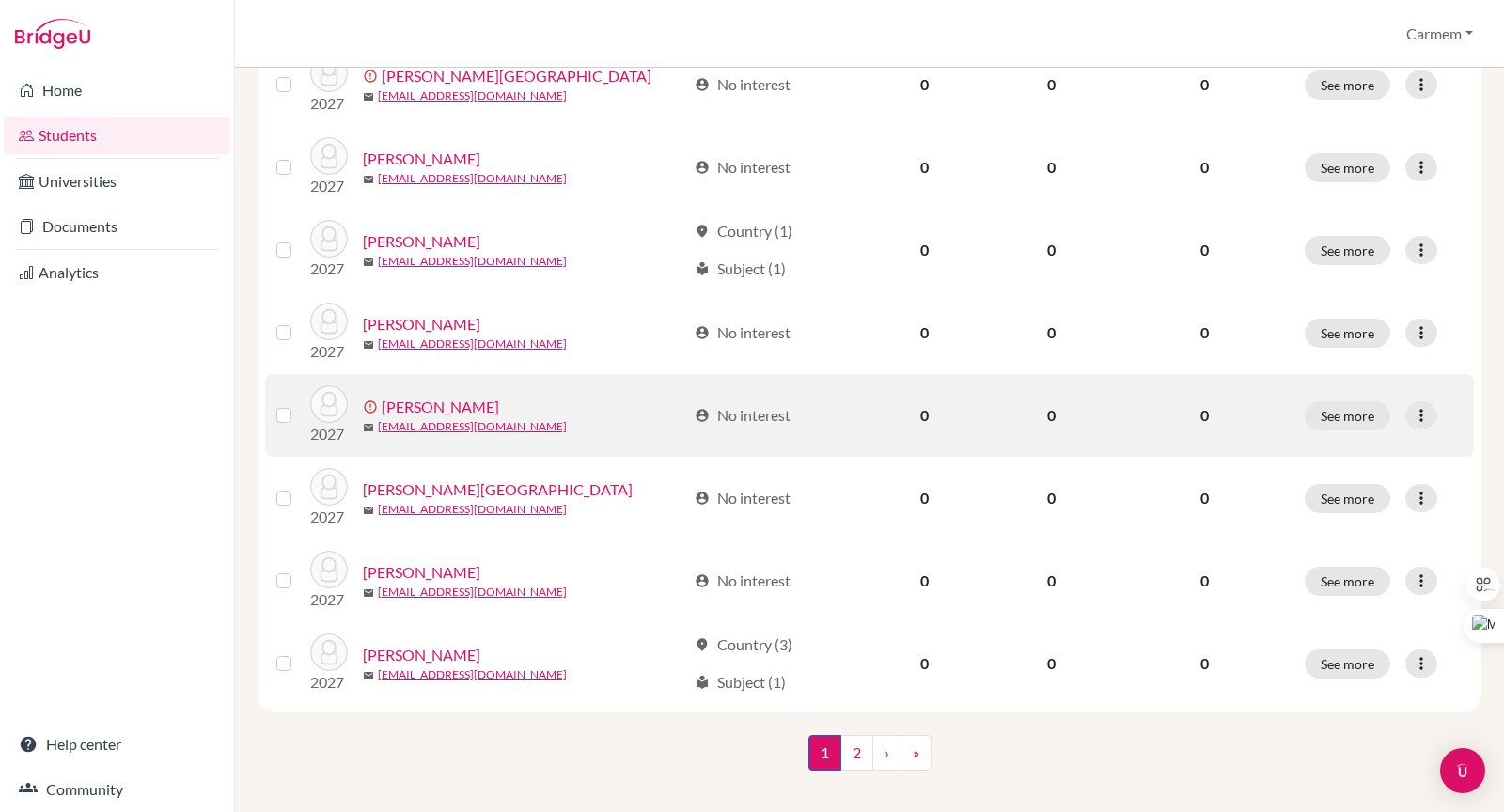
scroll to position [1335, 0]
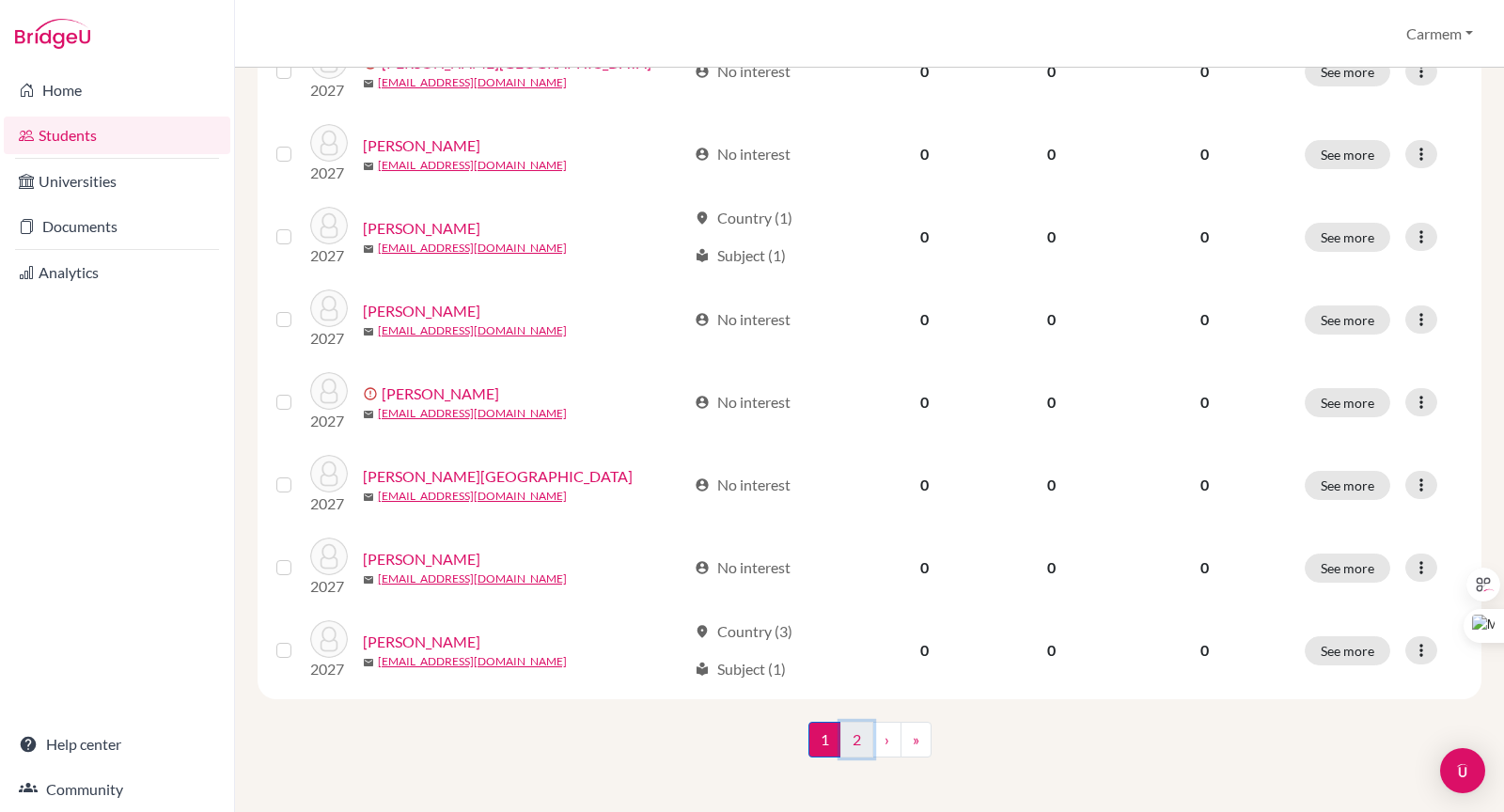
click at [850, 739] on link "2" at bounding box center [857, 740] width 33 height 36
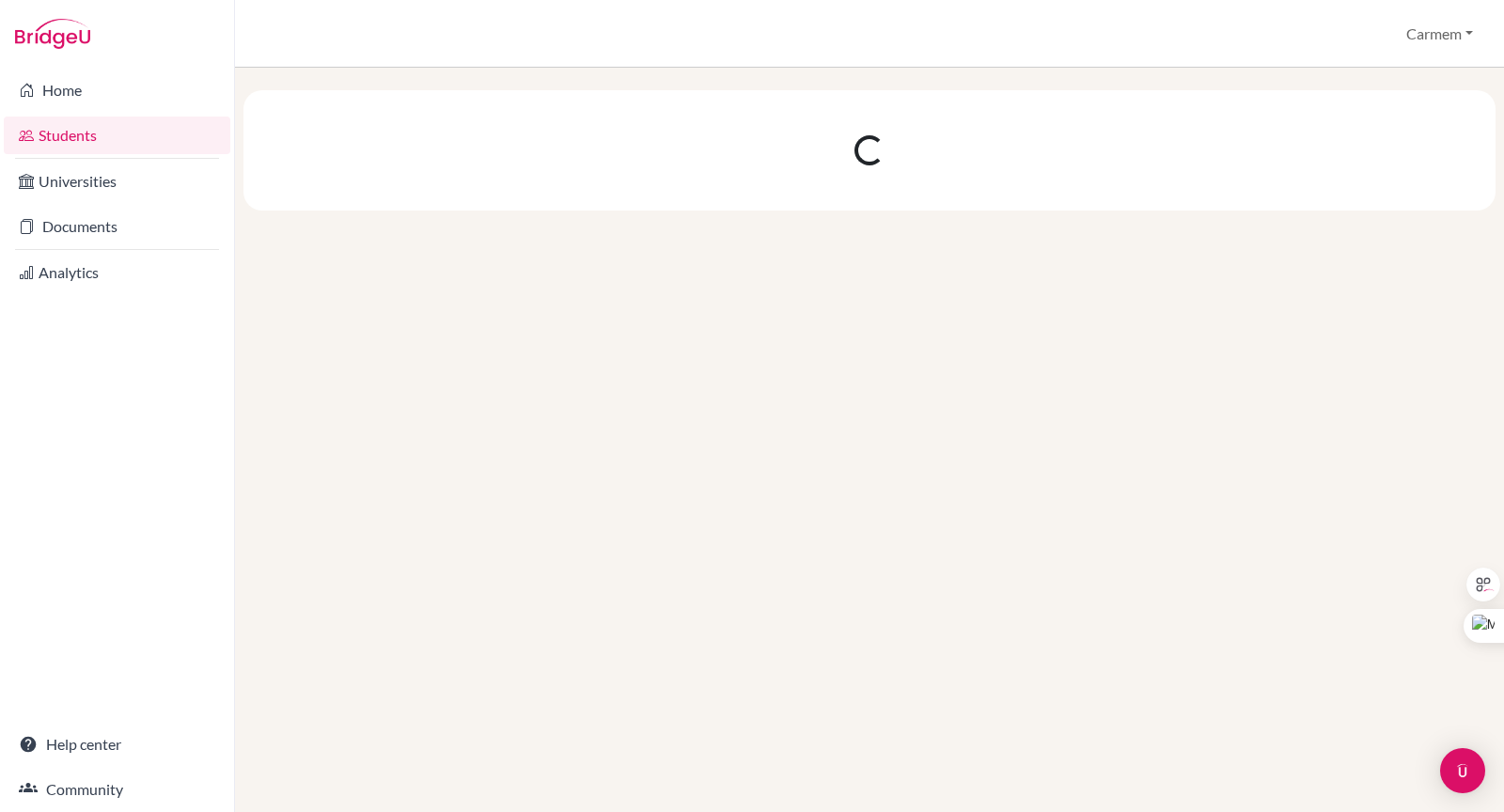
scroll to position [0, 0]
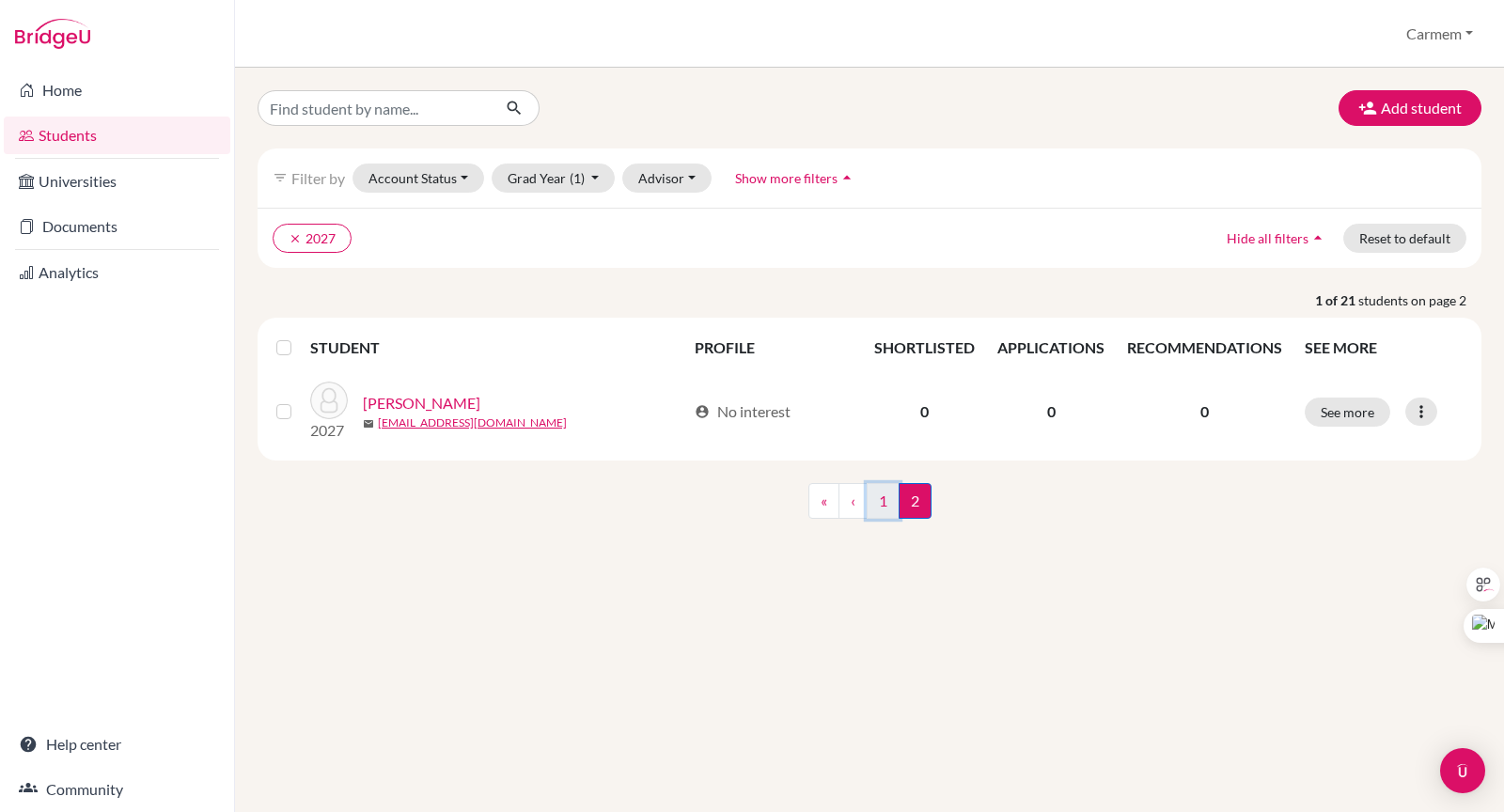
click at [881, 499] on link "1" at bounding box center [883, 501] width 33 height 36
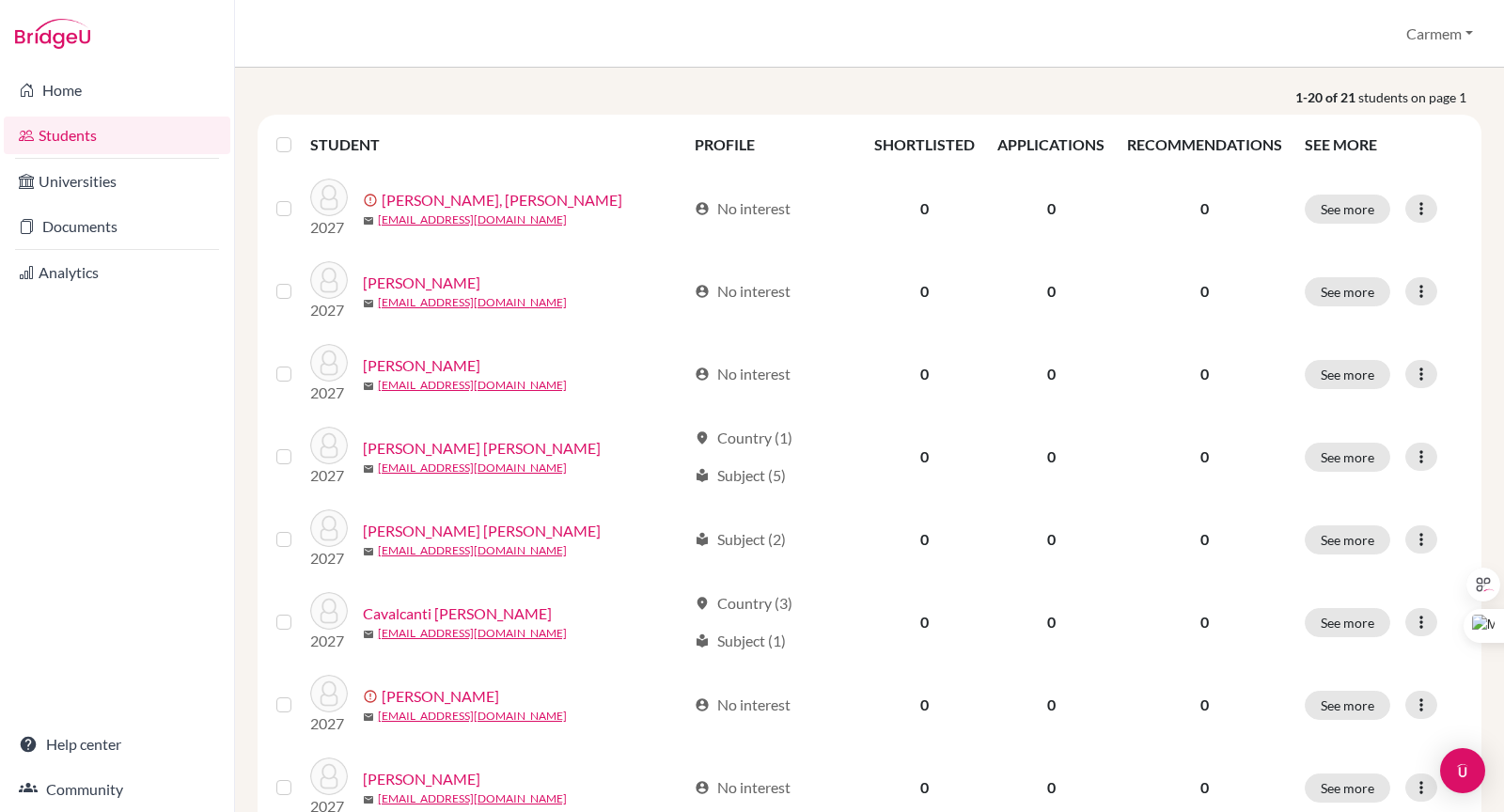
scroll to position [182, 0]
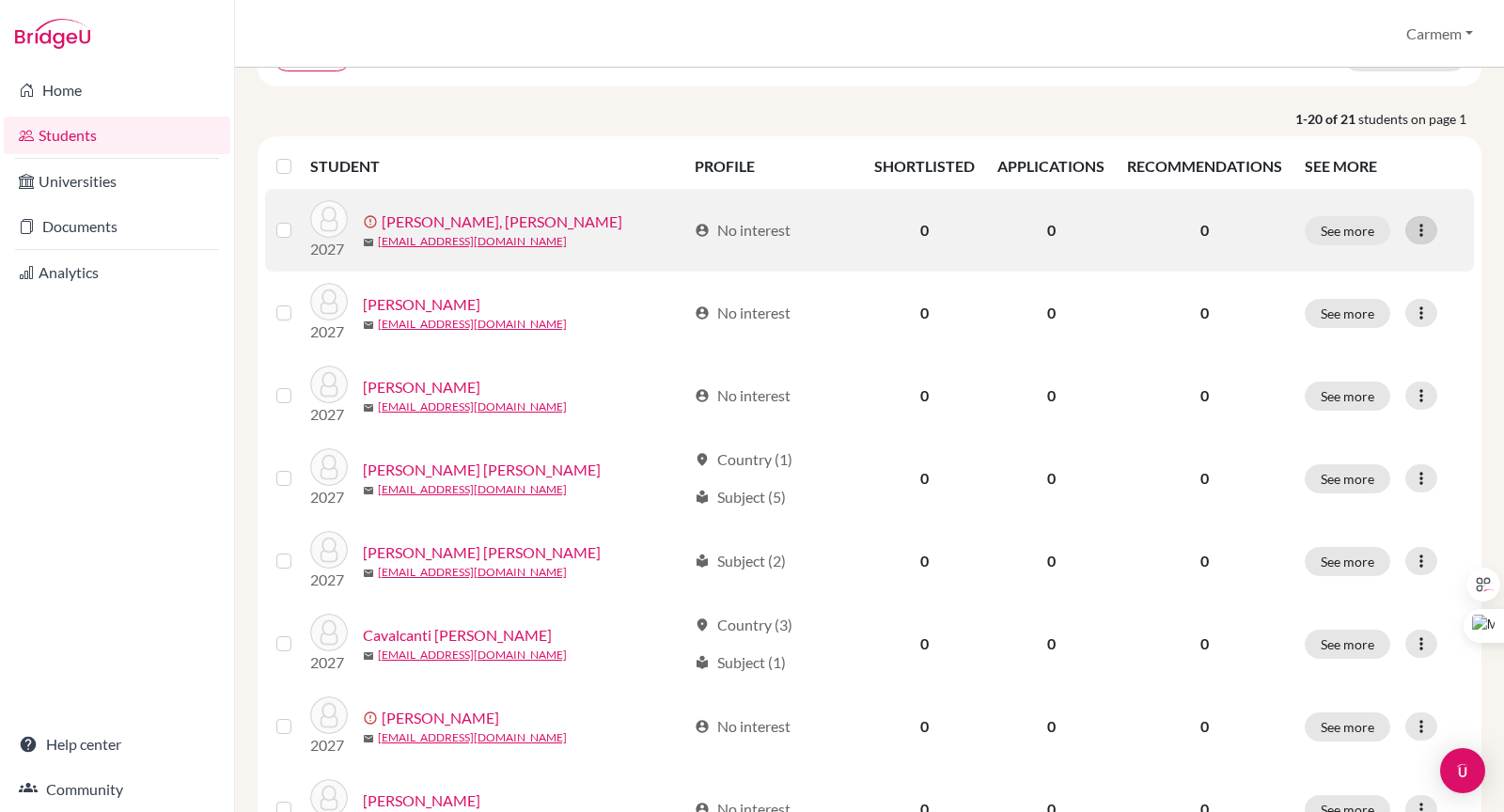
click at [1413, 229] on icon at bounding box center [1422, 230] width 19 height 19
click at [1360, 332] on button "Resend invite email" at bounding box center [1337, 330] width 170 height 30
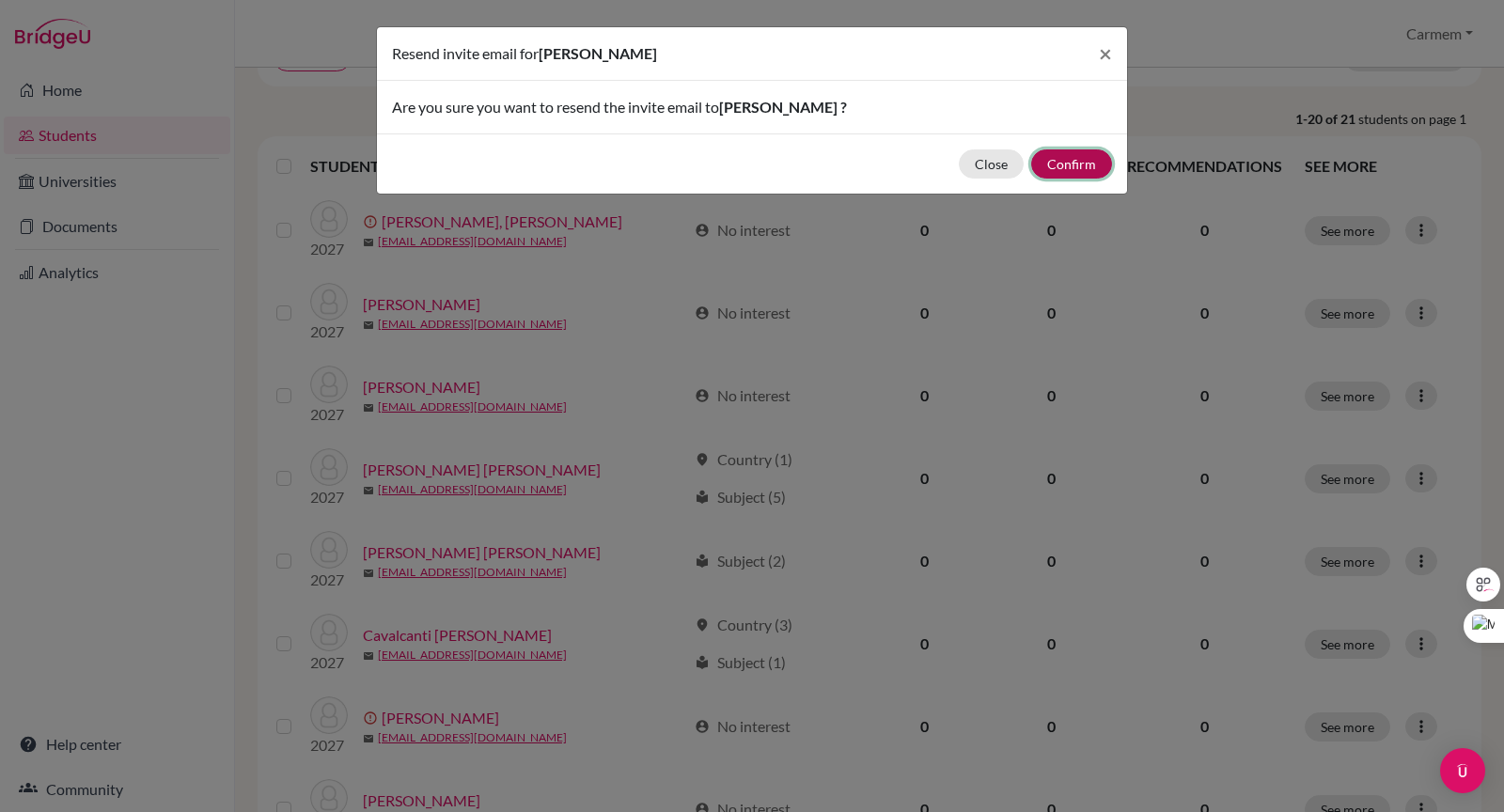
click at [1082, 171] on button "Confirm" at bounding box center [1071, 164] width 81 height 29
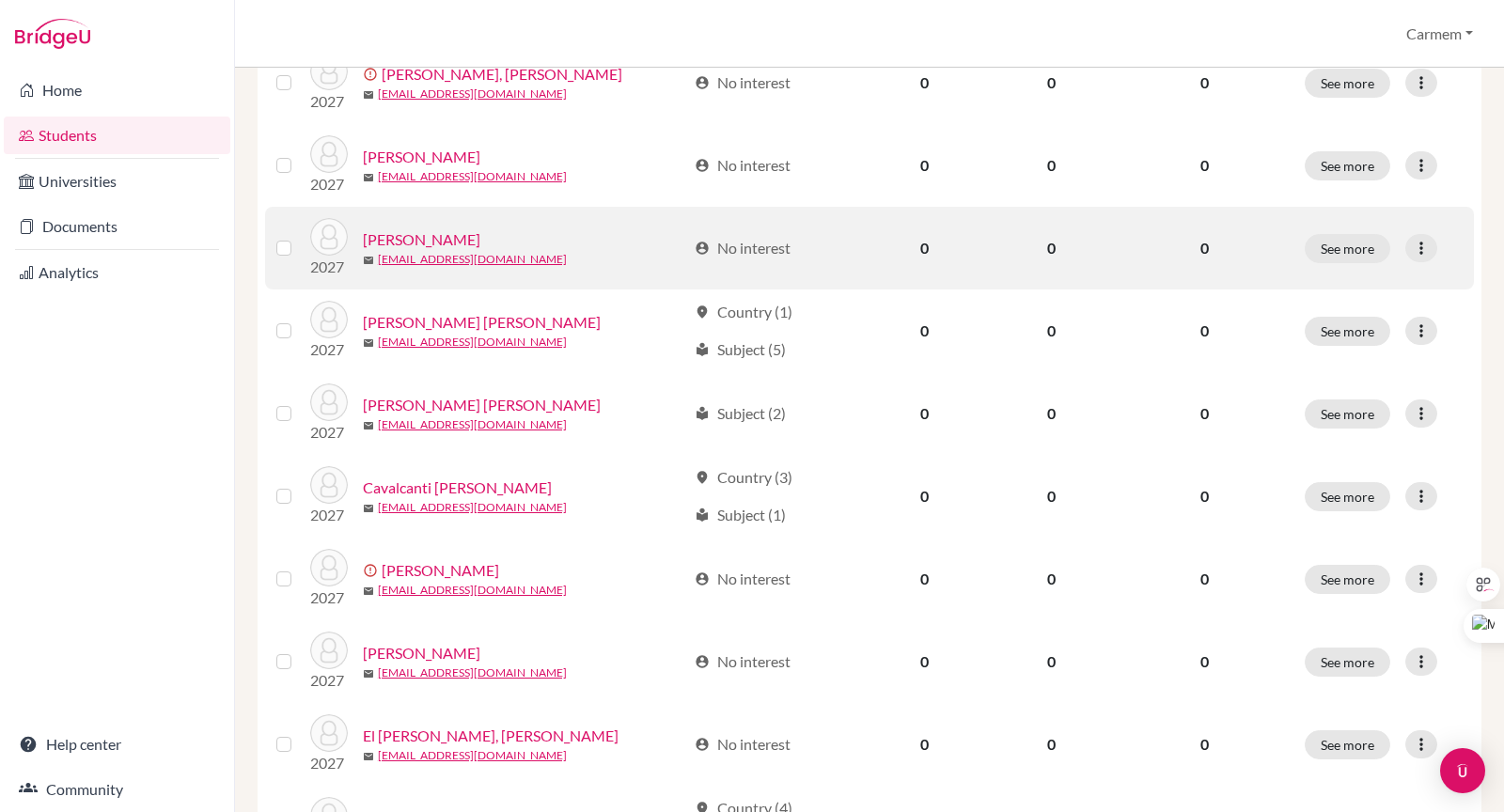
scroll to position [437, 0]
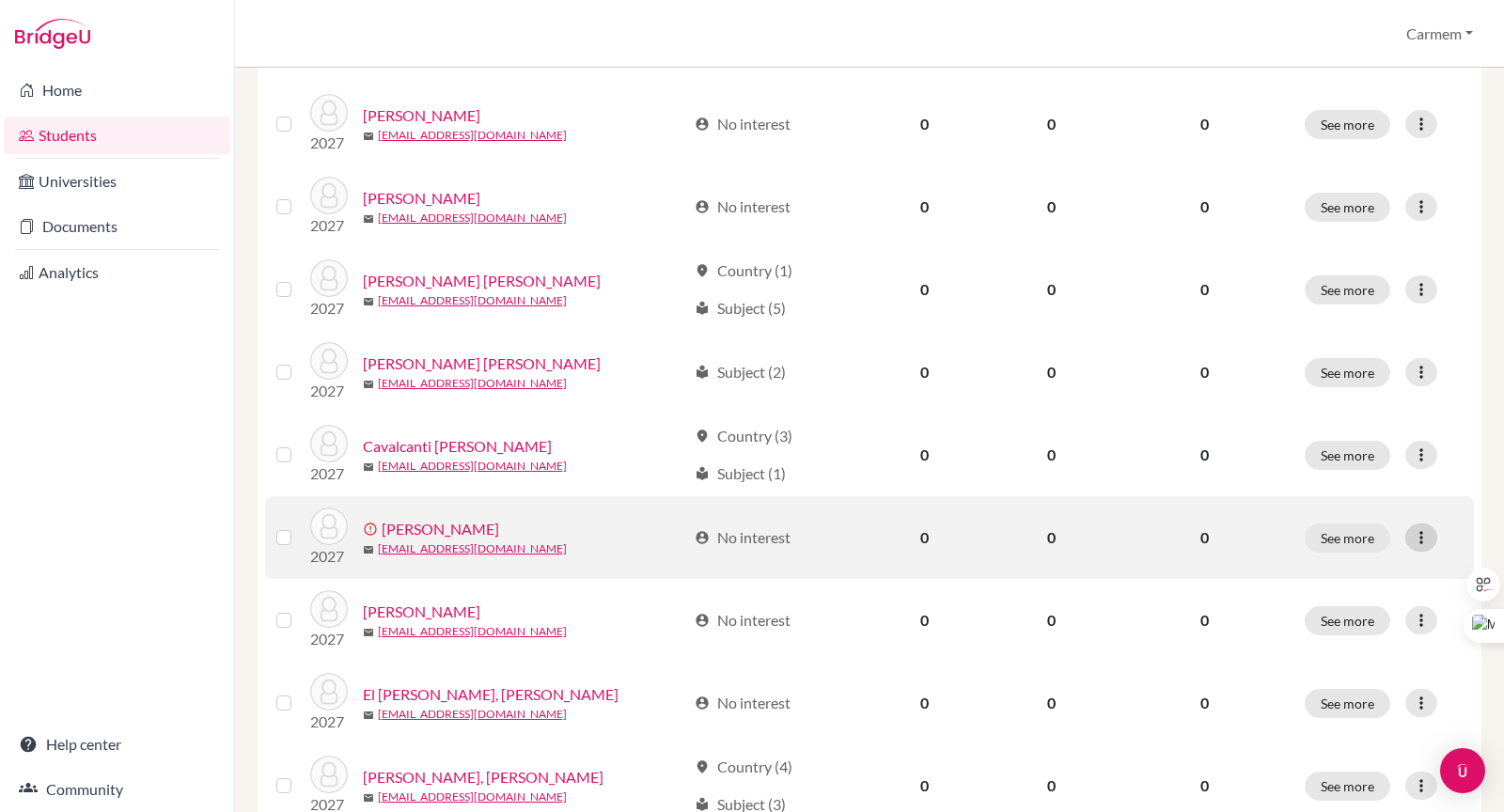
click at [1414, 535] on icon at bounding box center [1422, 537] width 19 height 19
click at [1397, 638] on button "Resend invite email" at bounding box center [1337, 637] width 170 height 30
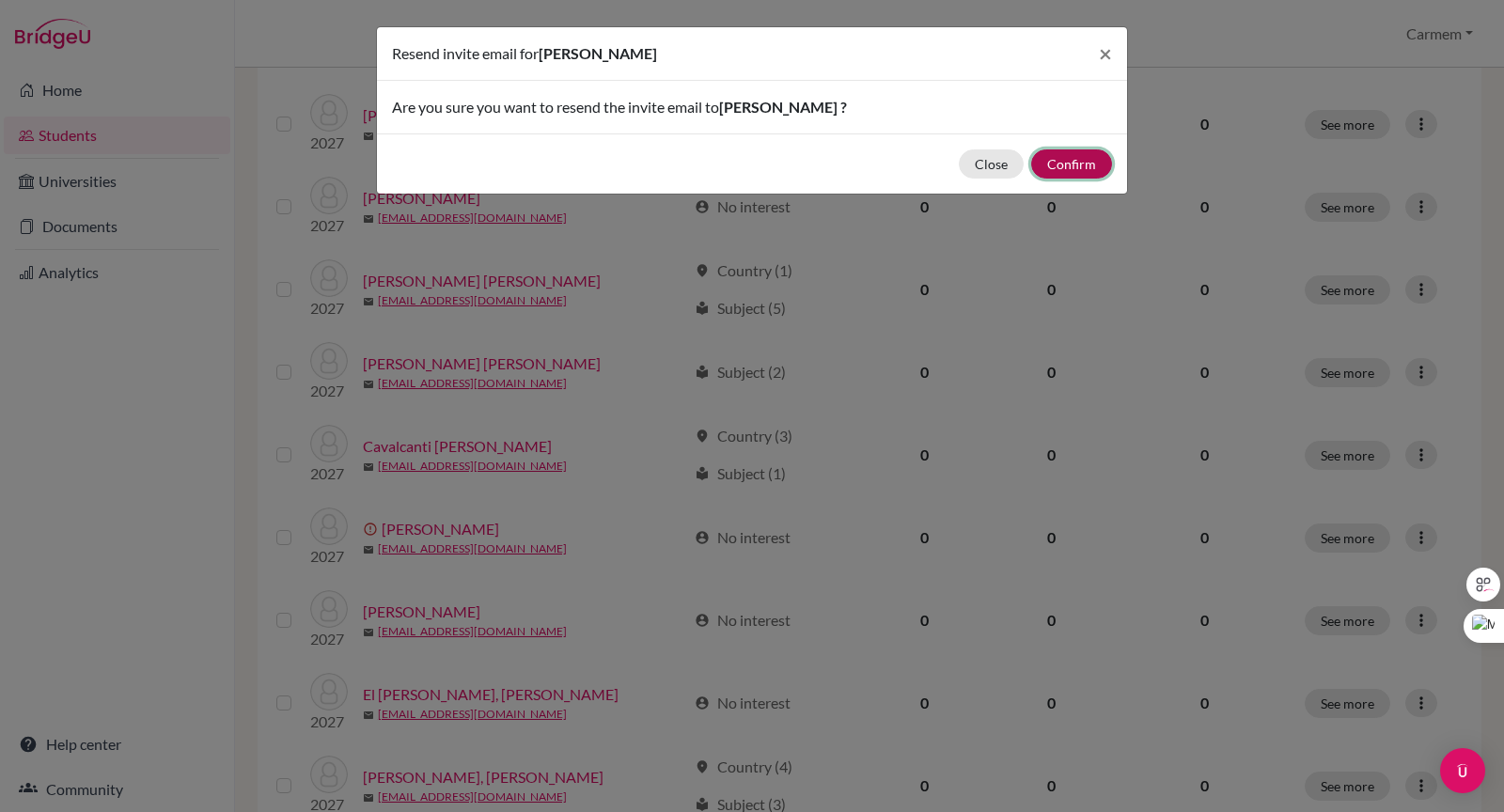
click at [1070, 162] on button "Confirm" at bounding box center [1071, 164] width 81 height 29
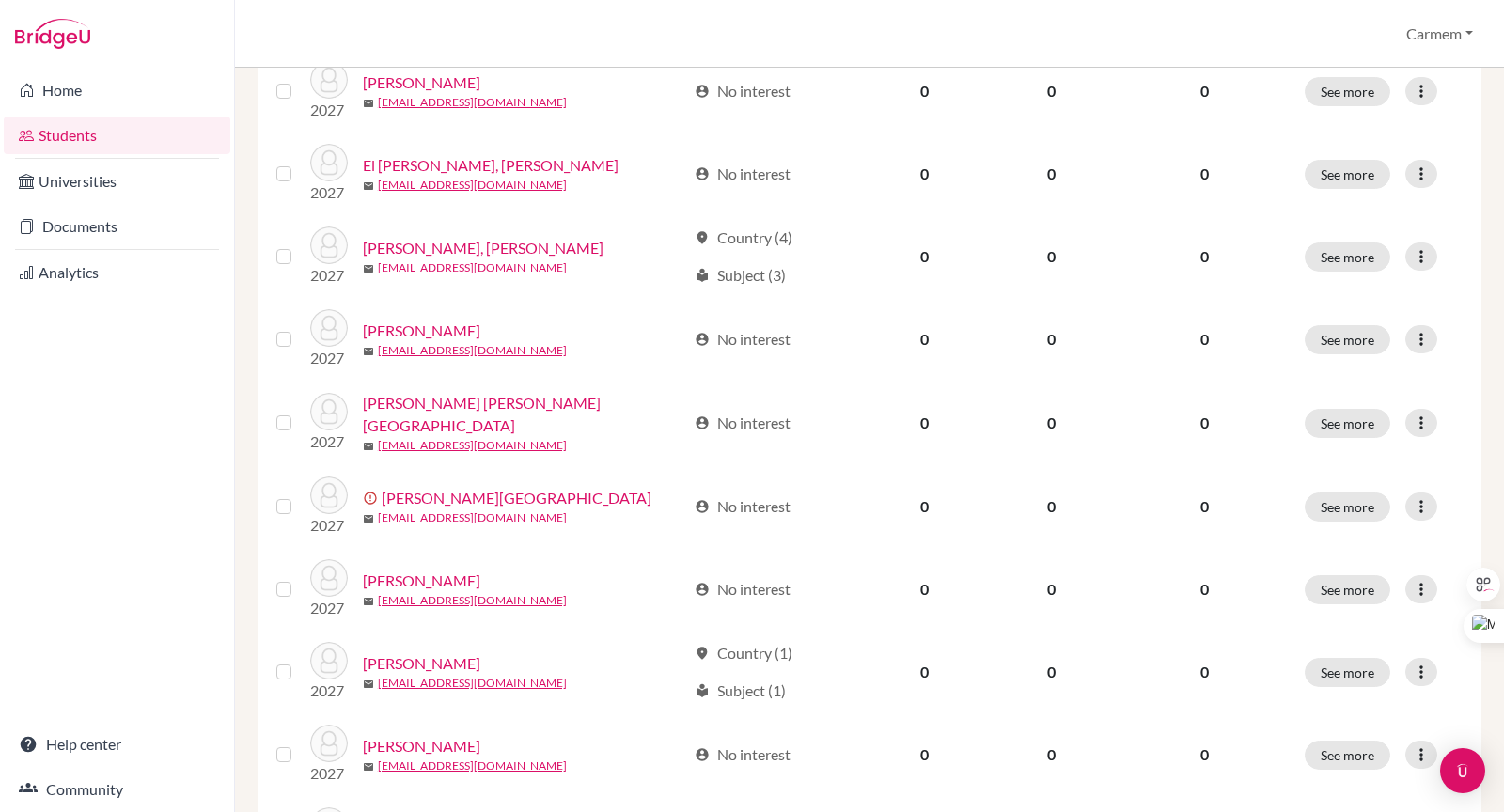
scroll to position [979, 0]
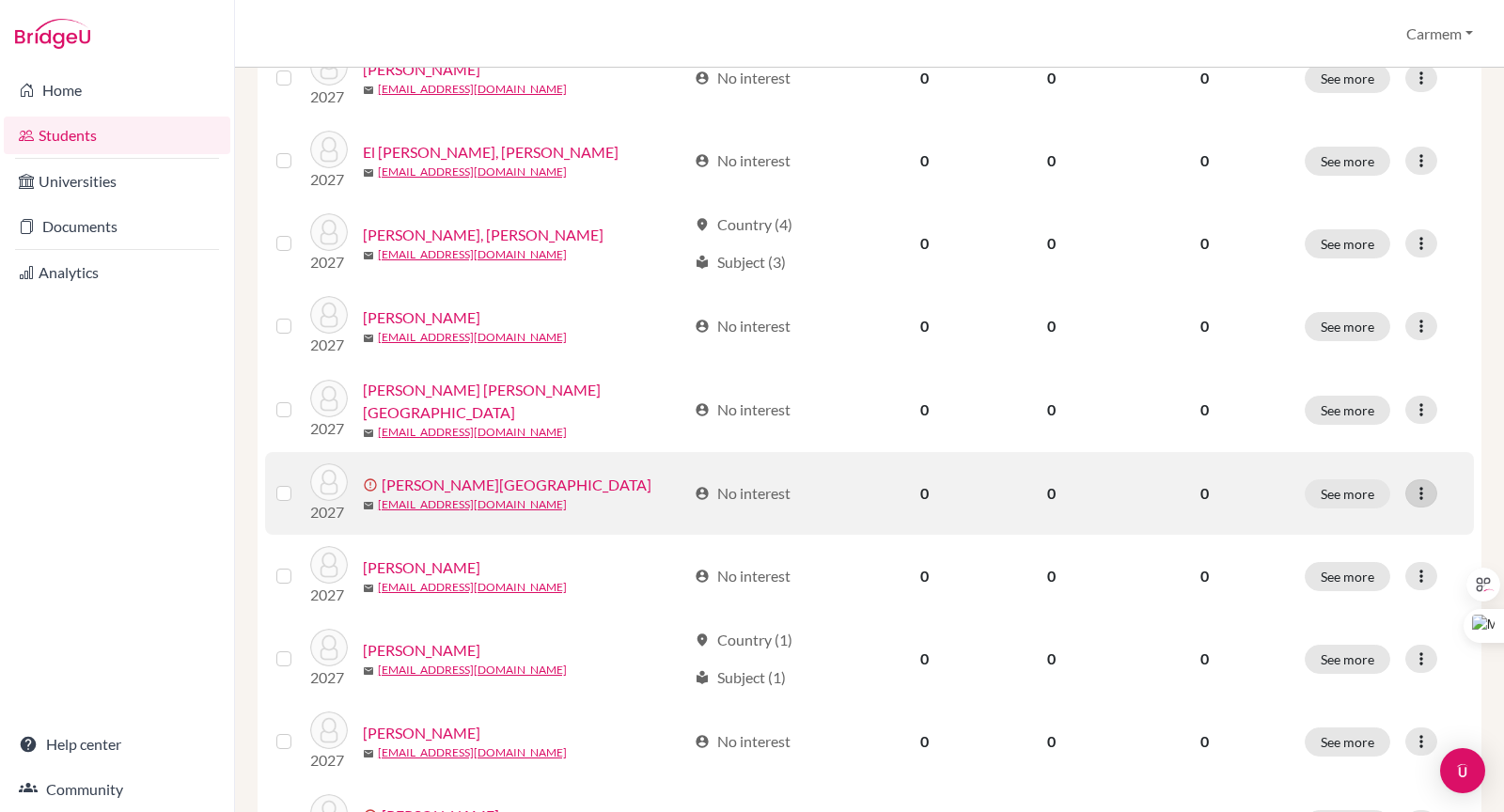
click at [1413, 489] on icon at bounding box center [1422, 493] width 19 height 19
click at [1373, 585] on button "Resend invite email" at bounding box center [1337, 590] width 170 height 30
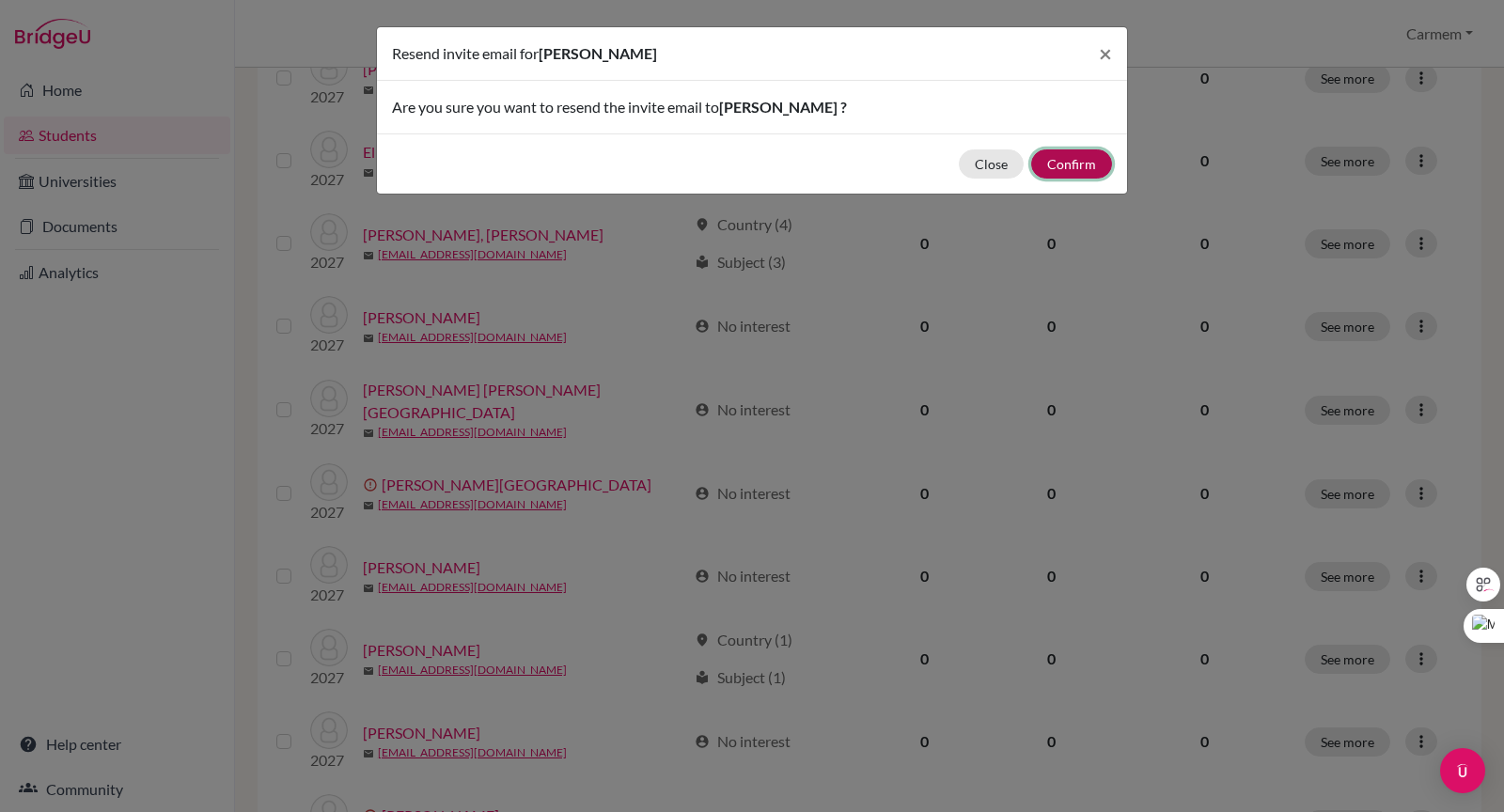
click at [1086, 157] on button "Confirm" at bounding box center [1071, 164] width 81 height 29
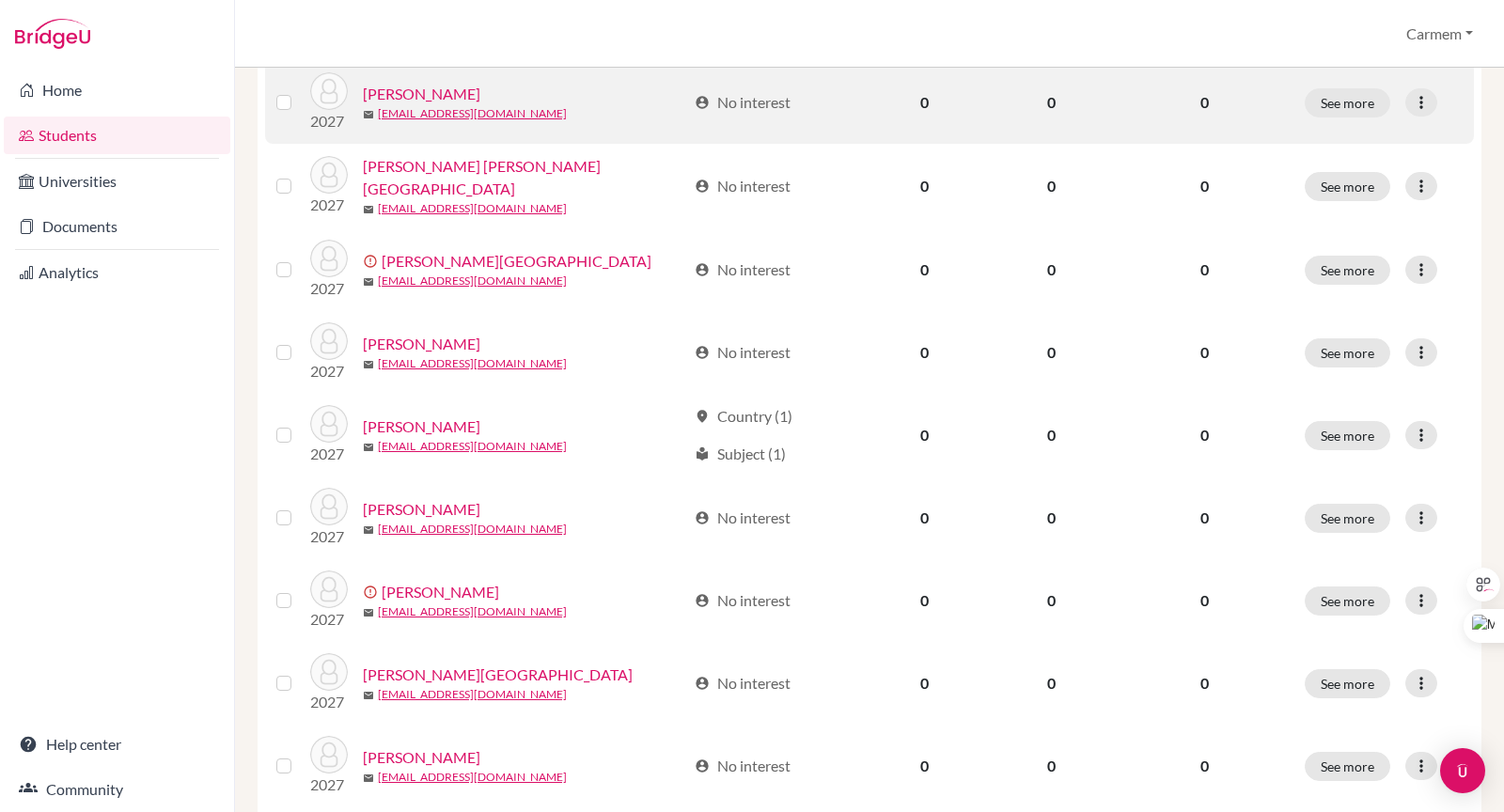
scroll to position [1262, 0]
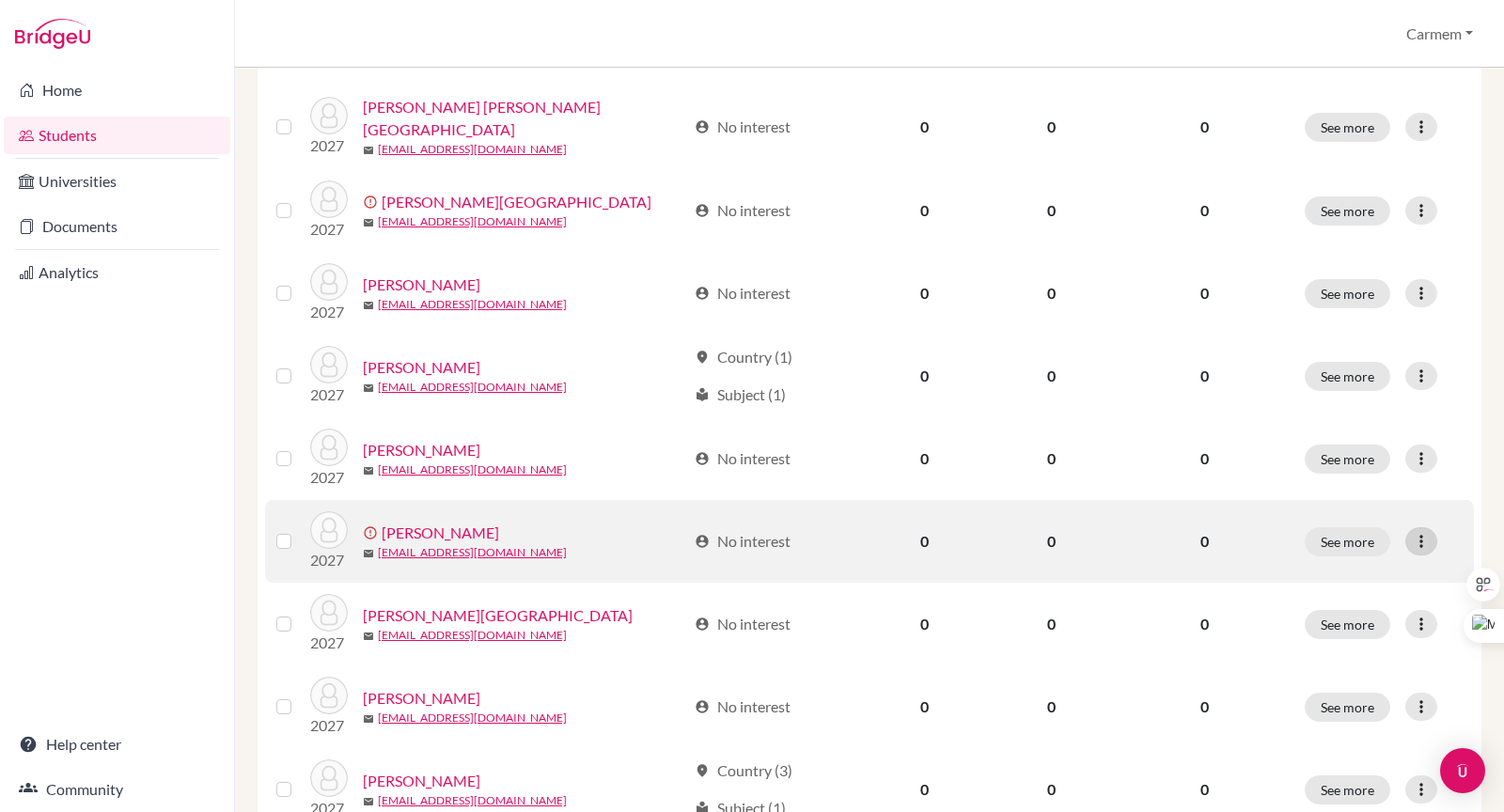
click at [1413, 537] on icon at bounding box center [1422, 541] width 19 height 19
click at [1362, 632] on button "Resend invite email" at bounding box center [1337, 638] width 170 height 30
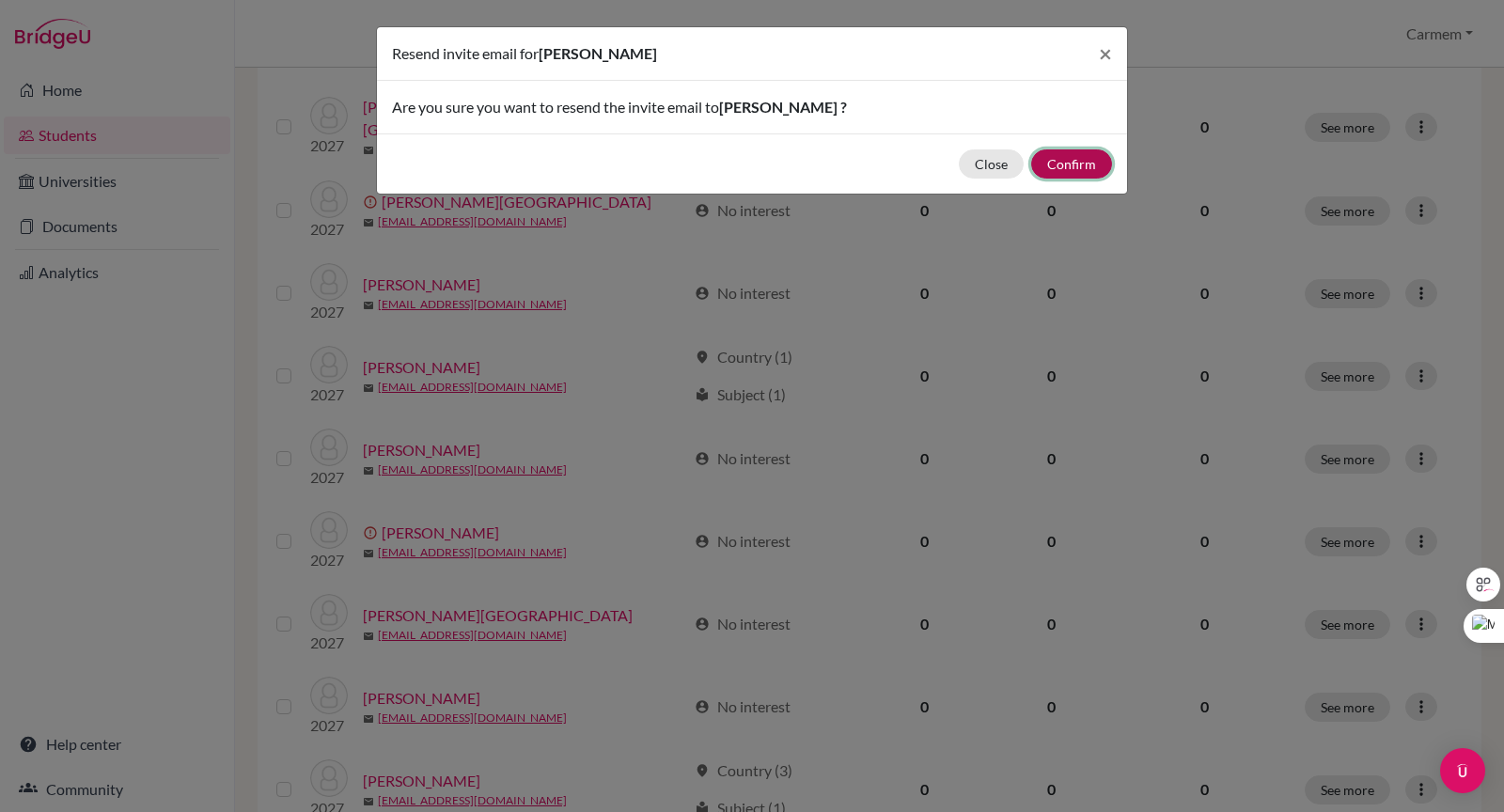
click at [1081, 159] on button "Confirm" at bounding box center [1071, 164] width 81 height 29
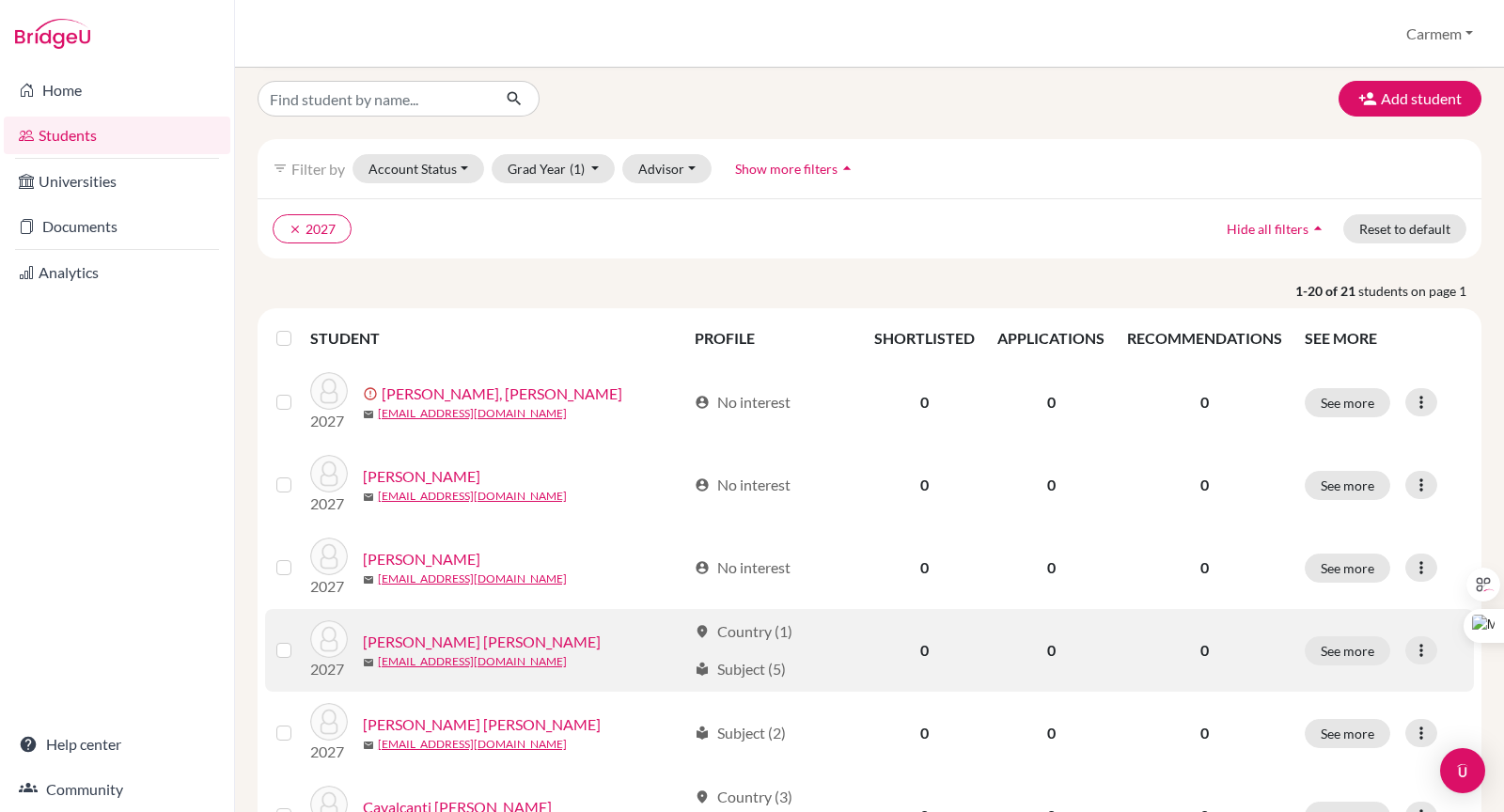
scroll to position [0, 0]
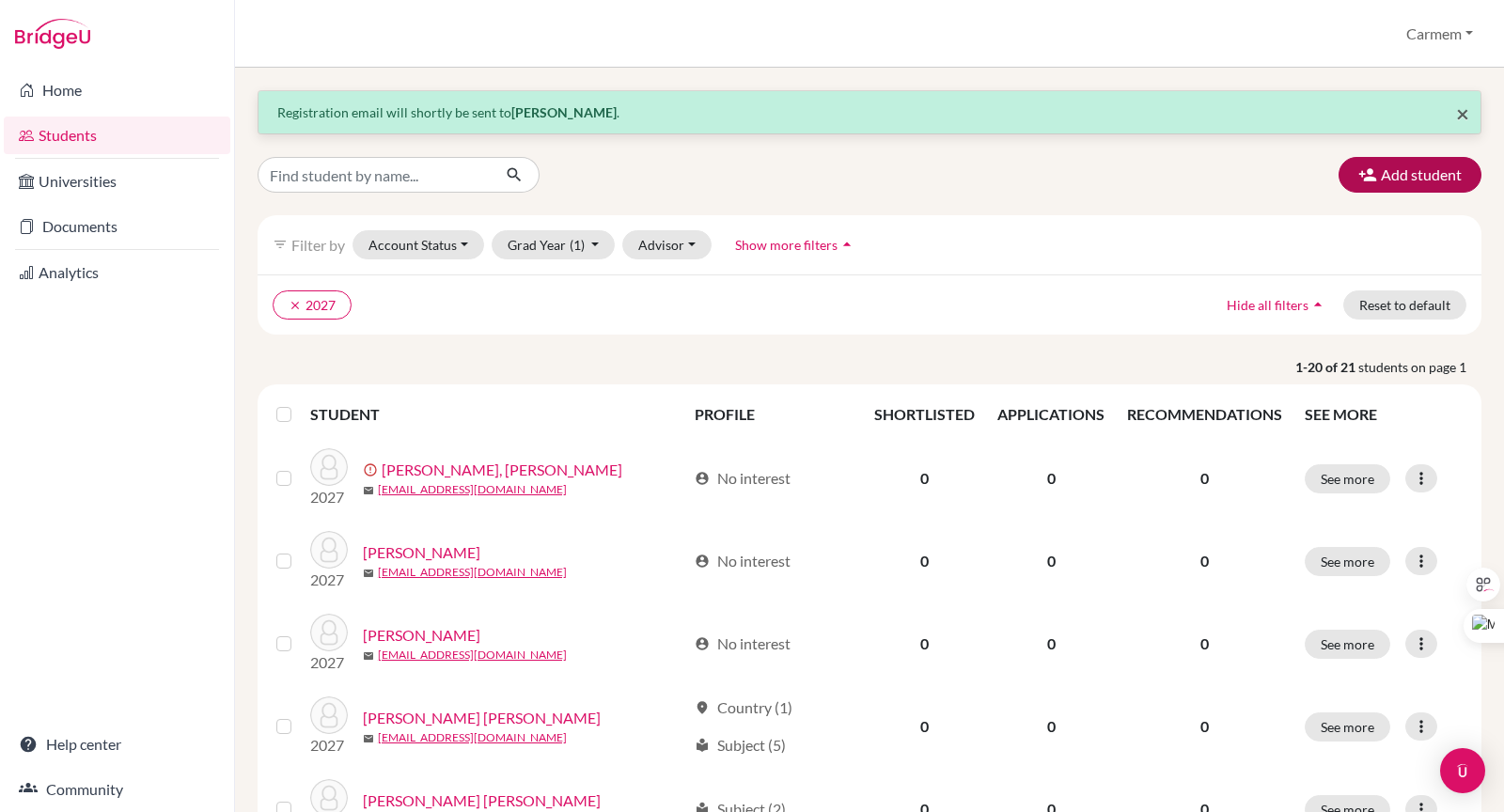
click at [1456, 113] on span "×" at bounding box center [1463, 113] width 13 height 28
